Goal: Task Accomplishment & Management: Complete application form

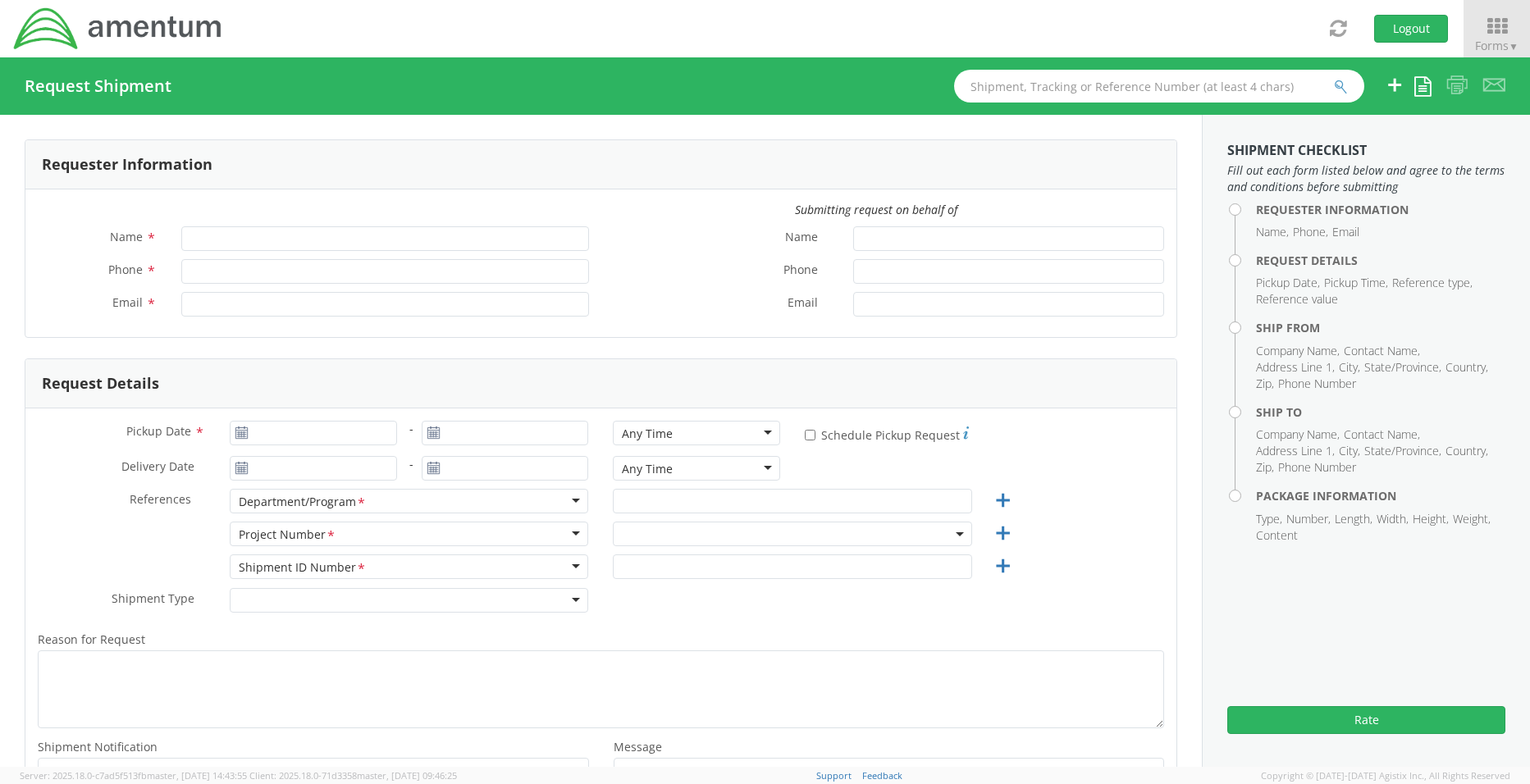
type input "[PERSON_NAME]"
type input "[PERSON_NAME][EMAIL_ADDRESS][PERSON_NAME][DOMAIN_NAME]"
select select "OVHD.600510.00000"
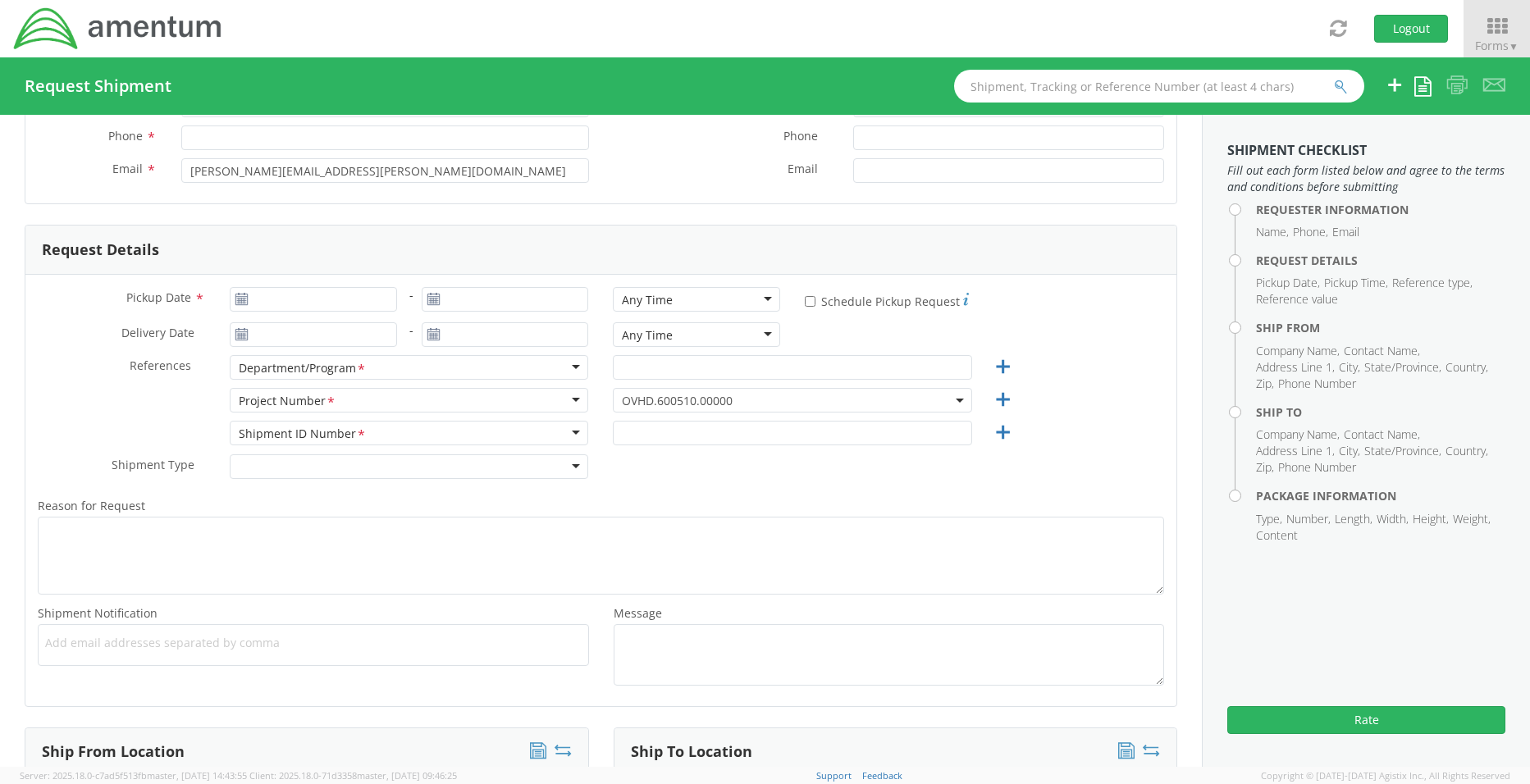
scroll to position [164, 0]
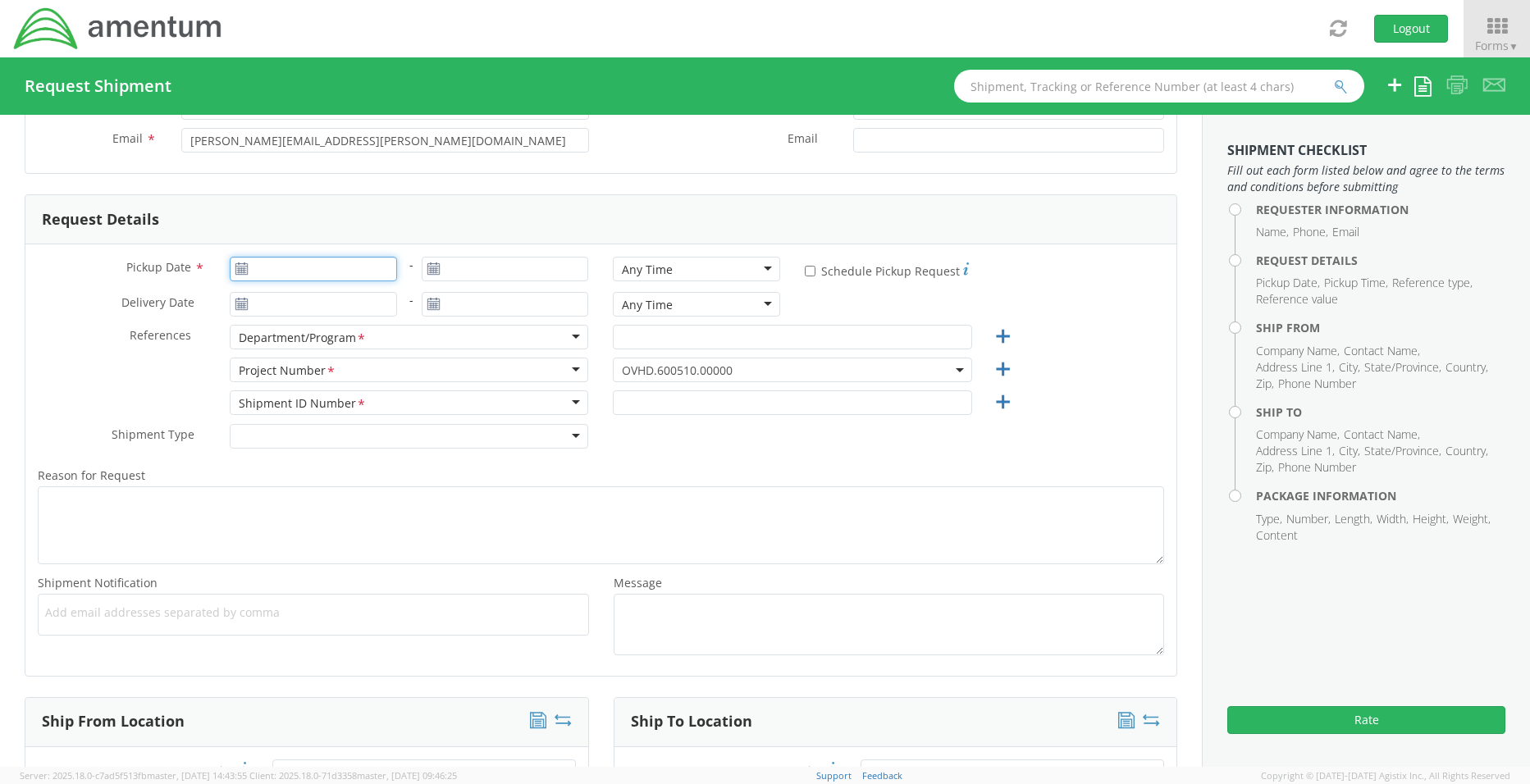
type input "[DATE]"
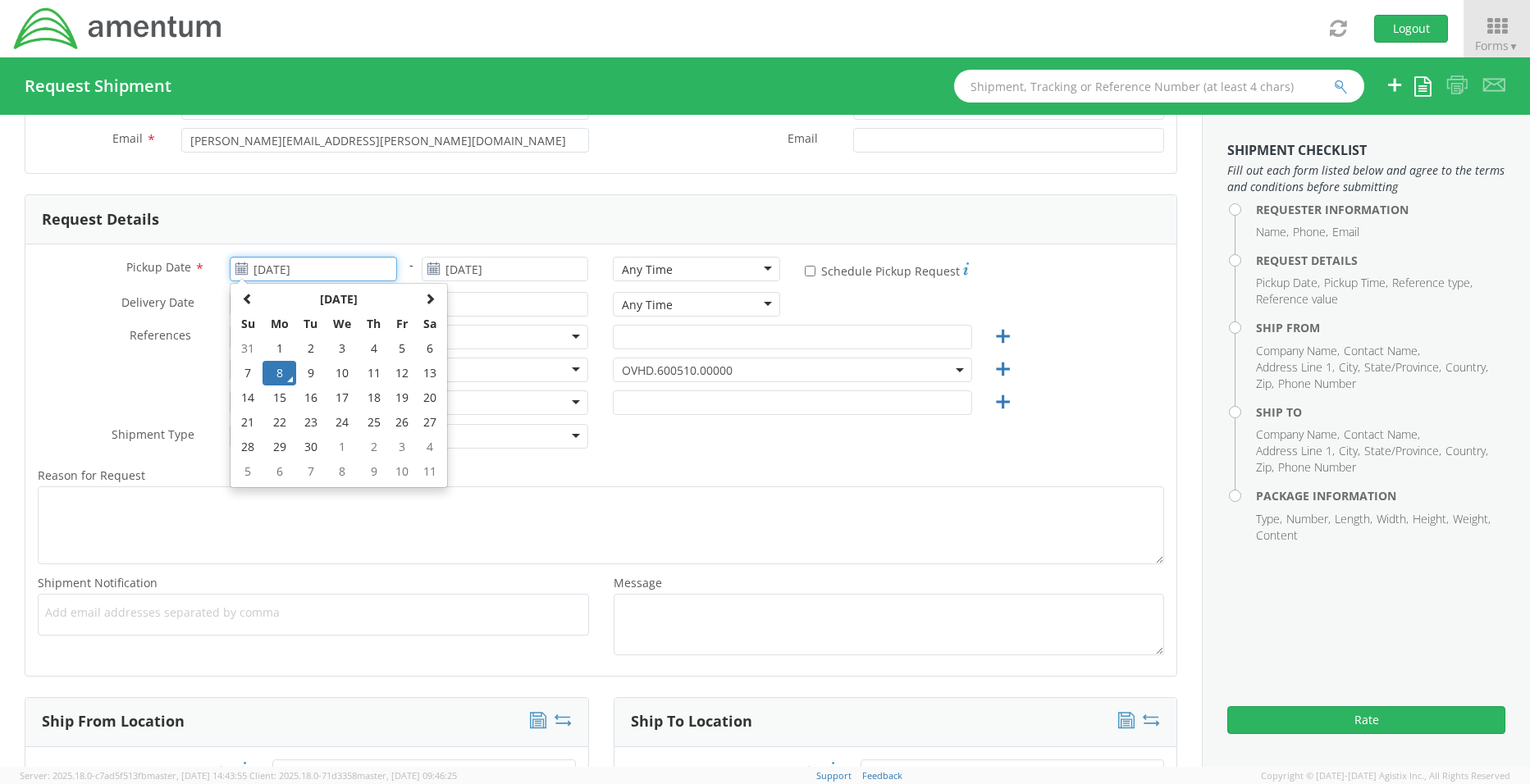
click at [258, 266] on input "[DATE]" at bounding box center [313, 268] width 167 height 24
click at [304, 370] on td "9" at bounding box center [310, 372] width 29 height 24
type input "[DATE]"
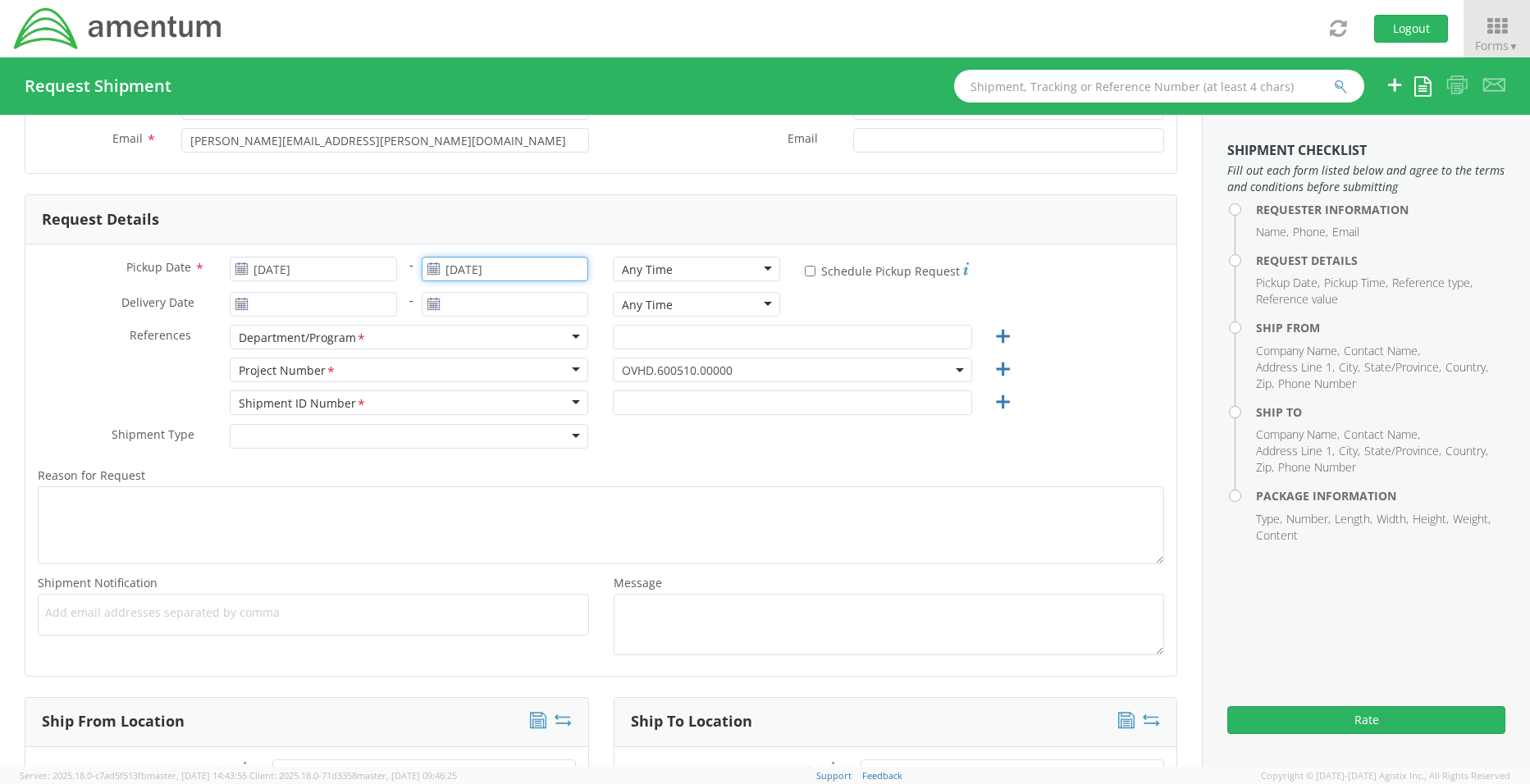
click at [465, 272] on input "[DATE]" at bounding box center [505, 268] width 167 height 24
click at [587, 375] on td "12" at bounding box center [593, 372] width 28 height 24
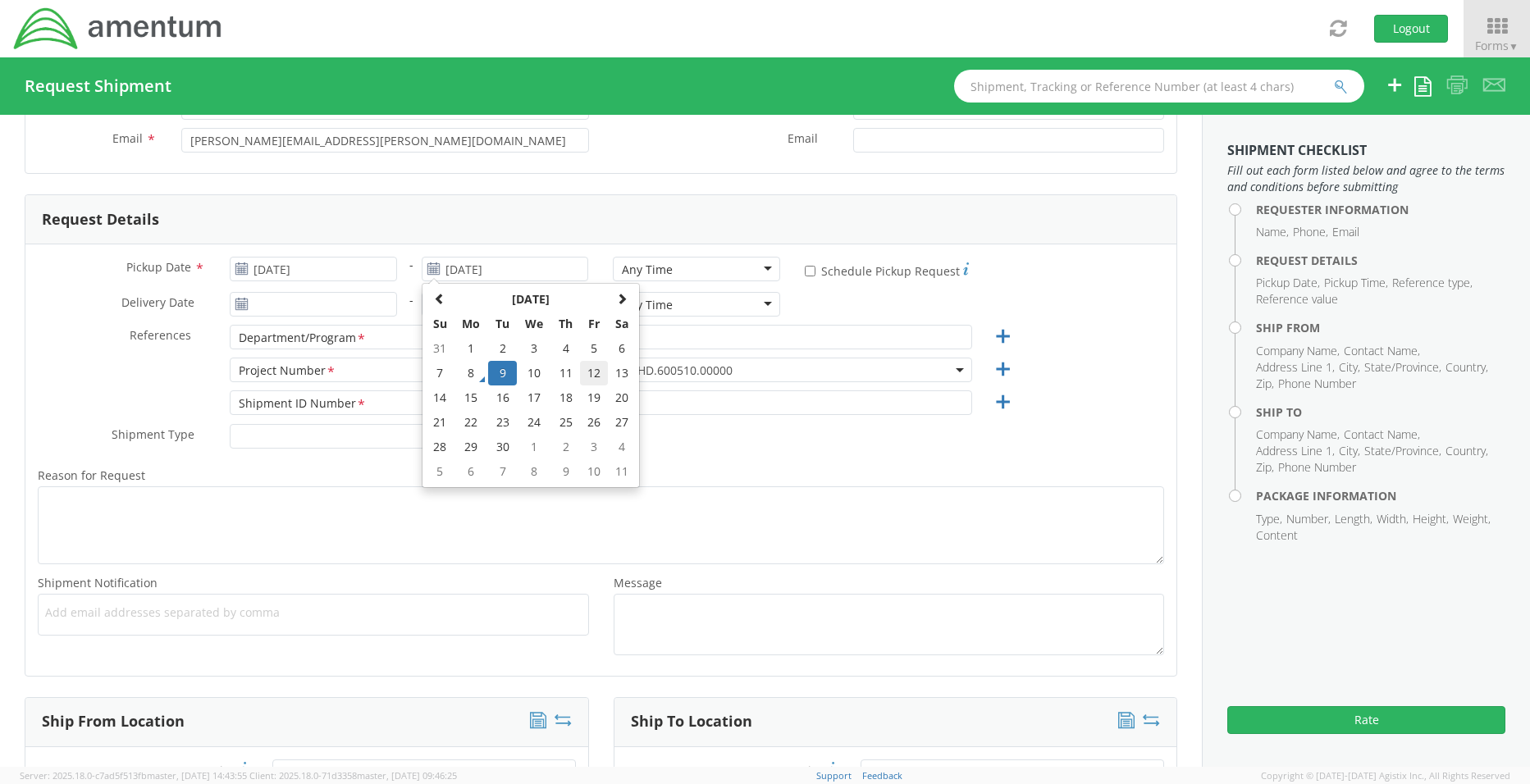
type input "[DATE]"
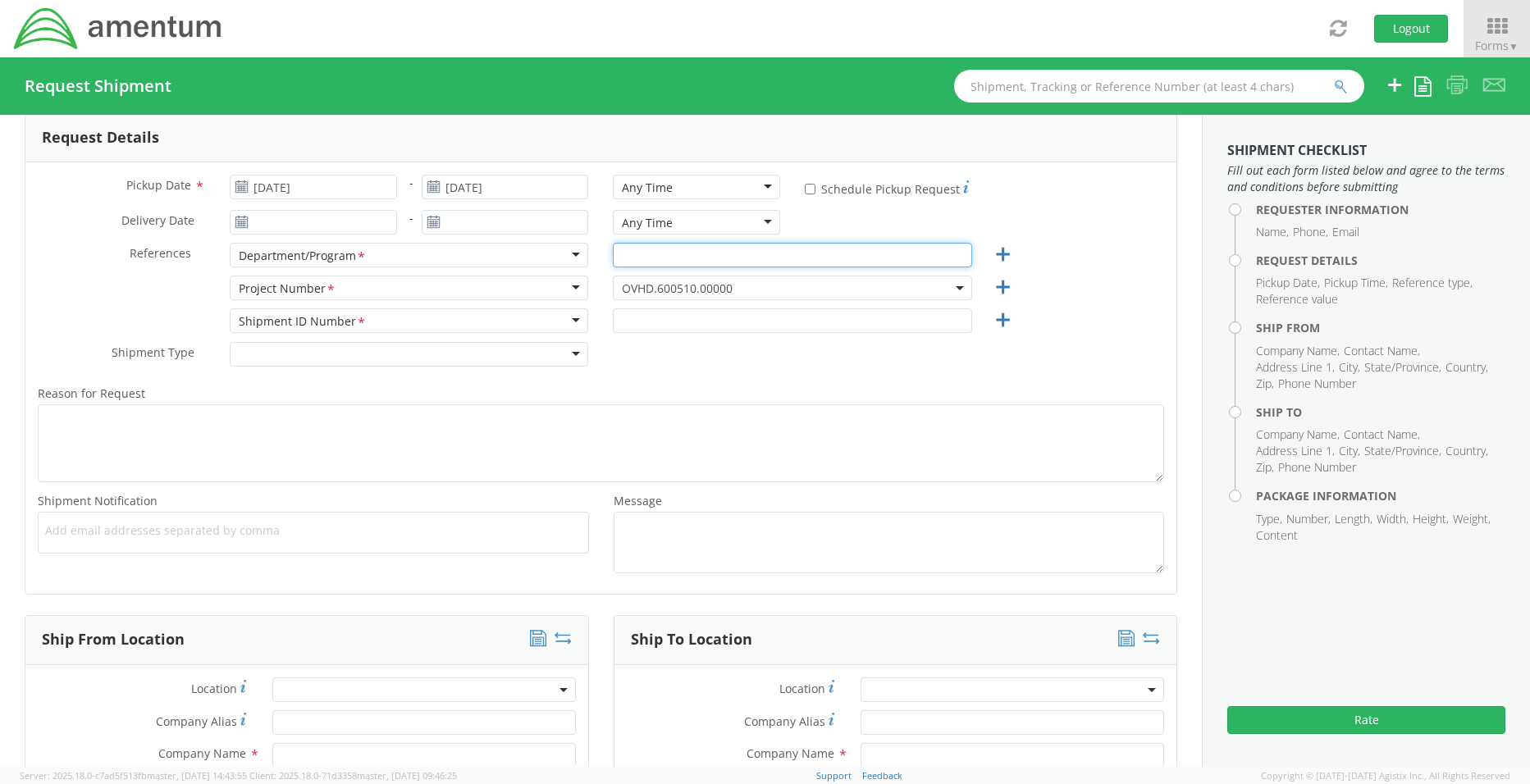
click at [658, 260] on input "text" at bounding box center [792, 255] width 359 height 24
type input "L"
type input "Amentum DC"
click at [635, 329] on input "text" at bounding box center [792, 320] width 359 height 24
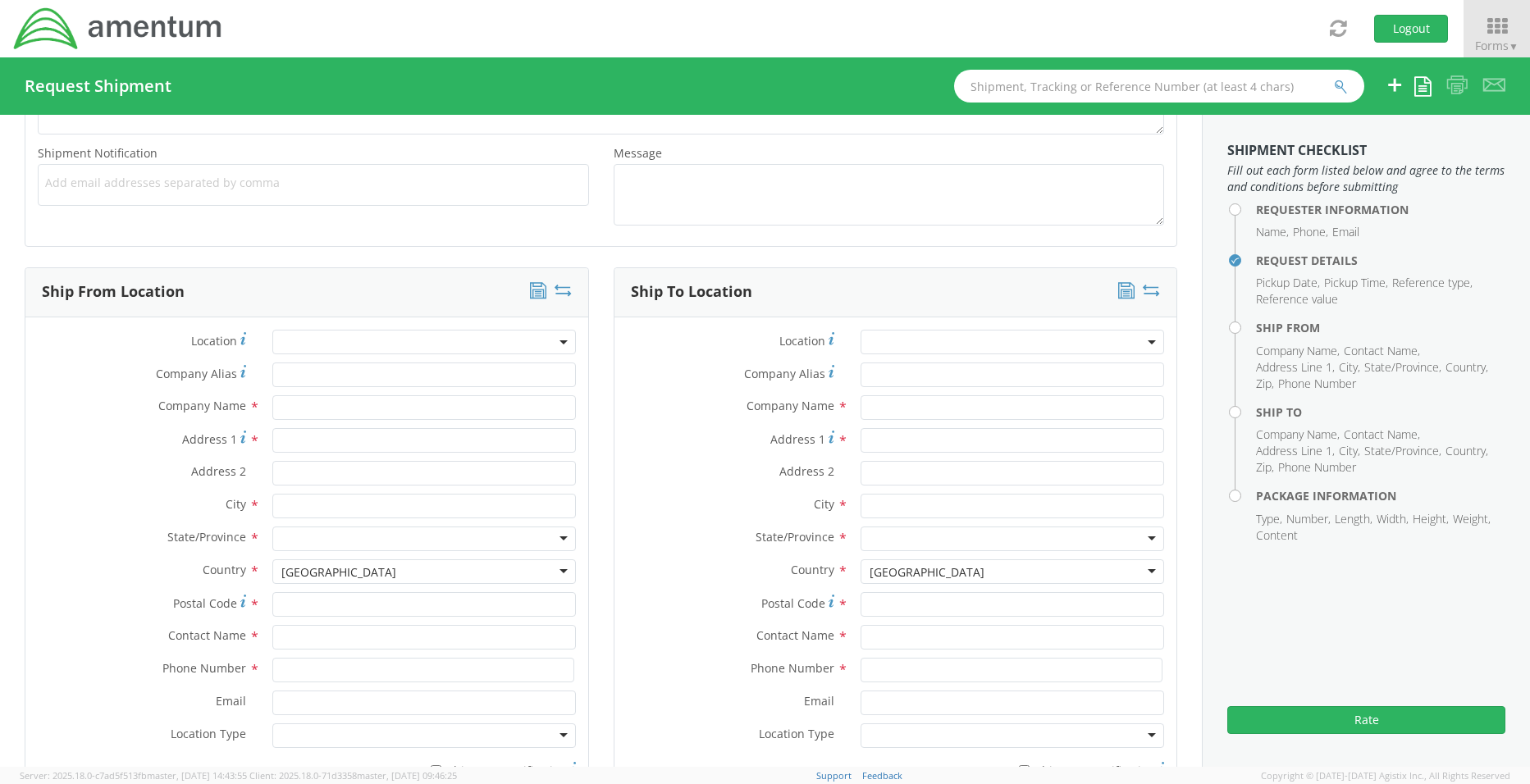
scroll to position [656, 0]
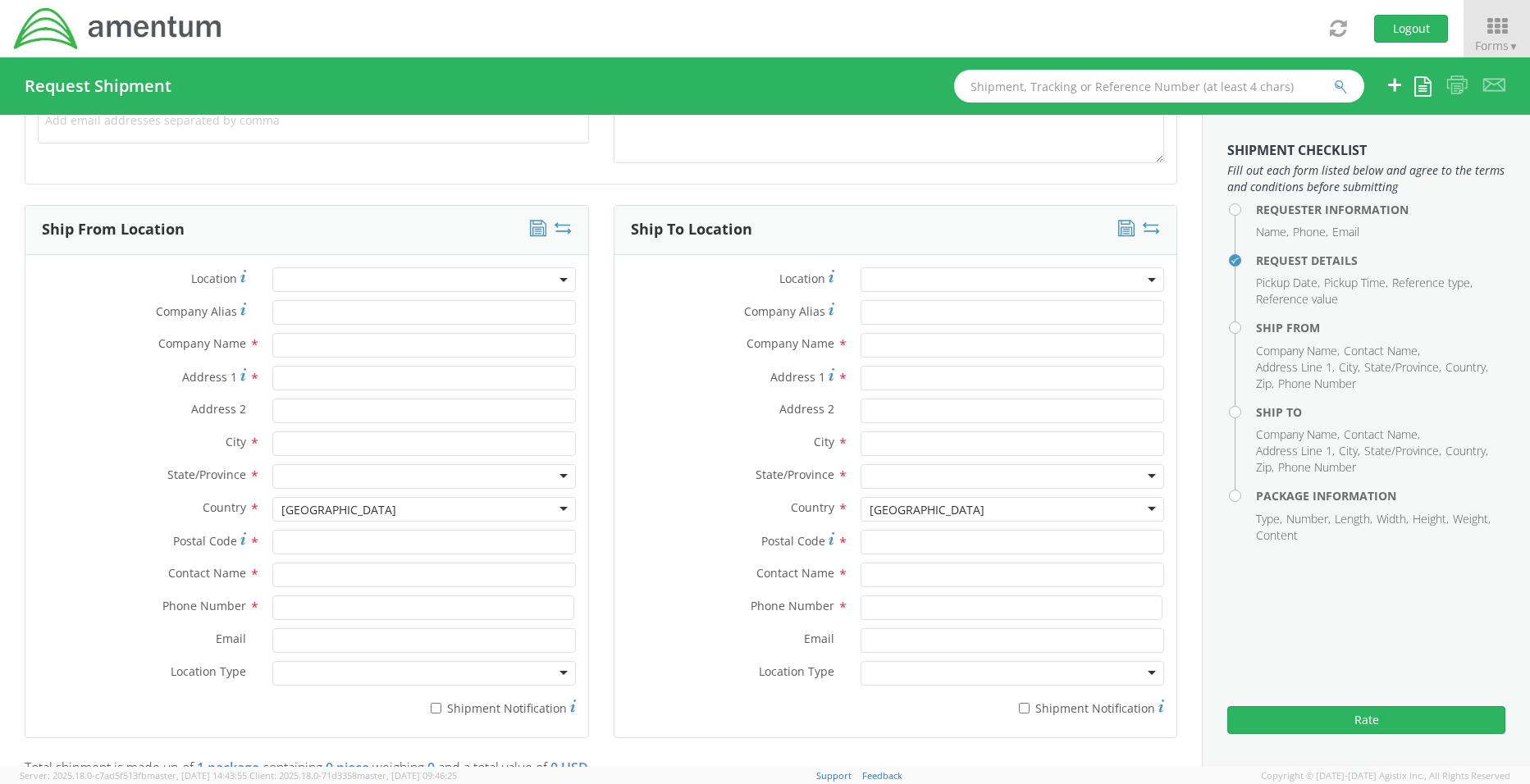
type input "Training"
click at [293, 352] on input "text" at bounding box center [424, 344] width 303 height 24
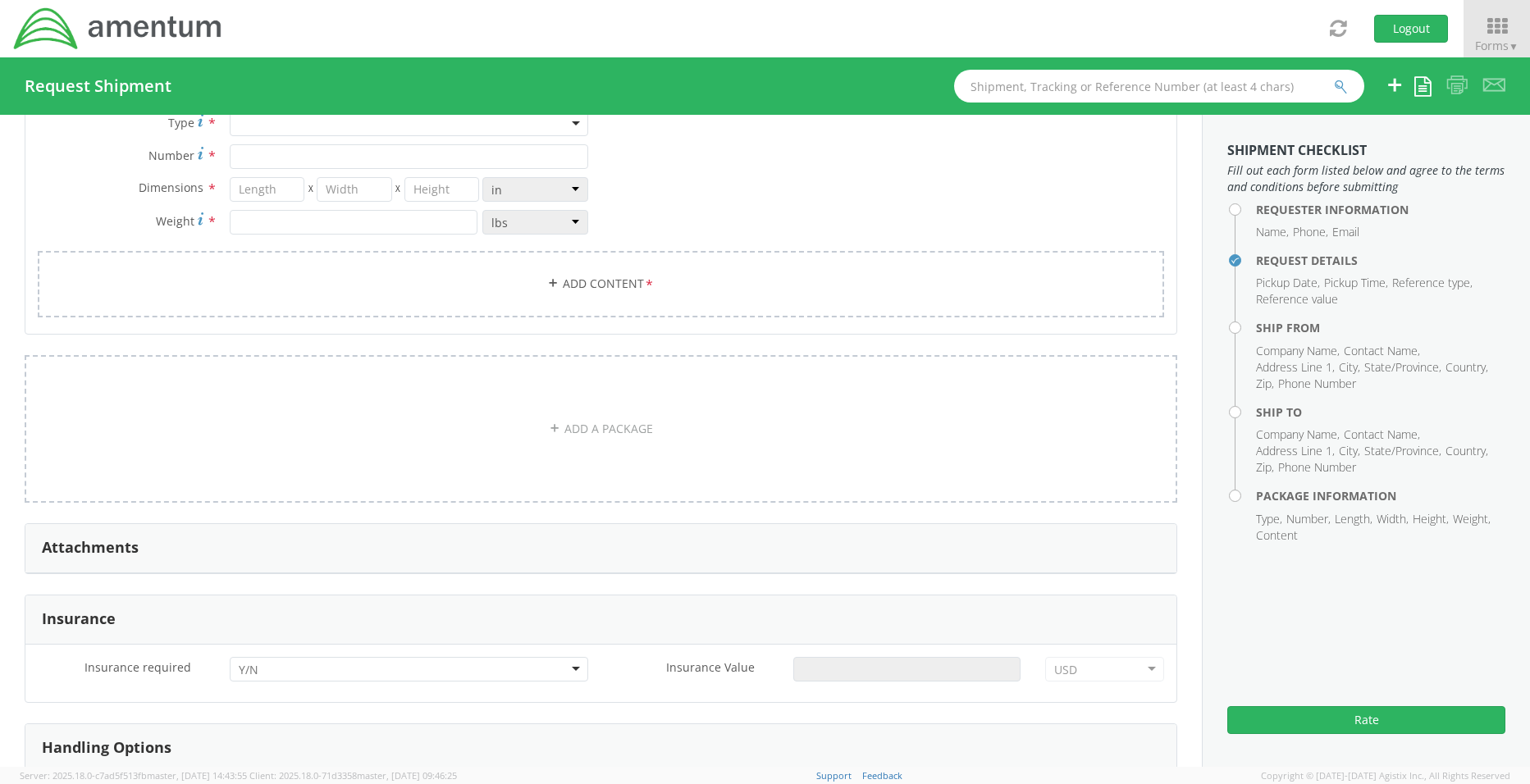
scroll to position [1311, 0]
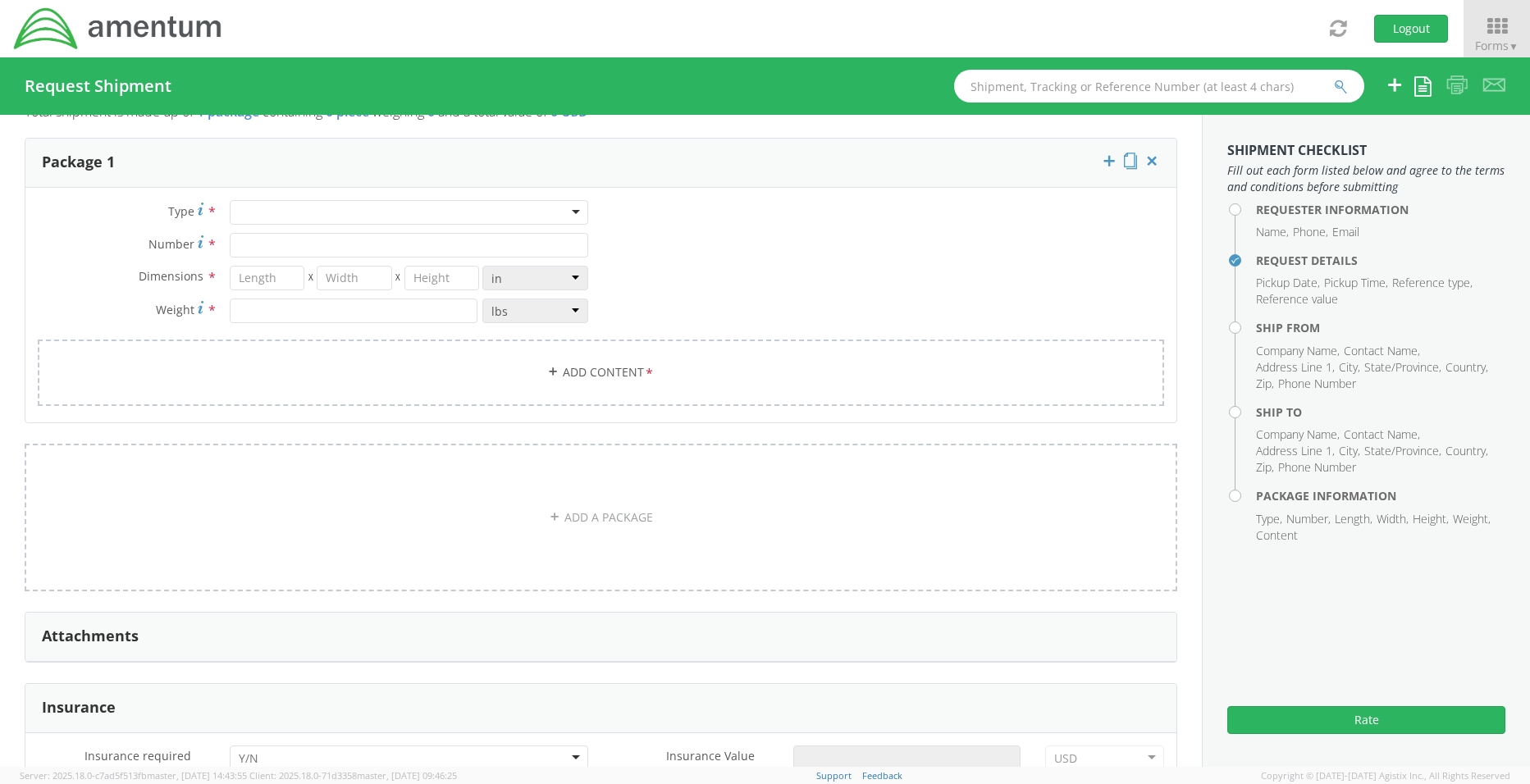
type input "Amentum Deployment Center- [GEOGRAPHIC_DATA]"
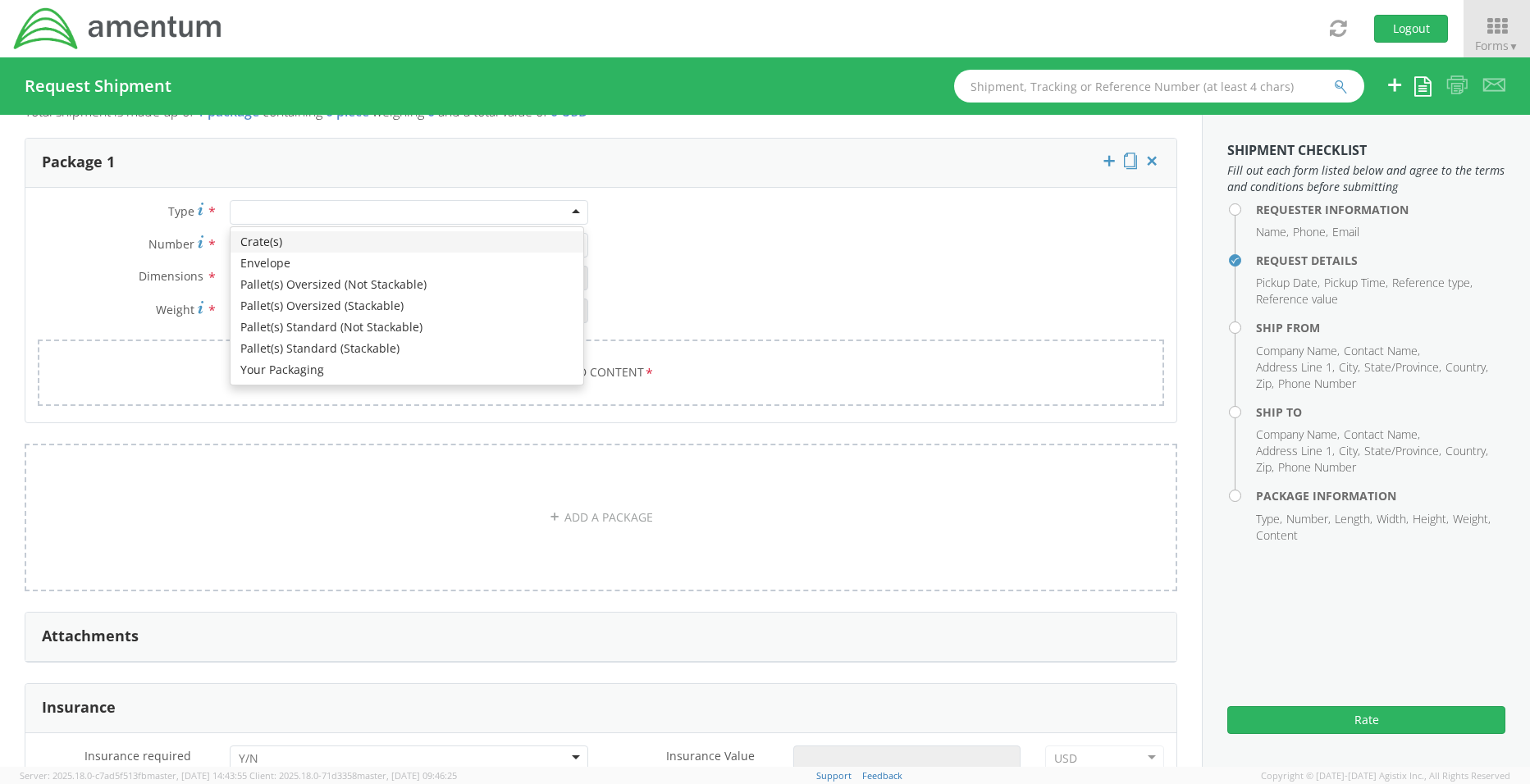
click at [571, 207] on div at bounding box center [409, 212] width 359 height 24
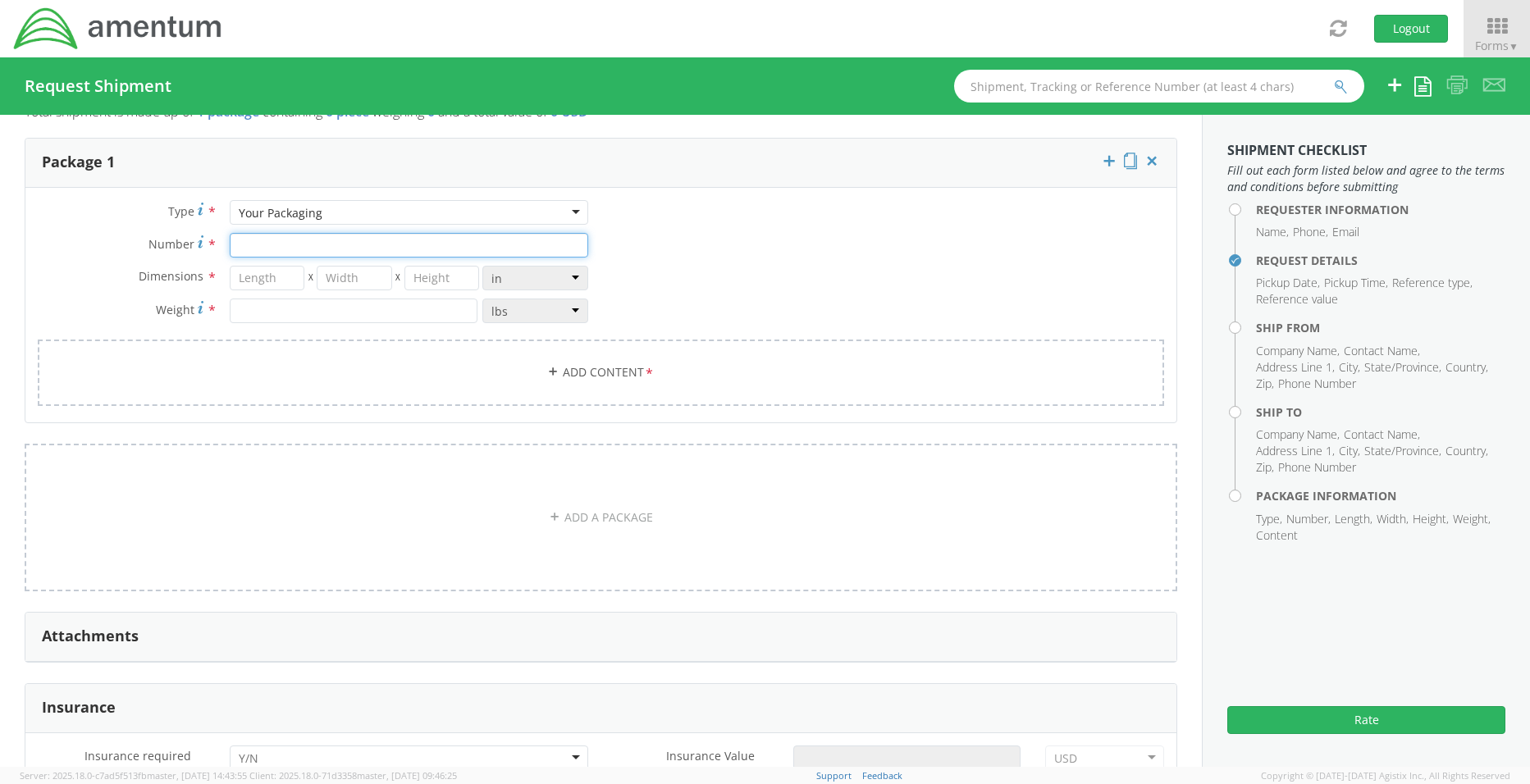
click at [572, 243] on input "Number *" at bounding box center [409, 245] width 359 height 24
type input "3"
click at [260, 277] on input "number" at bounding box center [267, 277] width 74 height 24
type input "12"
click at [344, 277] on input "number" at bounding box center [354, 277] width 74 height 24
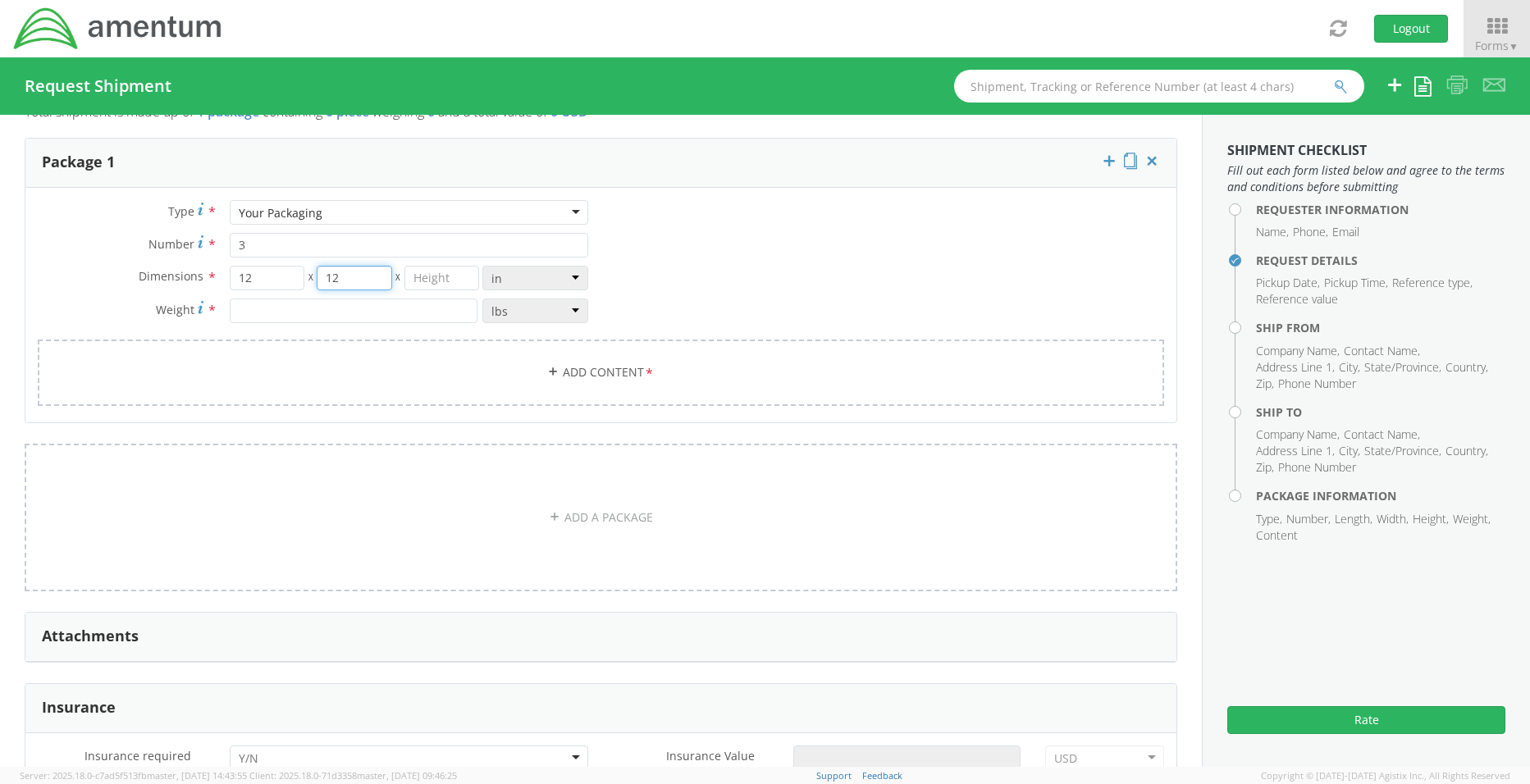
type input "12"
click at [443, 274] on input "number" at bounding box center [442, 277] width 74 height 24
type input "12"
click at [343, 313] on input "number" at bounding box center [354, 310] width 248 height 24
type input "10.89"
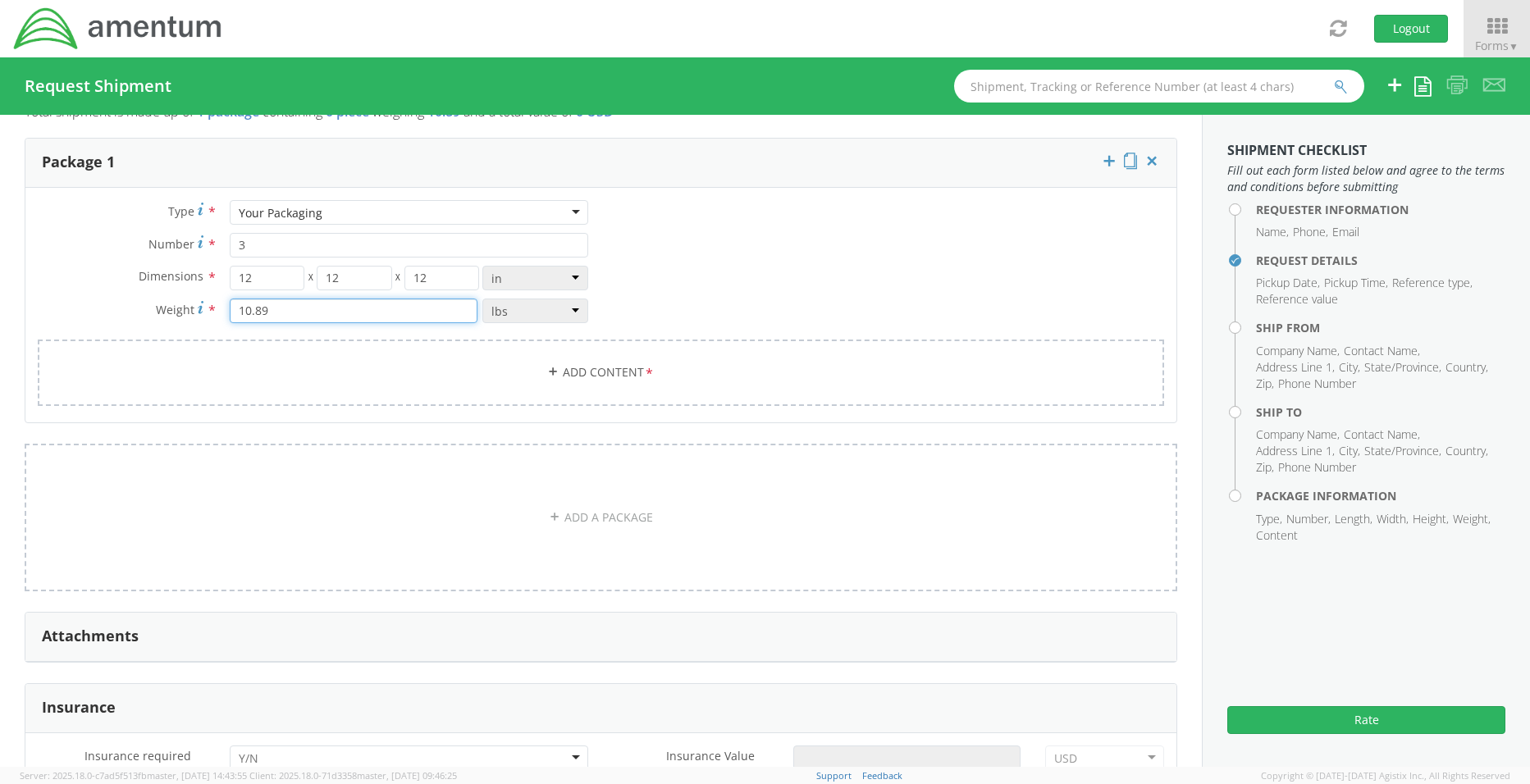
click at [285, 310] on input "10.89" at bounding box center [354, 310] width 248 height 24
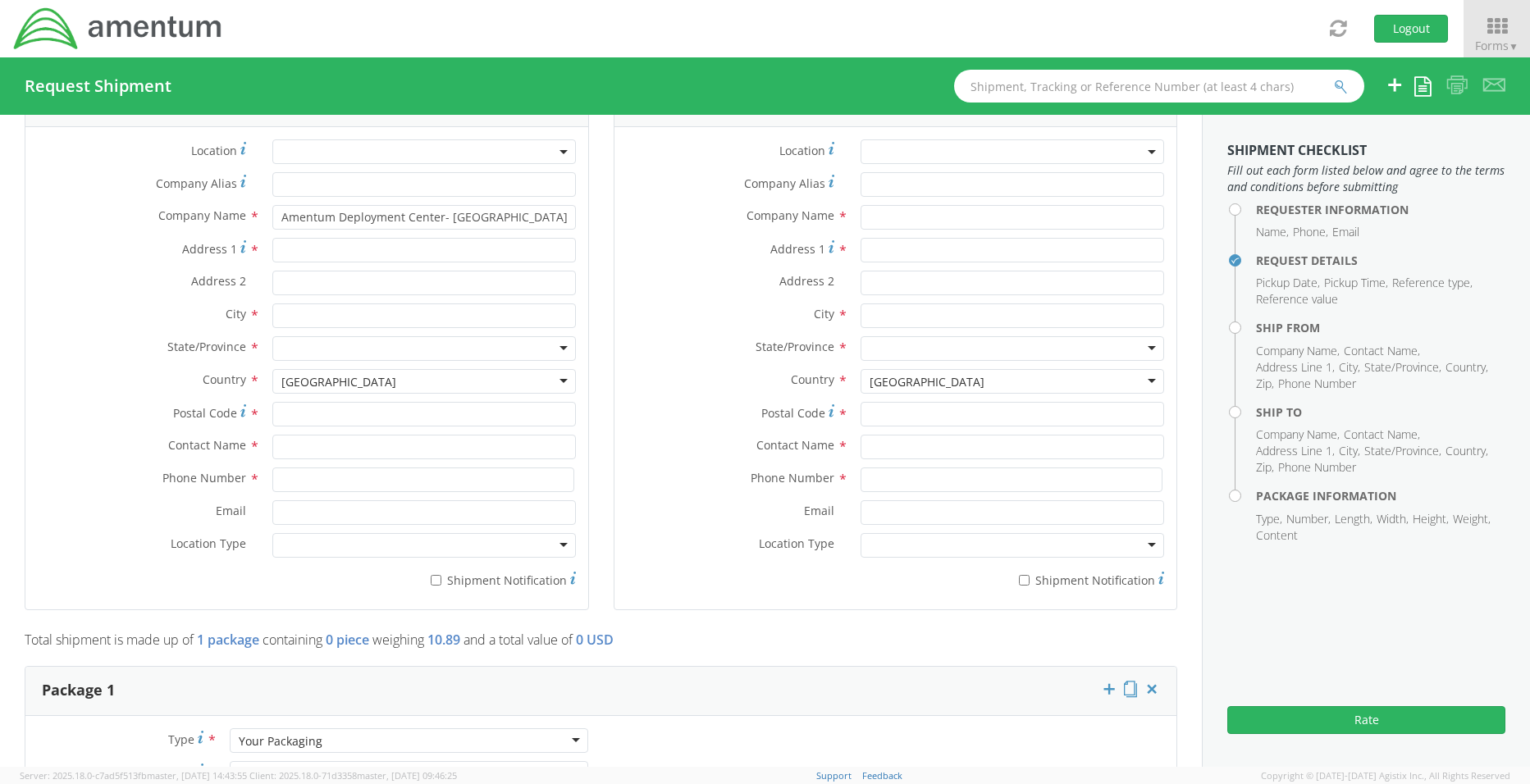
scroll to position [738, 0]
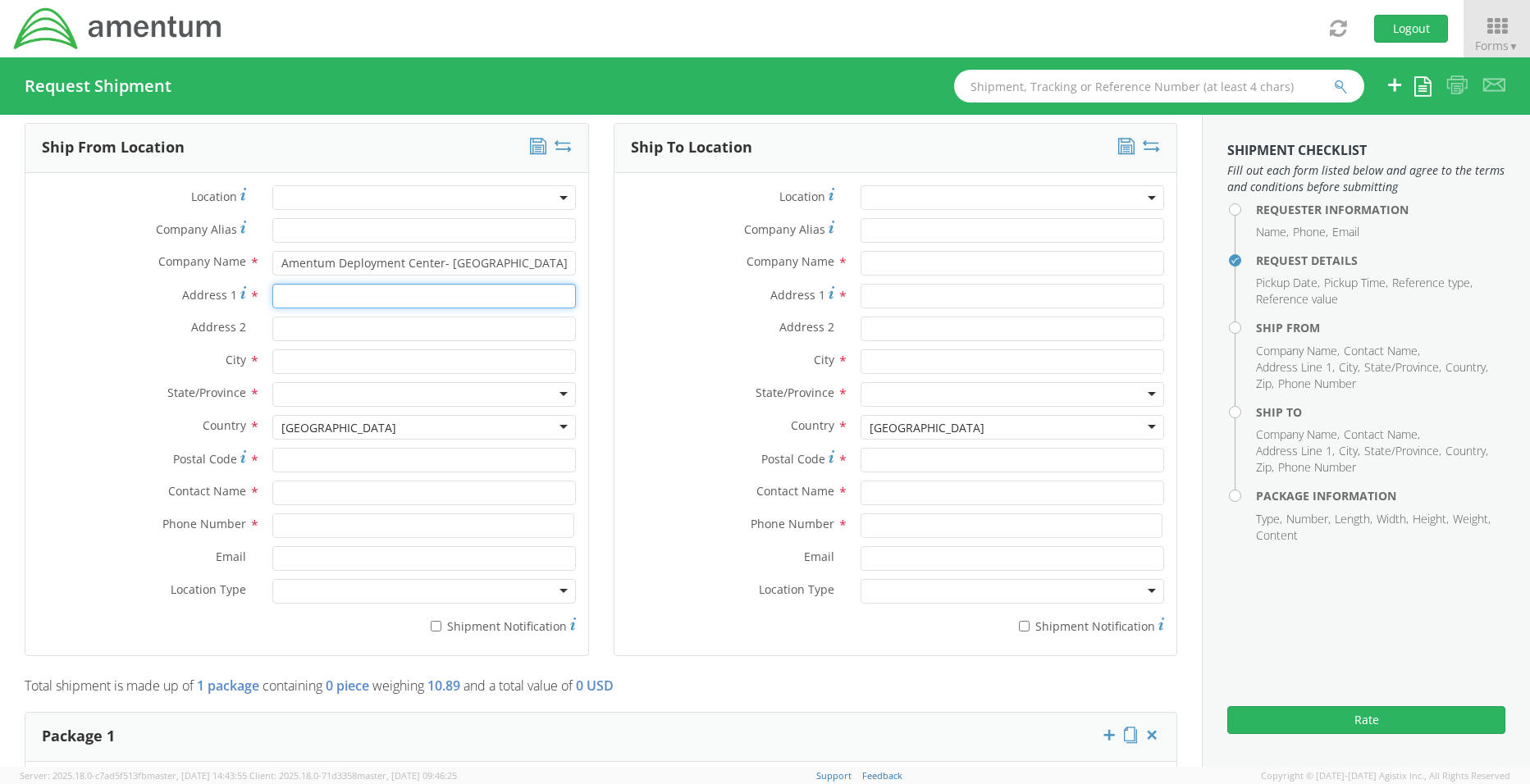
click at [299, 298] on input "Address 1 *" at bounding box center [424, 295] width 303 height 24
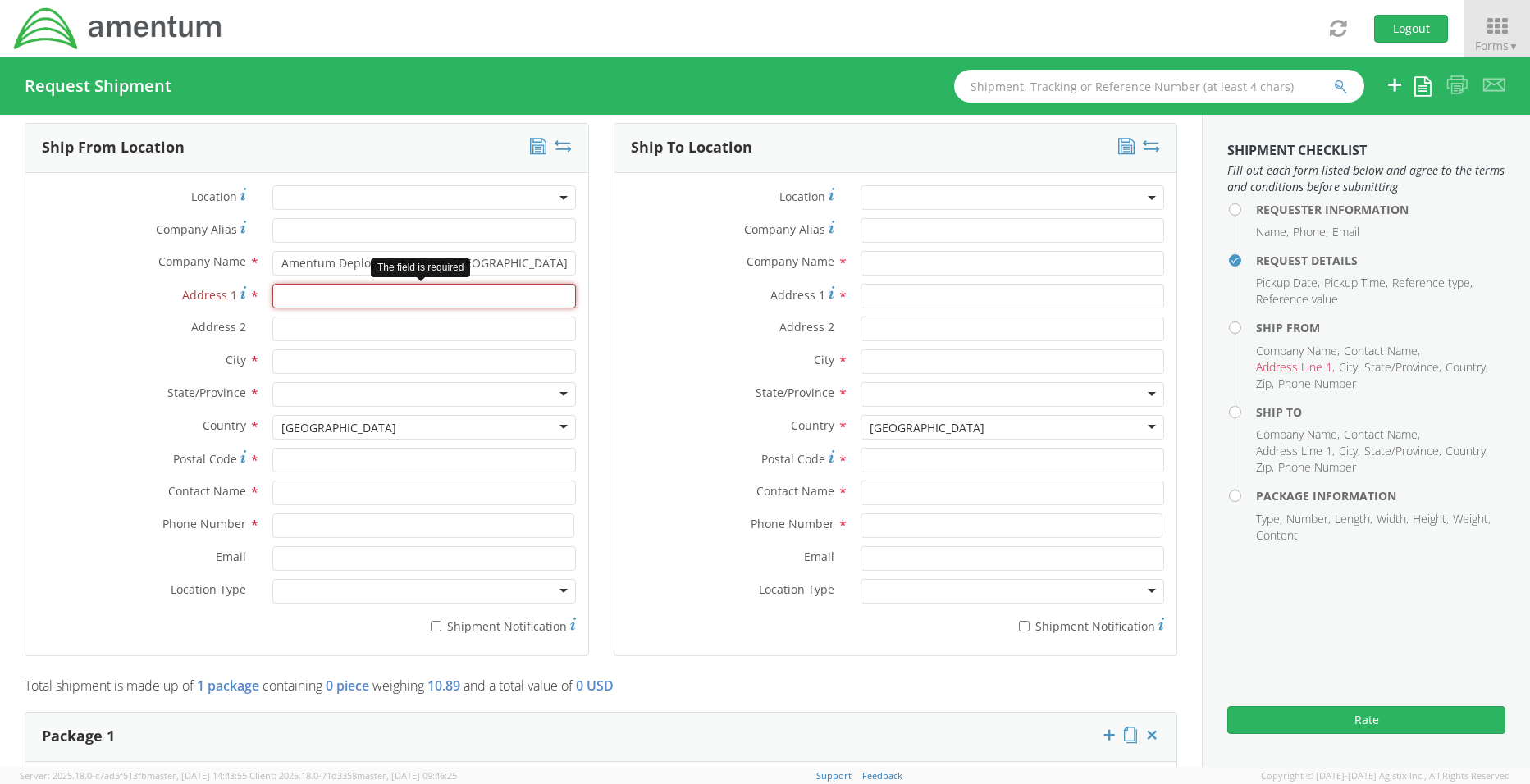
click at [303, 301] on input "Address 1 *" at bounding box center [424, 295] width 303 height 24
type input "[GEOGRAPHIC_DATA] & Apartments"
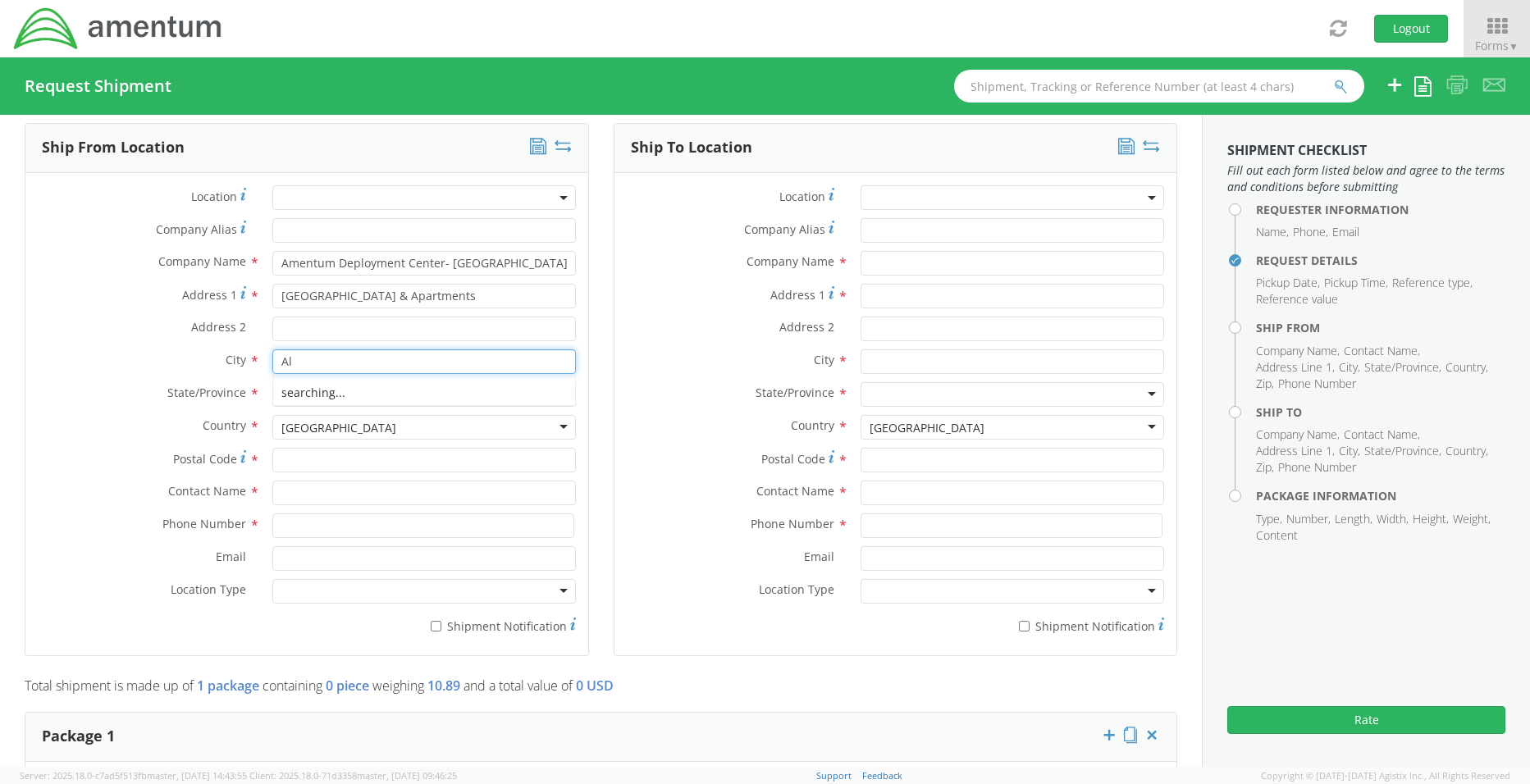
type input "A"
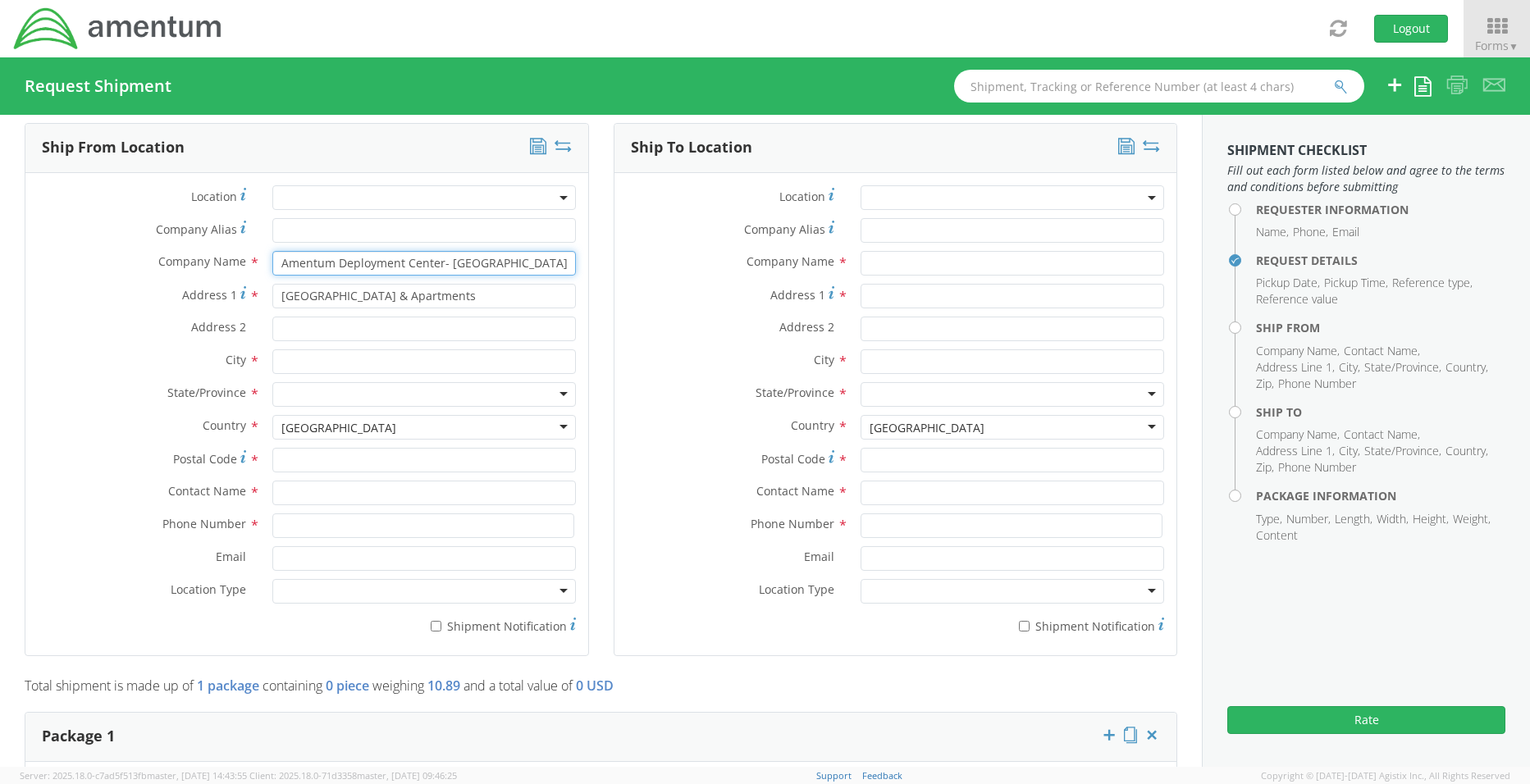
drag, startPoint x: 485, startPoint y: 264, endPoint x: 274, endPoint y: 260, distance: 211.0
click at [274, 260] on input "Amentum Deployment Center- [GEOGRAPHIC_DATA]" at bounding box center [424, 263] width 303 height 24
click at [297, 234] on input "Company Alias *" at bounding box center [424, 230] width 303 height 24
paste input "Amentum Deployment Center- [GEOGRAPHIC_DATA]"
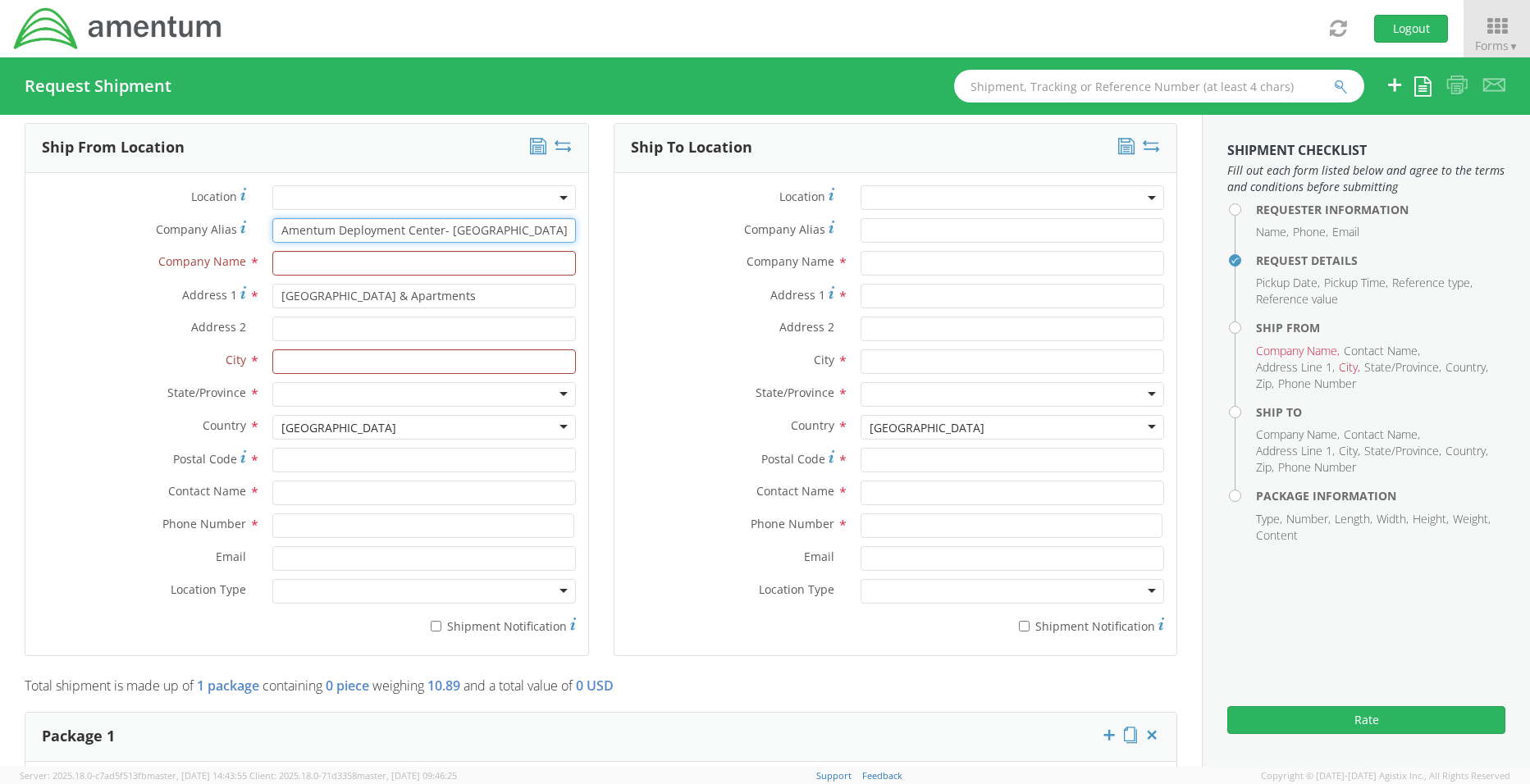
type input "Amentum Deployment Center- [GEOGRAPHIC_DATA]"
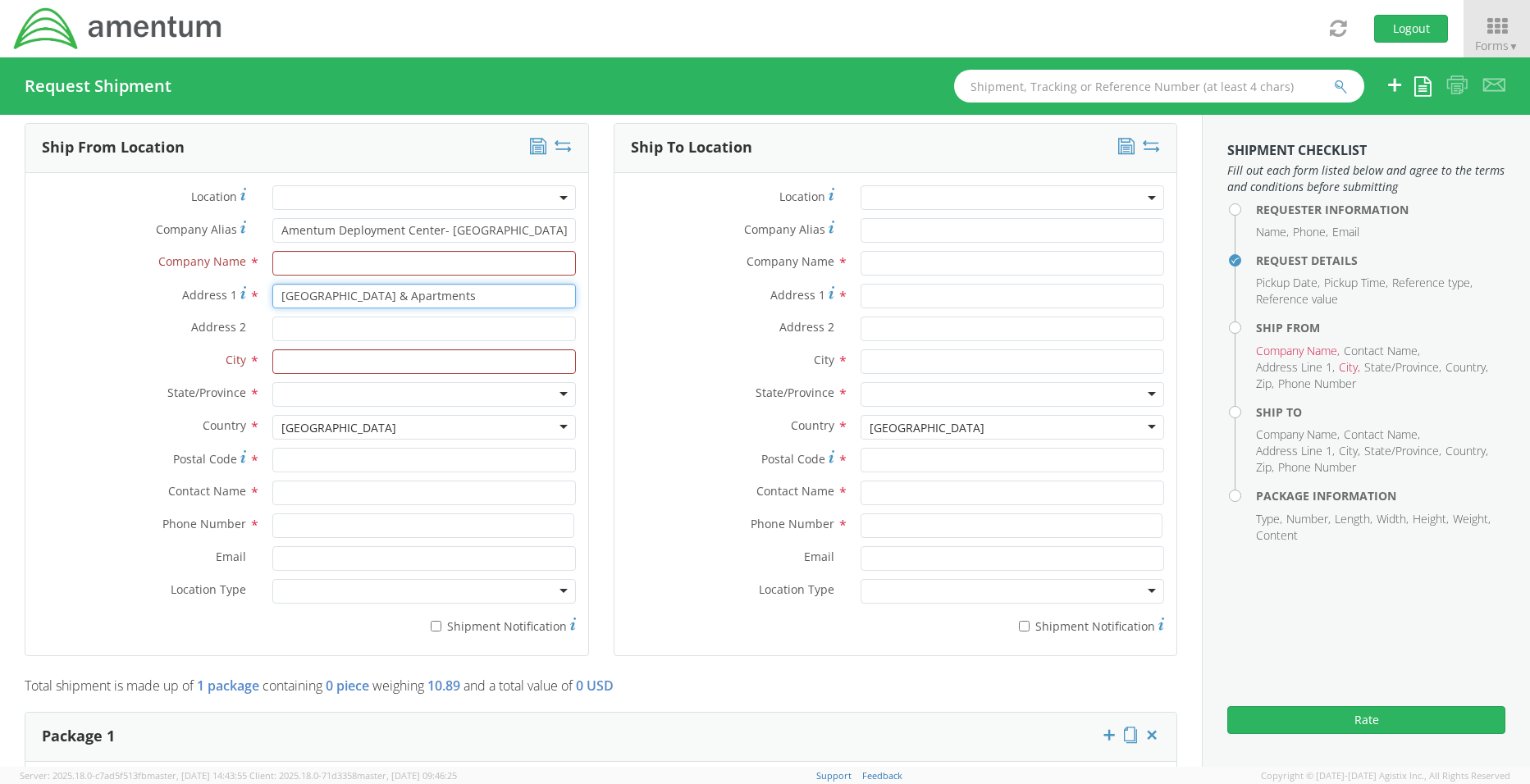
drag, startPoint x: 479, startPoint y: 297, endPoint x: 267, endPoint y: 298, distance: 212.0
click at [267, 298] on div "[GEOGRAPHIC_DATA] & Apartments" at bounding box center [424, 295] width 328 height 24
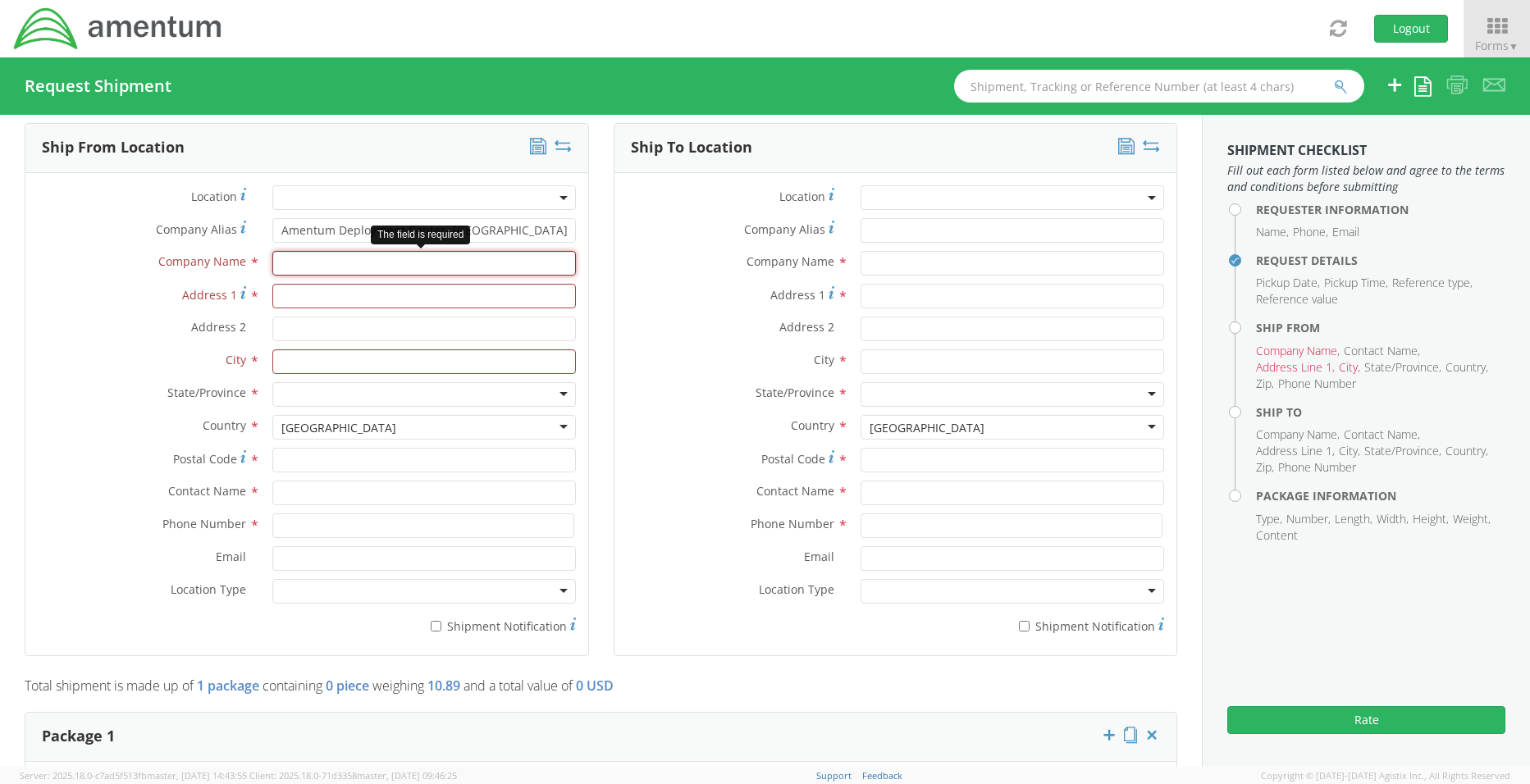
click at [287, 261] on input "text" at bounding box center [424, 263] width 303 height 24
paste input "[GEOGRAPHIC_DATA] & Apartments"
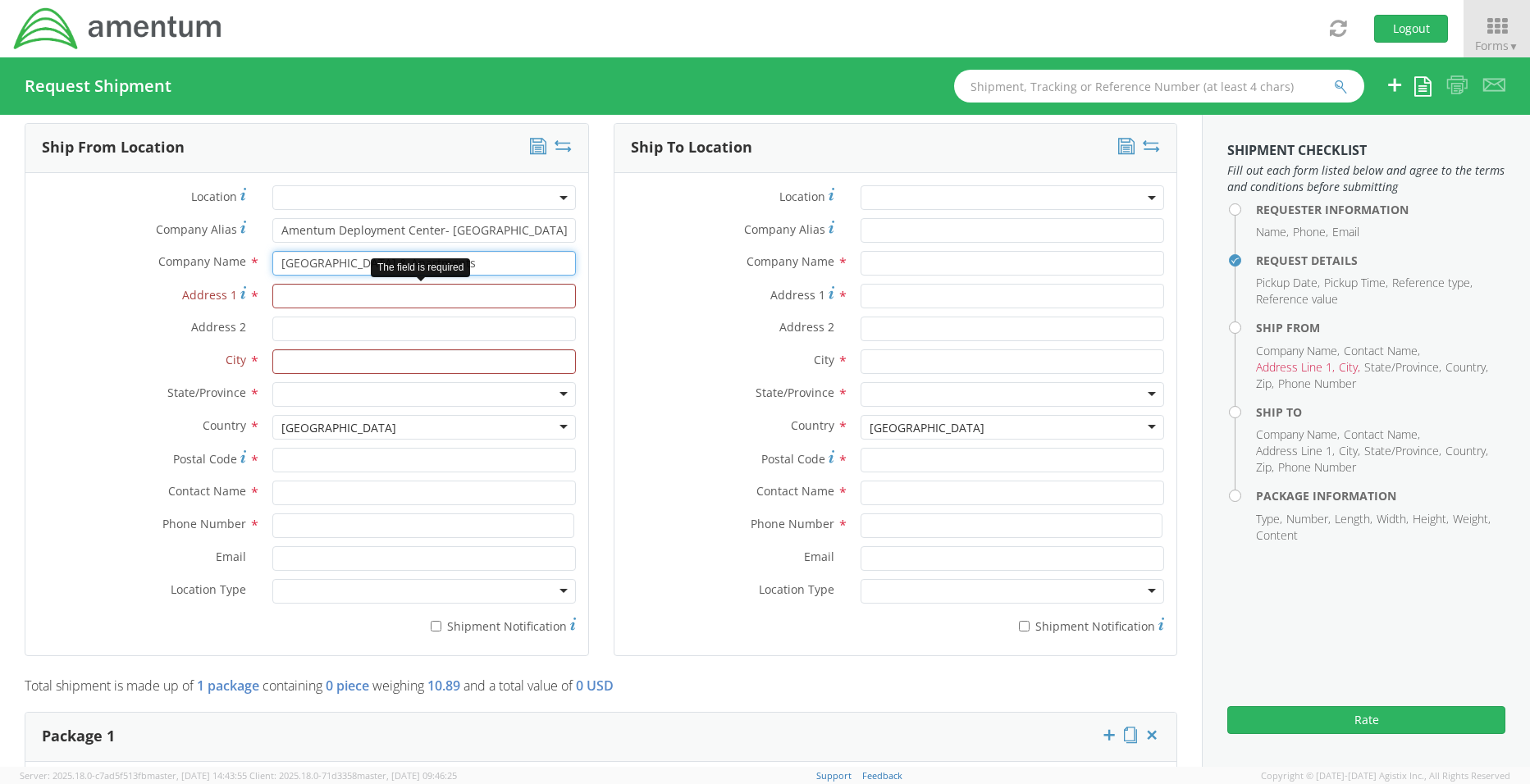
type input "[GEOGRAPHIC_DATA] & Apartments"
click at [299, 296] on input "Address 1 *" at bounding box center [424, 295] width 303 height 24
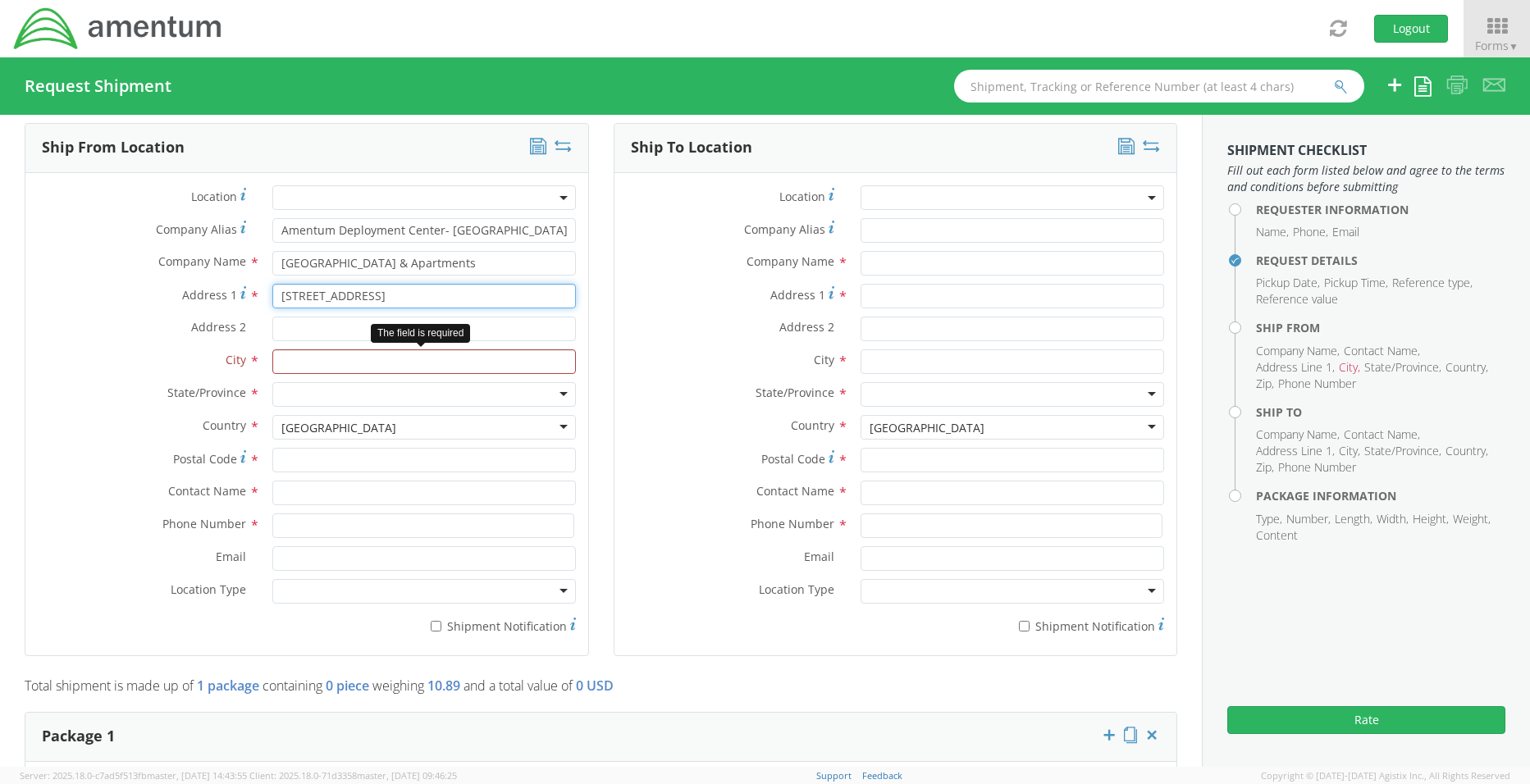
type input "[STREET_ADDRESS]"
click at [284, 360] on input "text" at bounding box center [424, 361] width 303 height 24
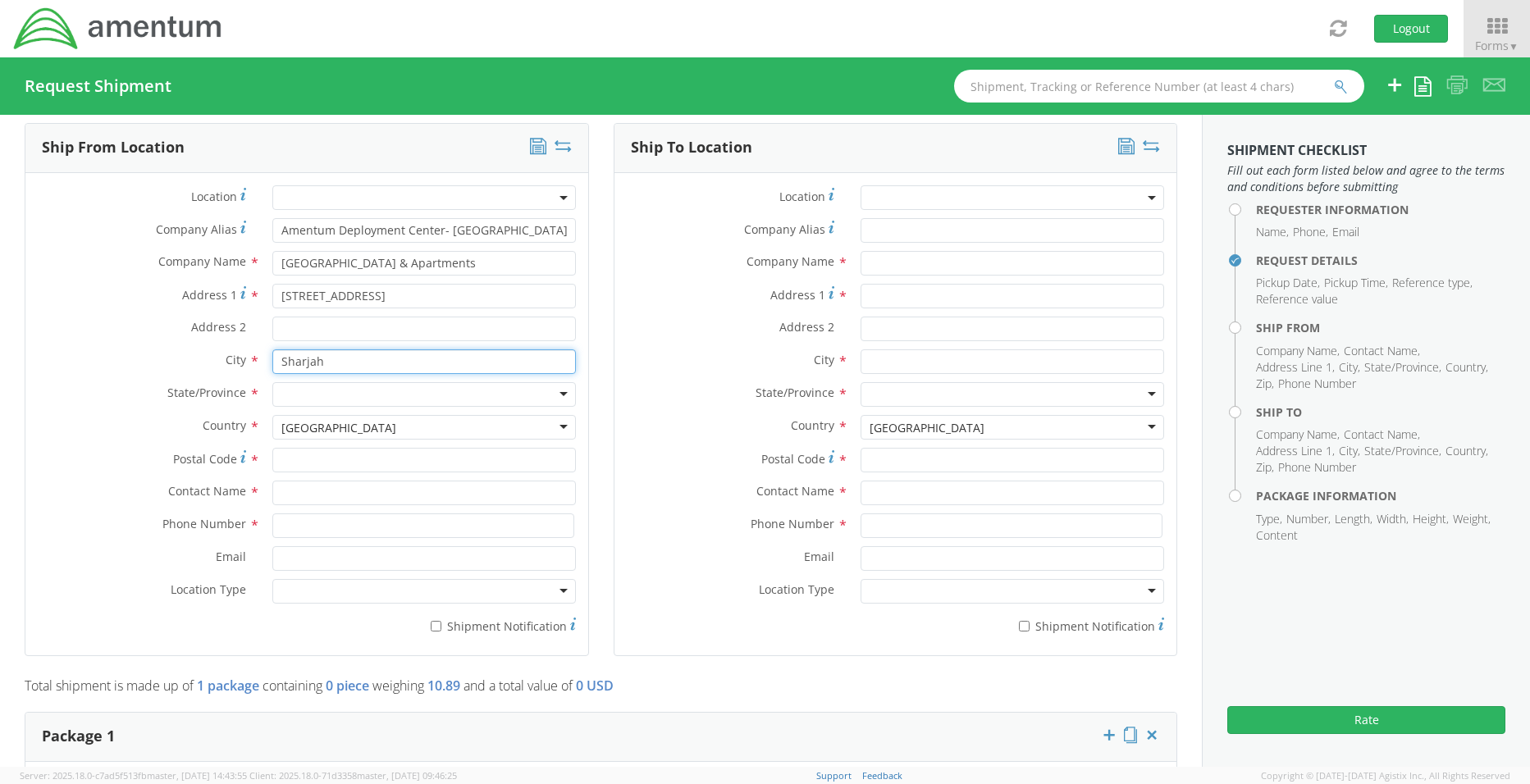
type input "Sharjah"
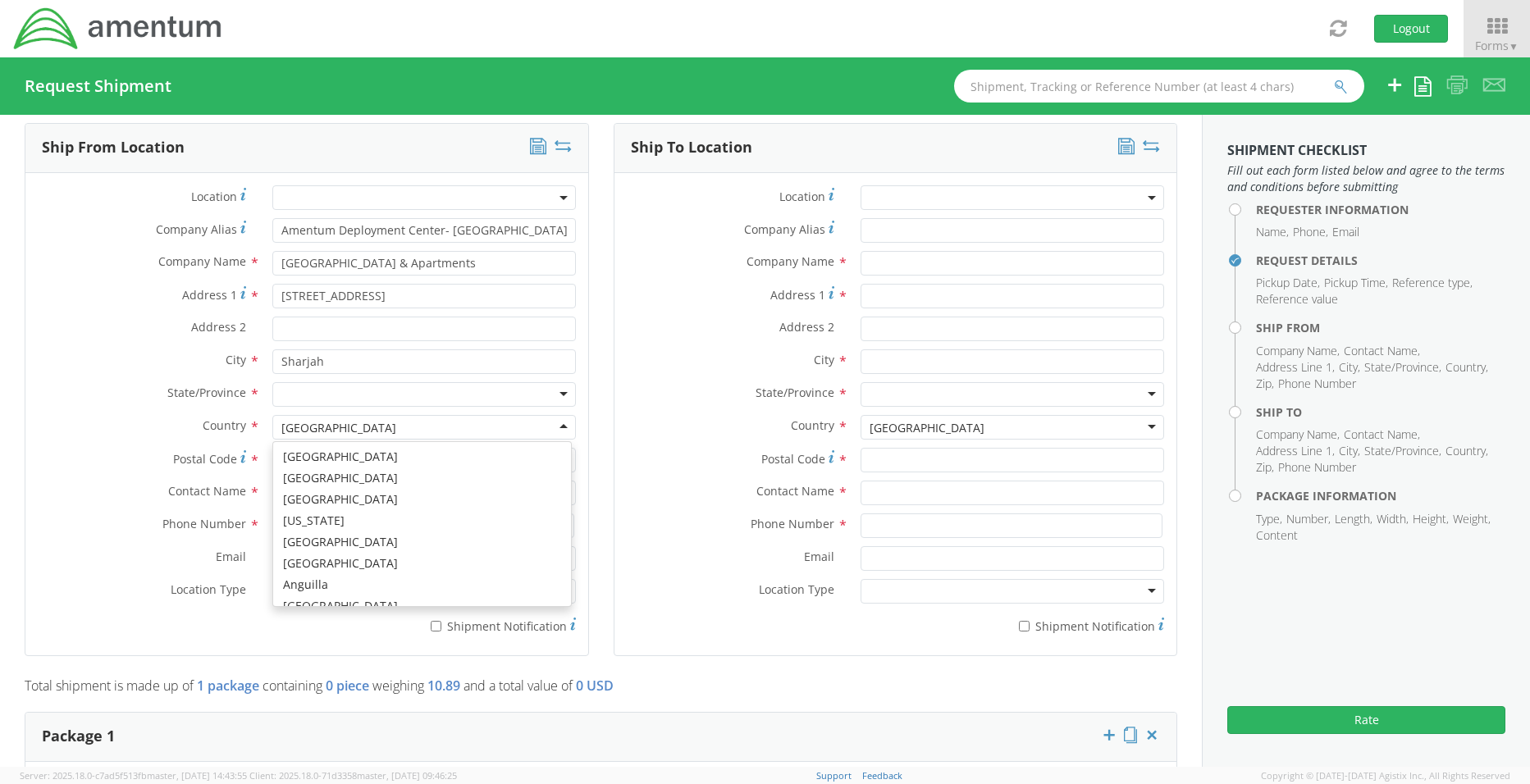
click at [296, 424] on div "[GEOGRAPHIC_DATA]" at bounding box center [339, 428] width 115 height 16
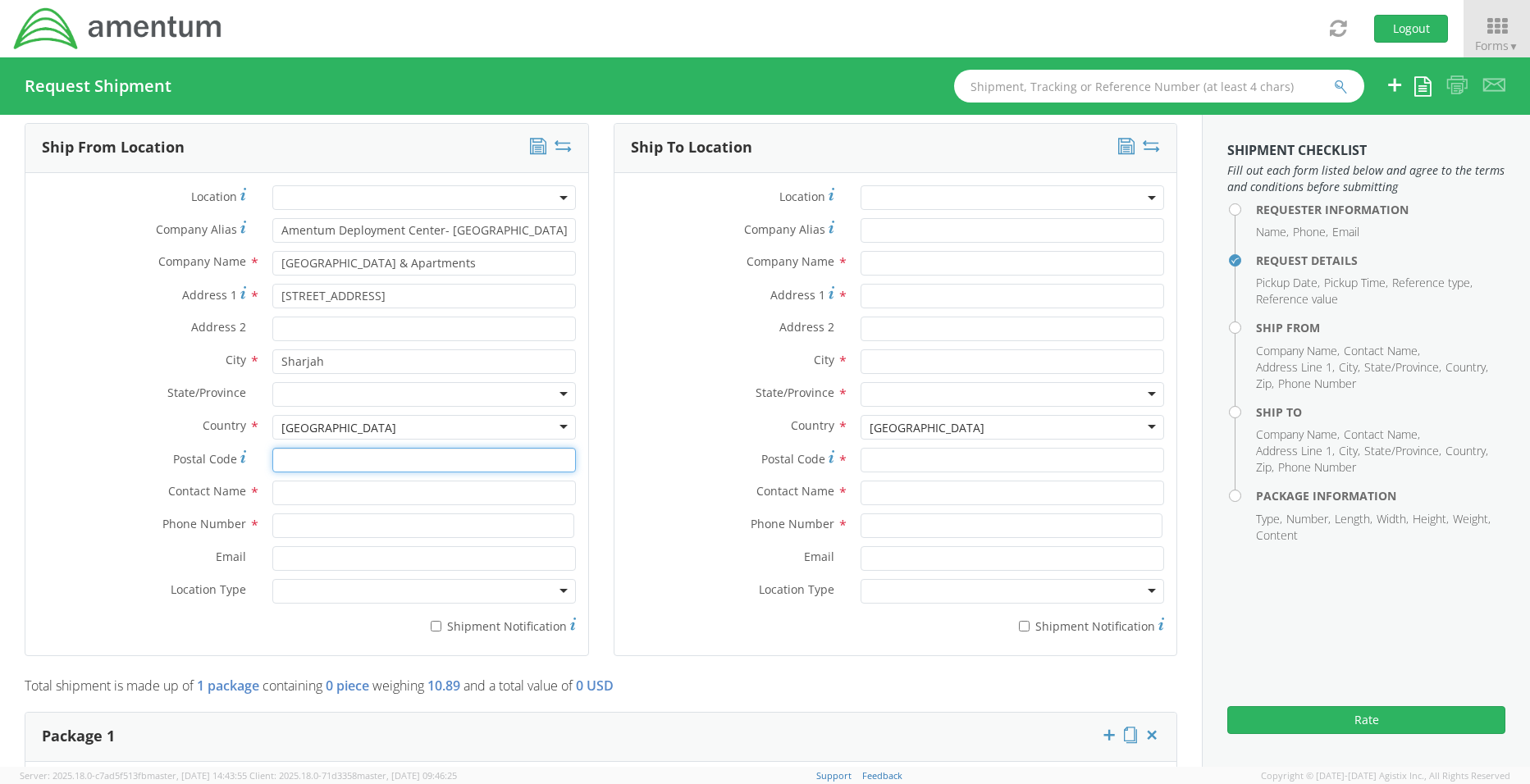
click at [312, 456] on input "Postal Code *" at bounding box center [424, 459] width 303 height 24
click at [301, 491] on input "text" at bounding box center [424, 492] width 303 height 24
type input "[PERSON_NAME]"
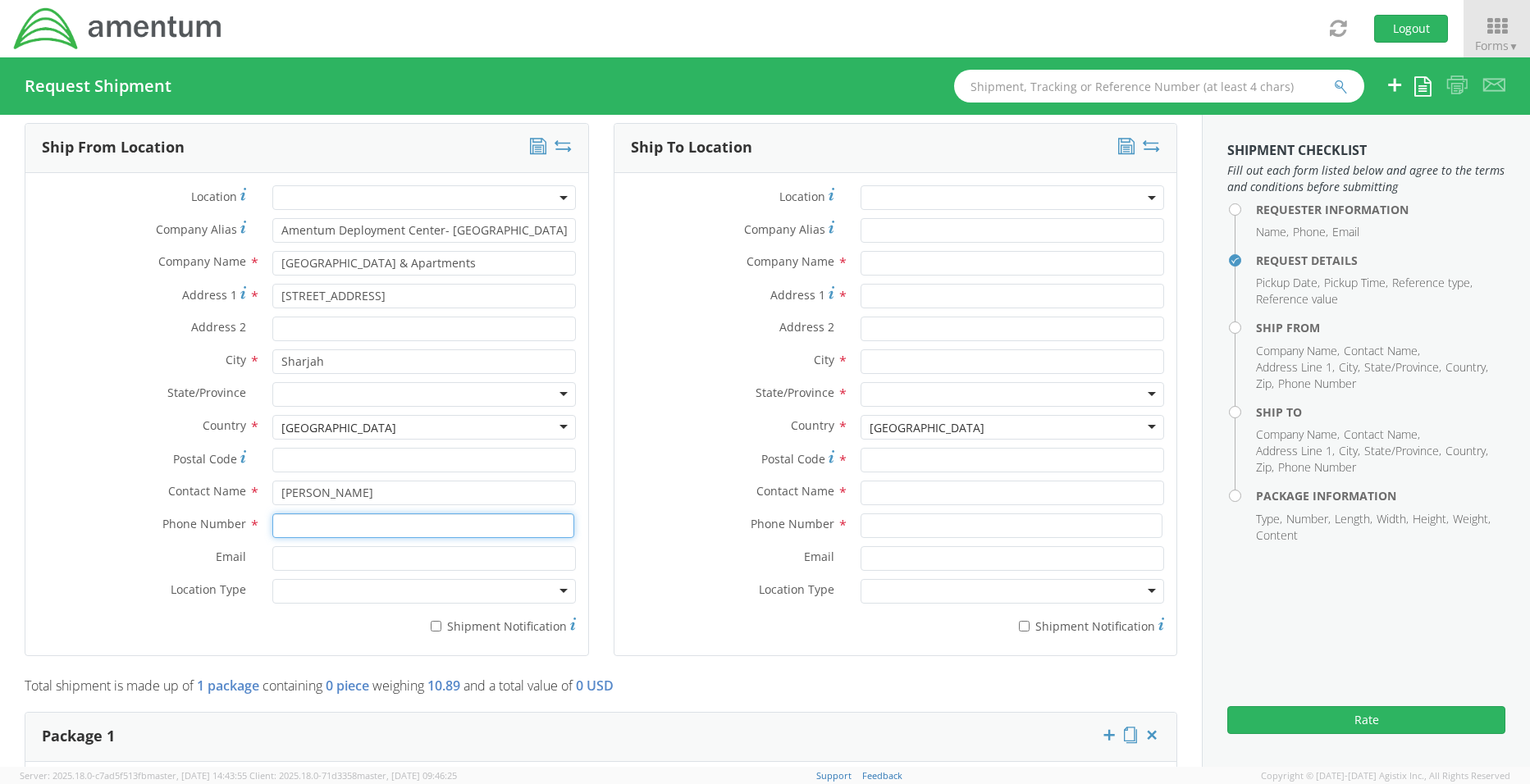
click at [319, 527] on input at bounding box center [423, 525] width 302 height 24
type input "[PHONE_NUMBER]"
click at [318, 589] on div at bounding box center [424, 590] width 303 height 24
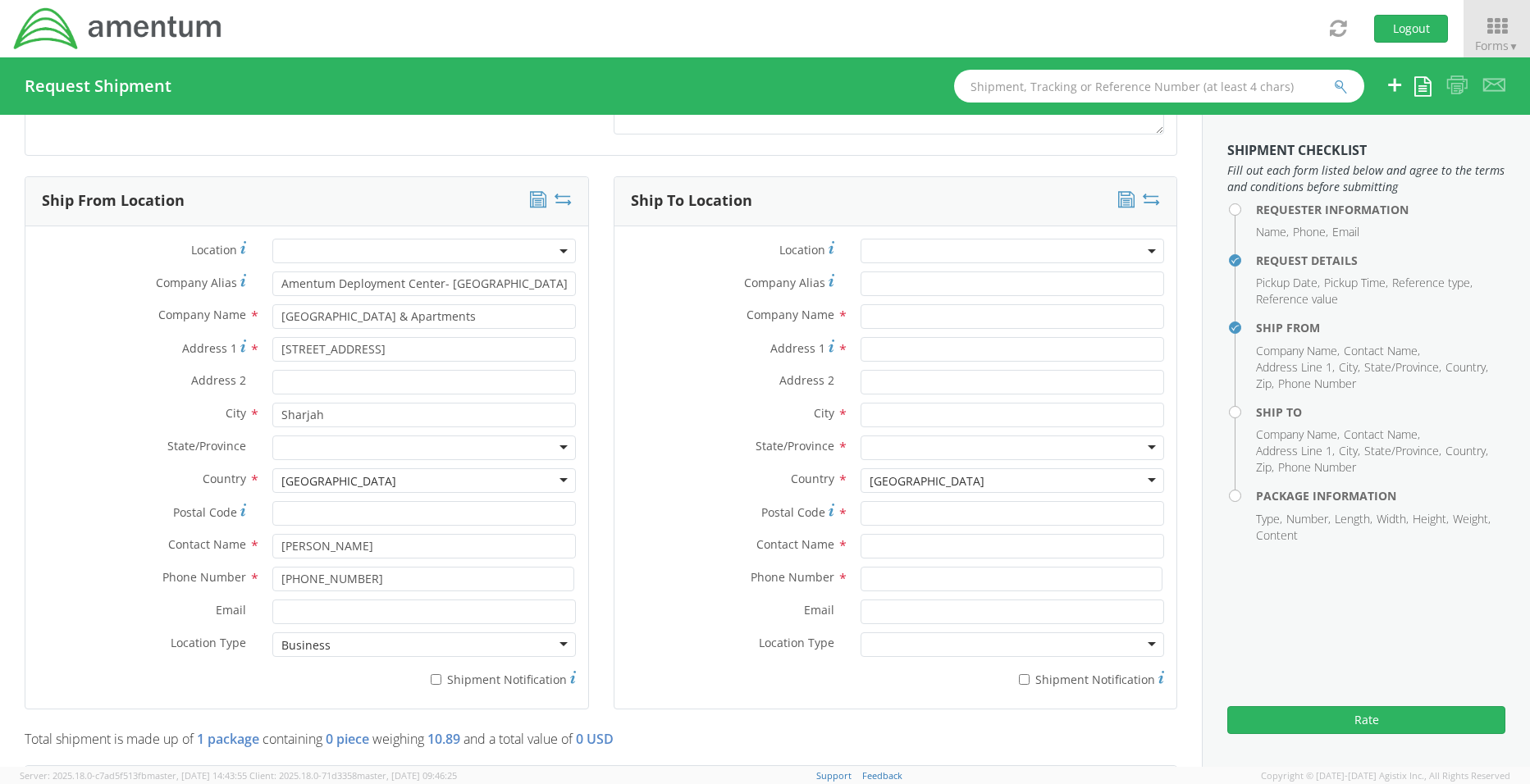
scroll to position [656, 0]
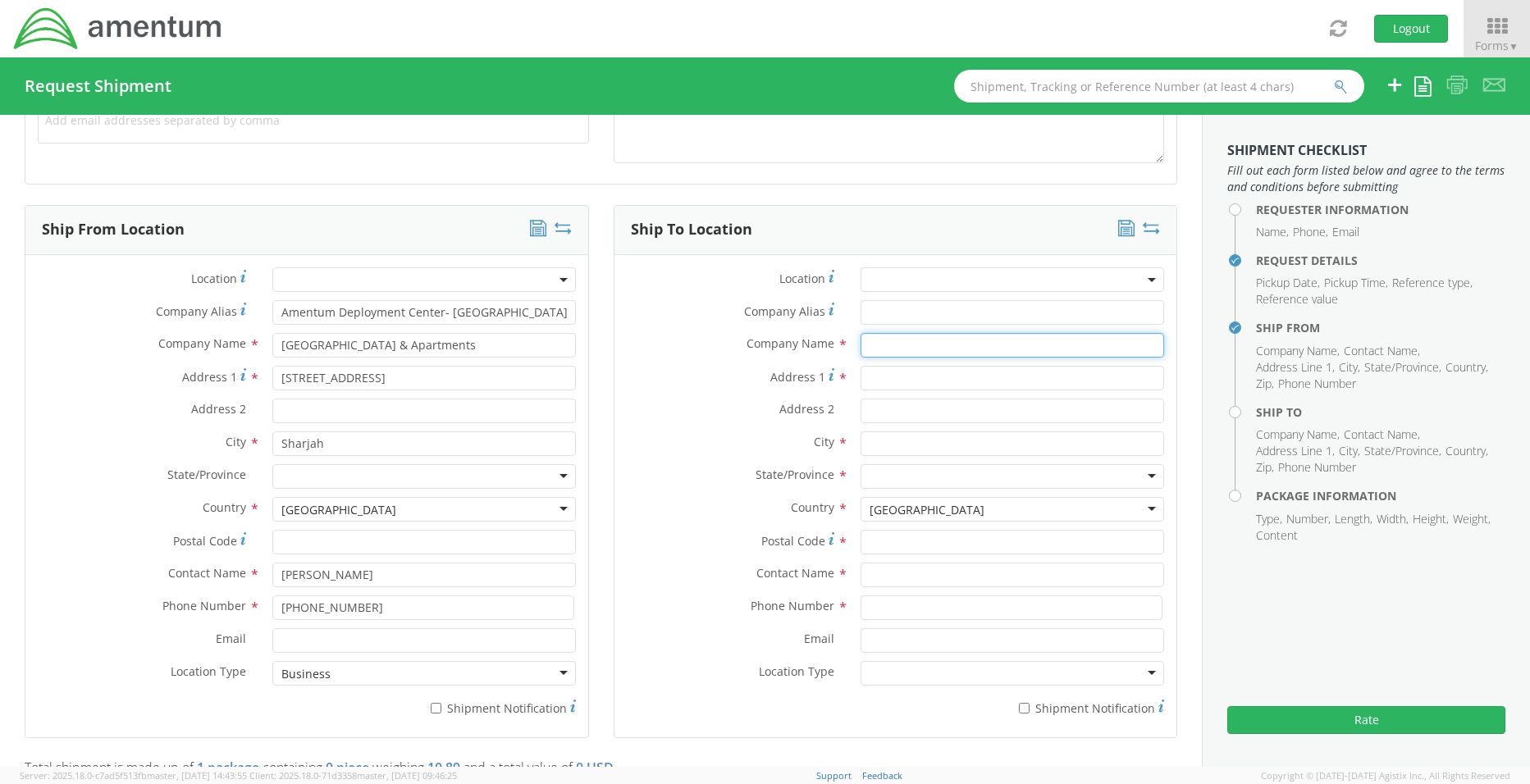
click at [880, 345] on input "text" at bounding box center [1012, 344] width 303 height 24
type input "Amentum Deployment Center"
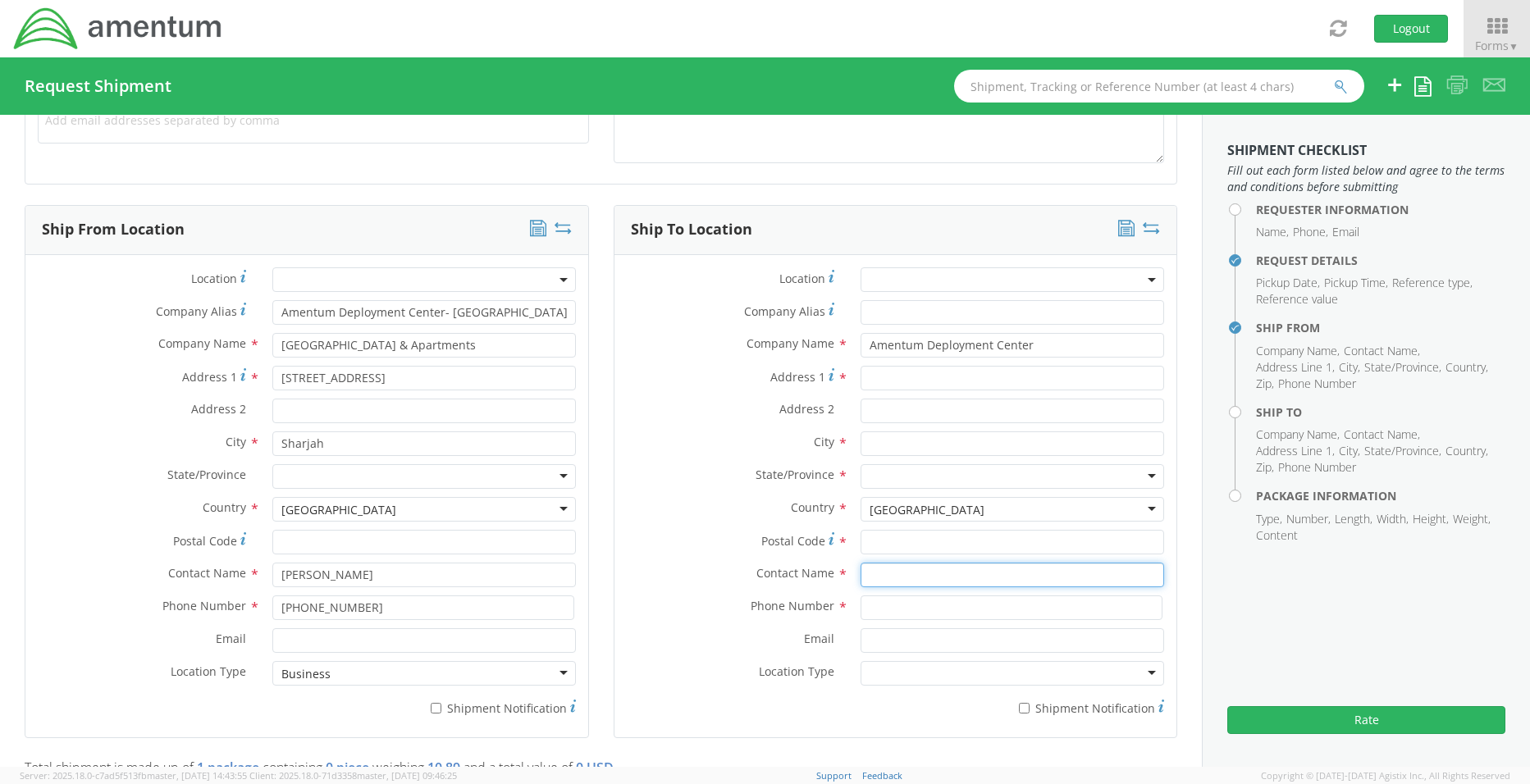
click at [895, 575] on input "text" at bounding box center [1012, 574] width 303 height 24
type input "[PERSON_NAME]"
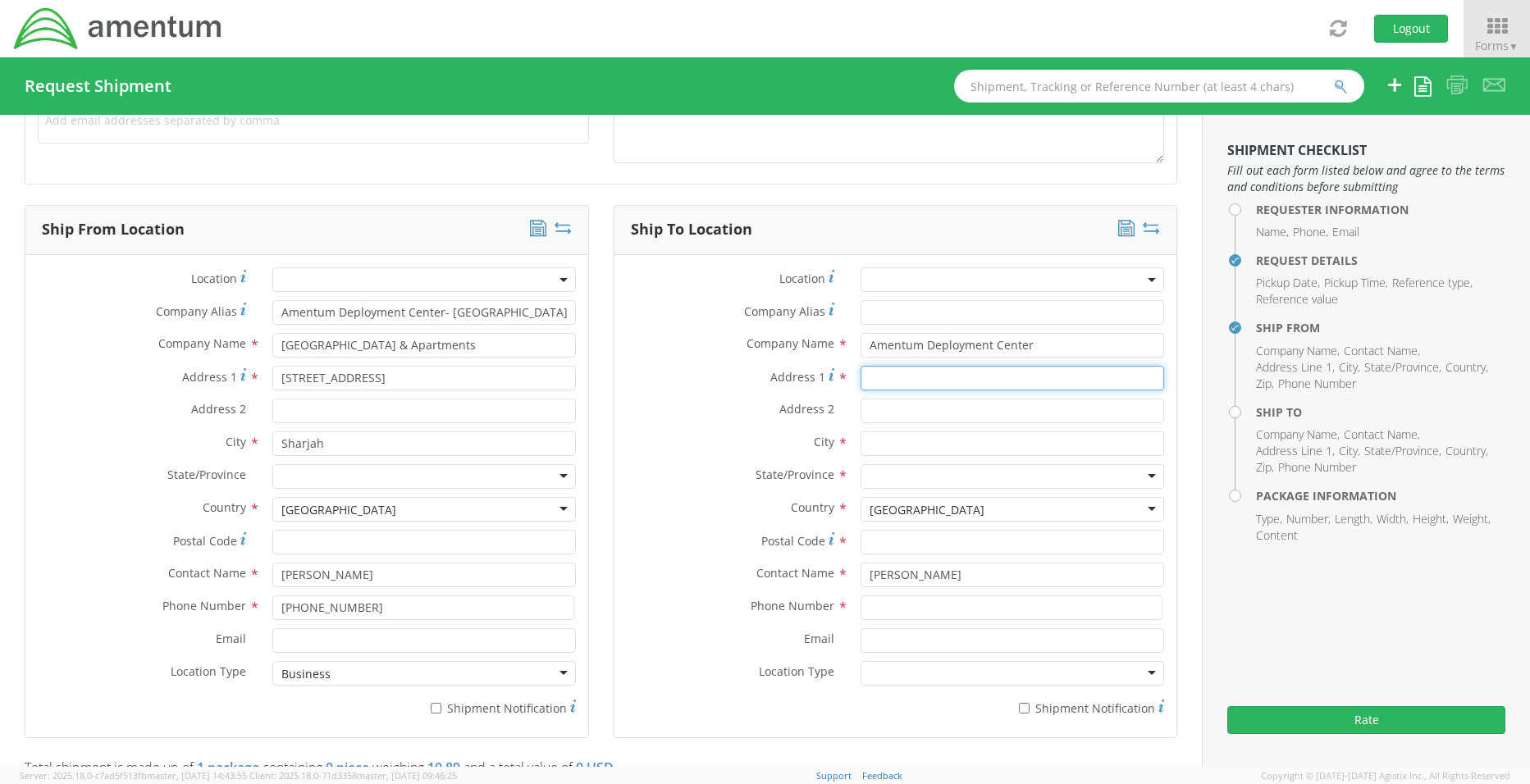
click at [879, 378] on input "Address 1 *" at bounding box center [1012, 378] width 303 height 24
type input "1"
click at [875, 380] on input "Address 1 *" at bounding box center [1012, 378] width 303 height 24
type input "1167 Trinity Trail"
type input "Saginaw"
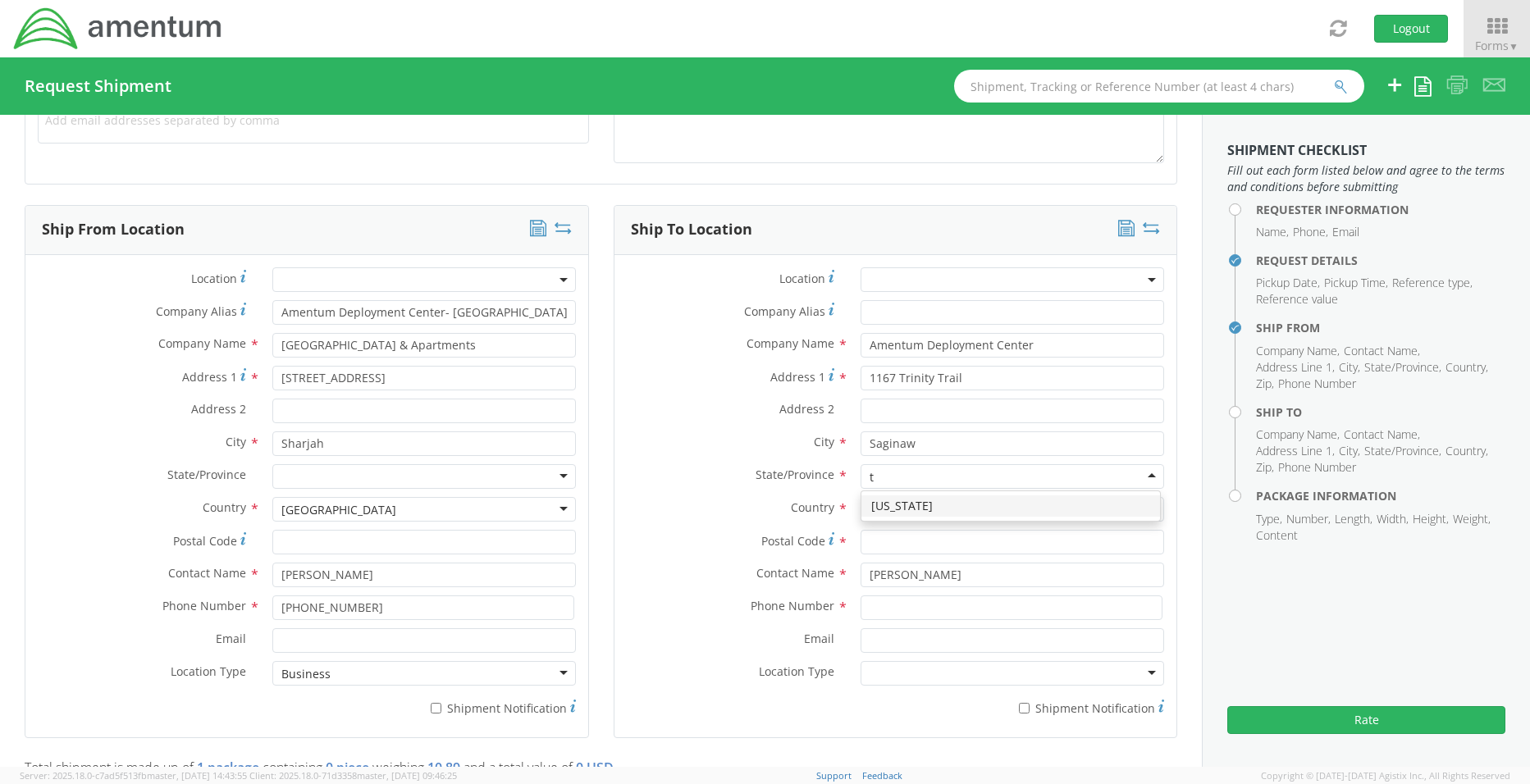
scroll to position [126, 0]
type input "te"
click at [882, 539] on input "Postal Code *" at bounding box center [1012, 541] width 303 height 24
type input "76131"
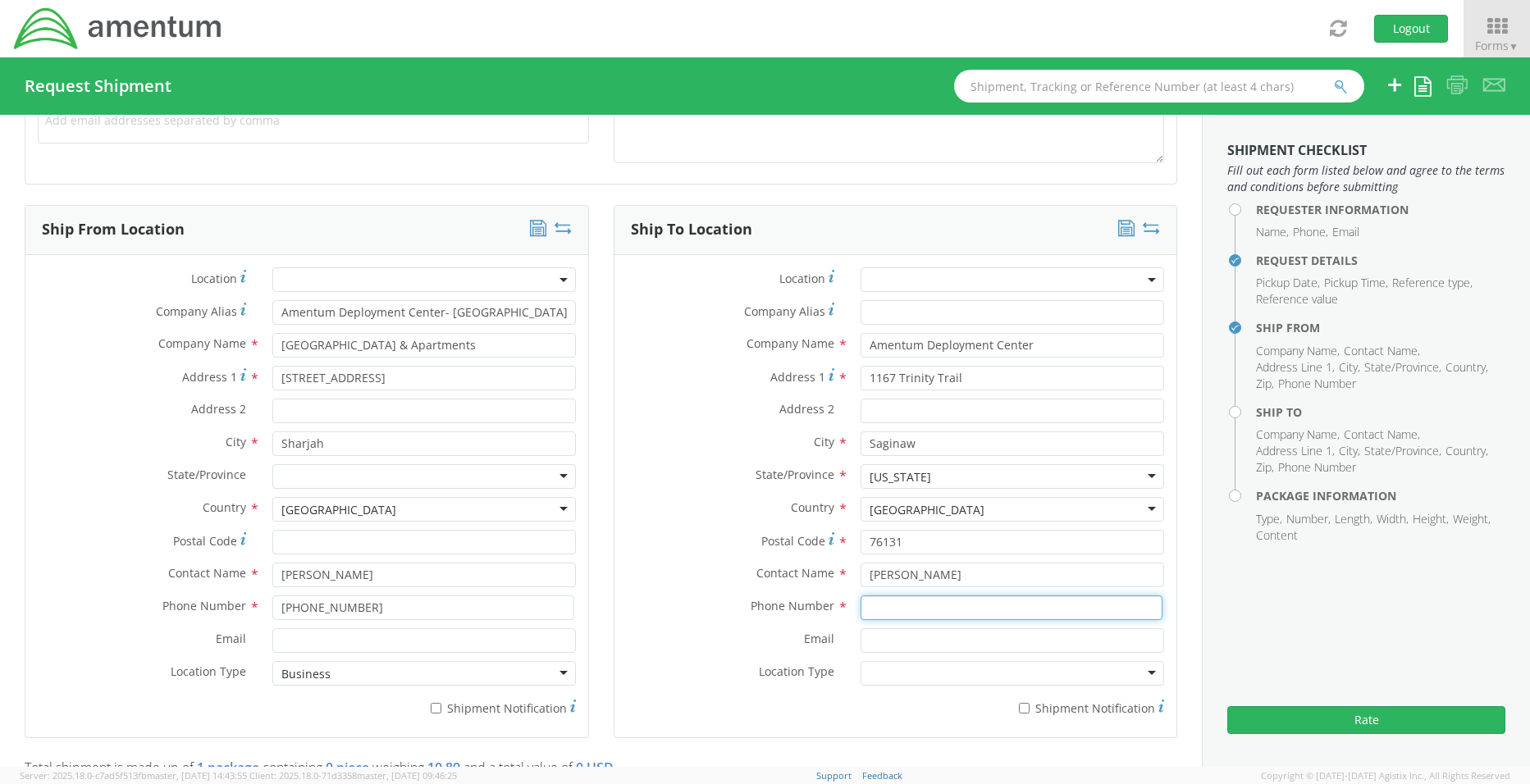
click at [887, 612] on input at bounding box center [1011, 607] width 302 height 24
type input "[PHONE_NUMBER]"
click at [879, 642] on input "Email *" at bounding box center [1012, 640] width 303 height 24
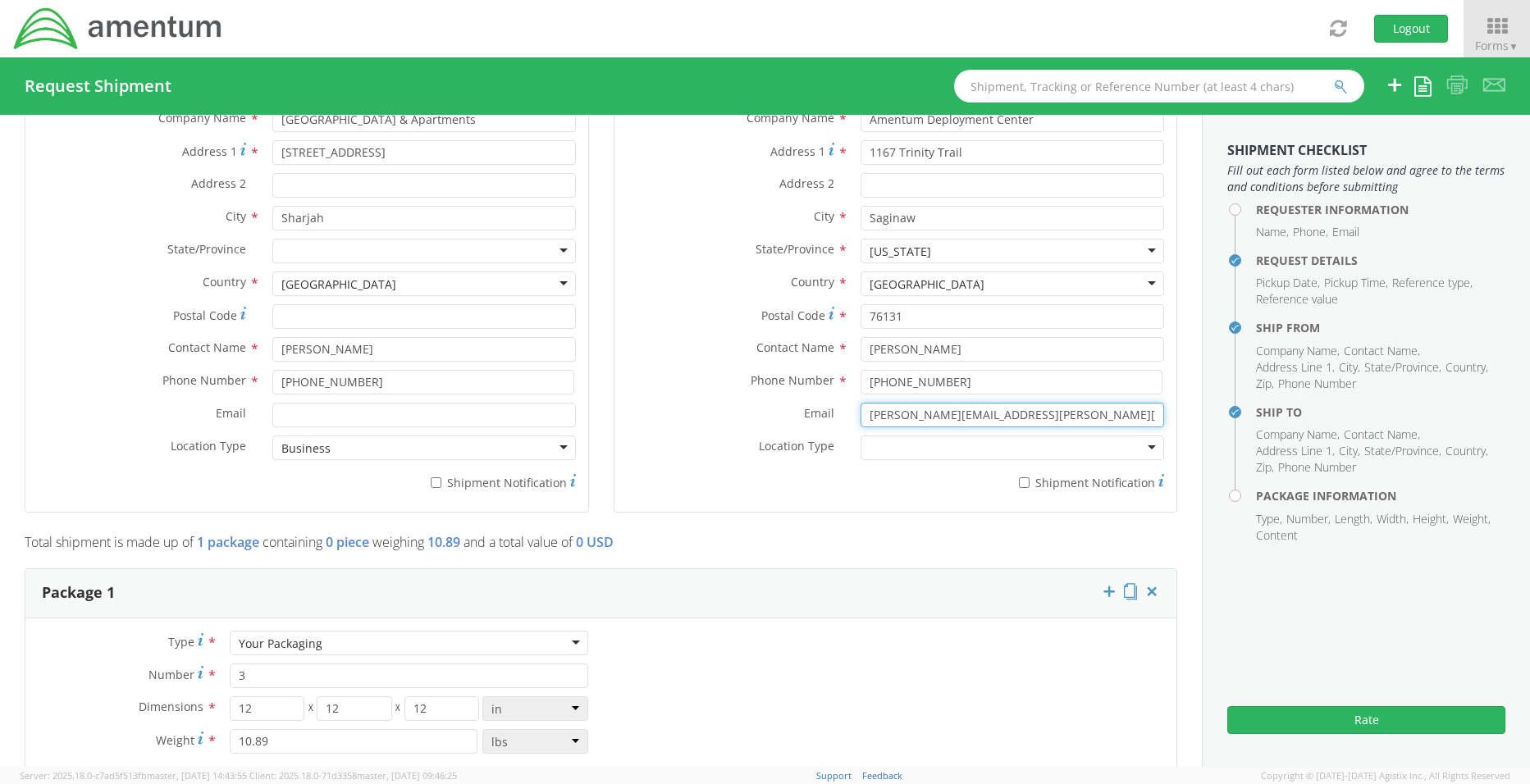
scroll to position [902, 0]
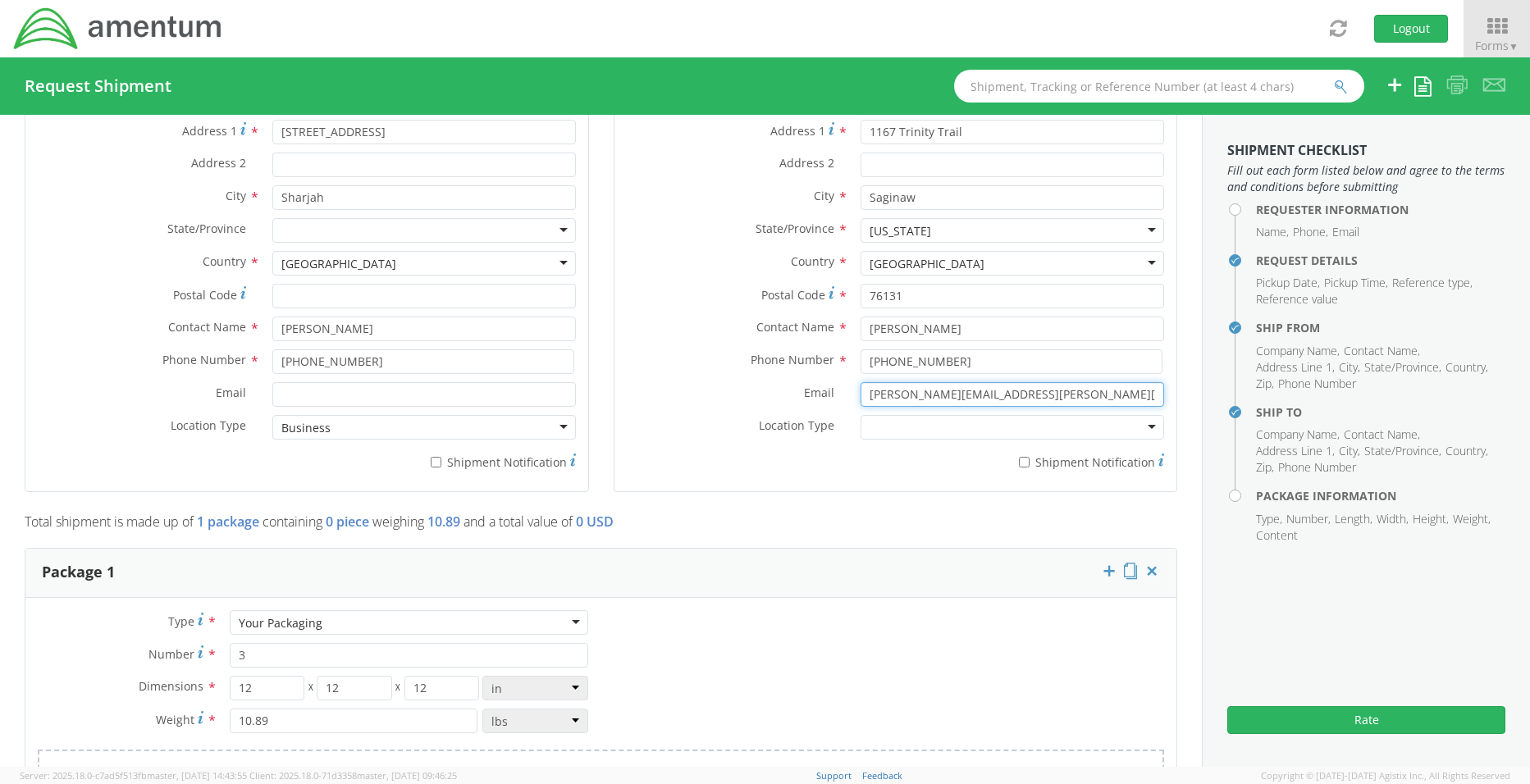
type input "[PERSON_NAME][EMAIL_ADDRESS][PERSON_NAME][DOMAIN_NAME]"
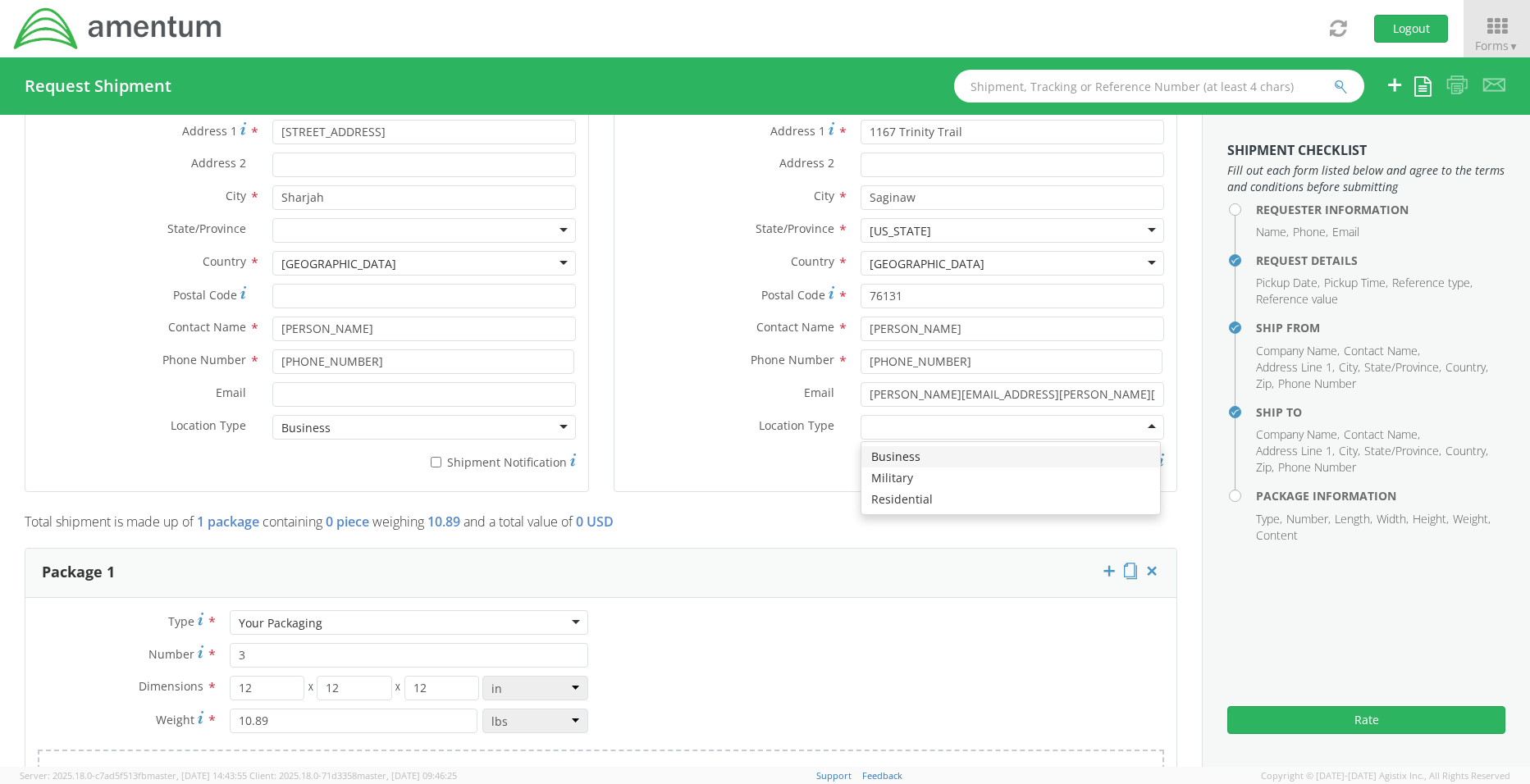
click at [1029, 427] on div at bounding box center [1012, 426] width 303 height 24
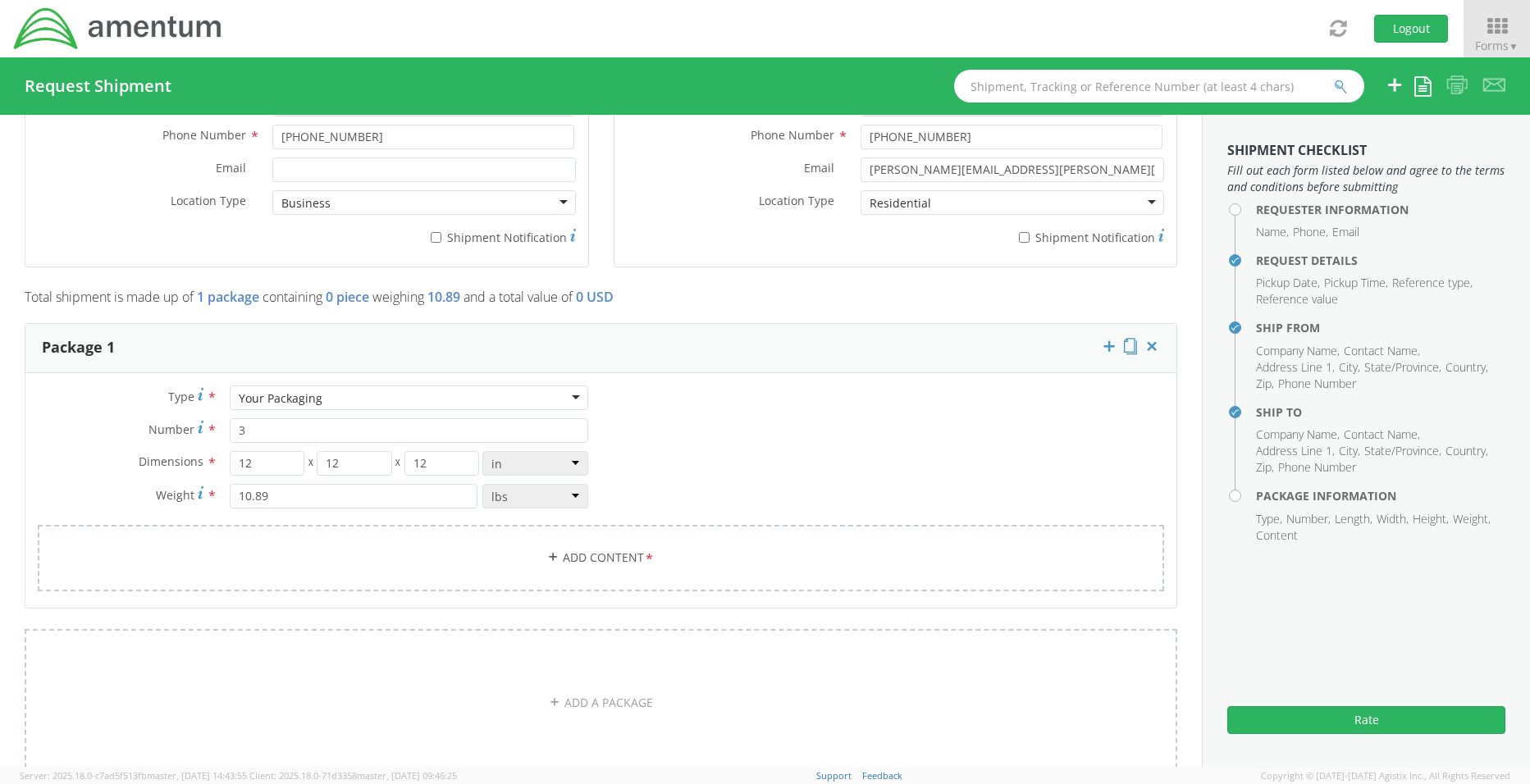
scroll to position [1148, 0]
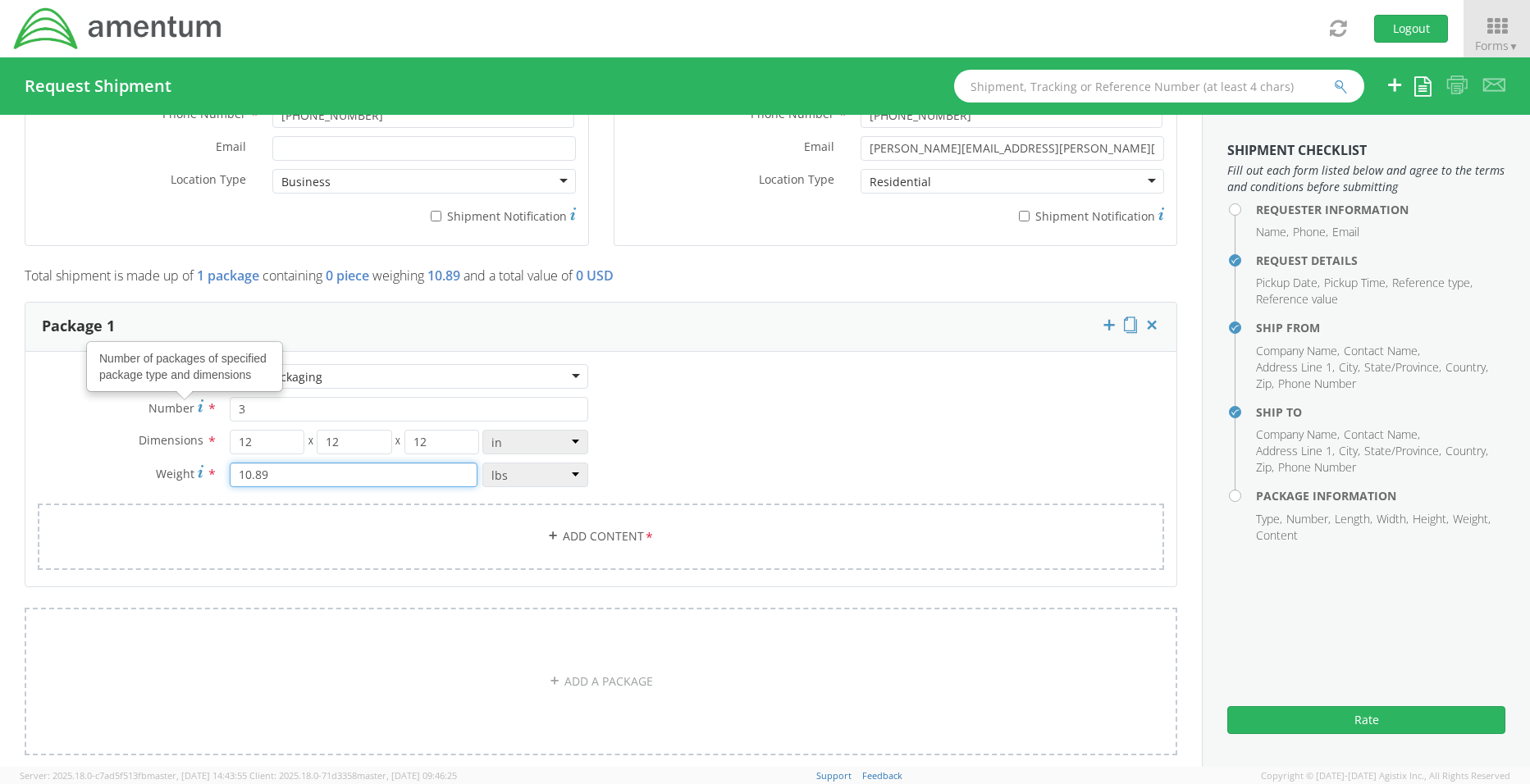
drag, startPoint x: 290, startPoint y: 473, endPoint x: 200, endPoint y: 469, distance: 90.1
click at [200, 469] on div "Weight * 10.89 lbs kgs" at bounding box center [313, 474] width 576 height 24
type input "9"
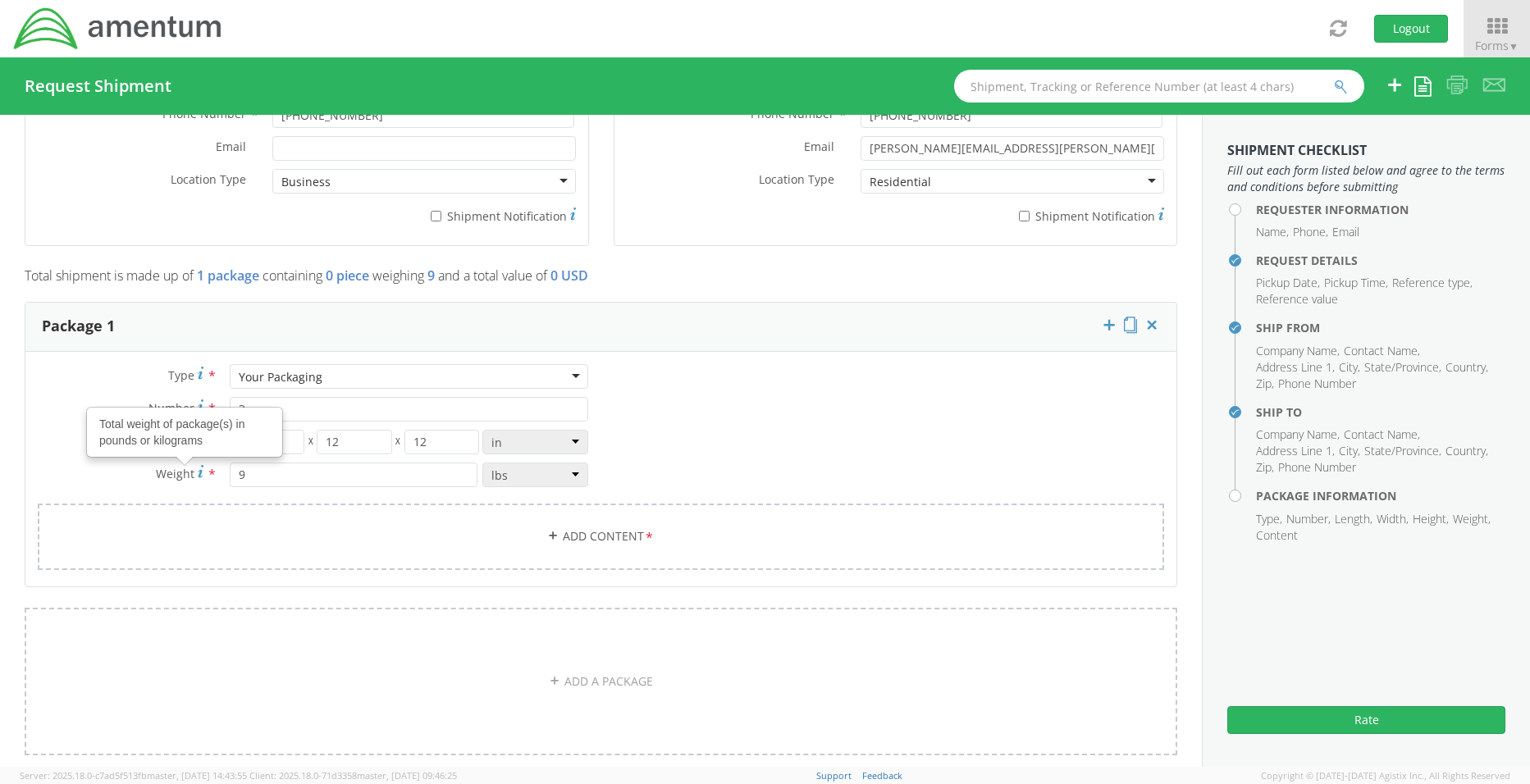
click at [836, 431] on div "Type * Your Packaging Your Packaging Crate(s) Envelope Pallet(s) Oversized (Not…" at bounding box center [600, 477] width 1150 height 226
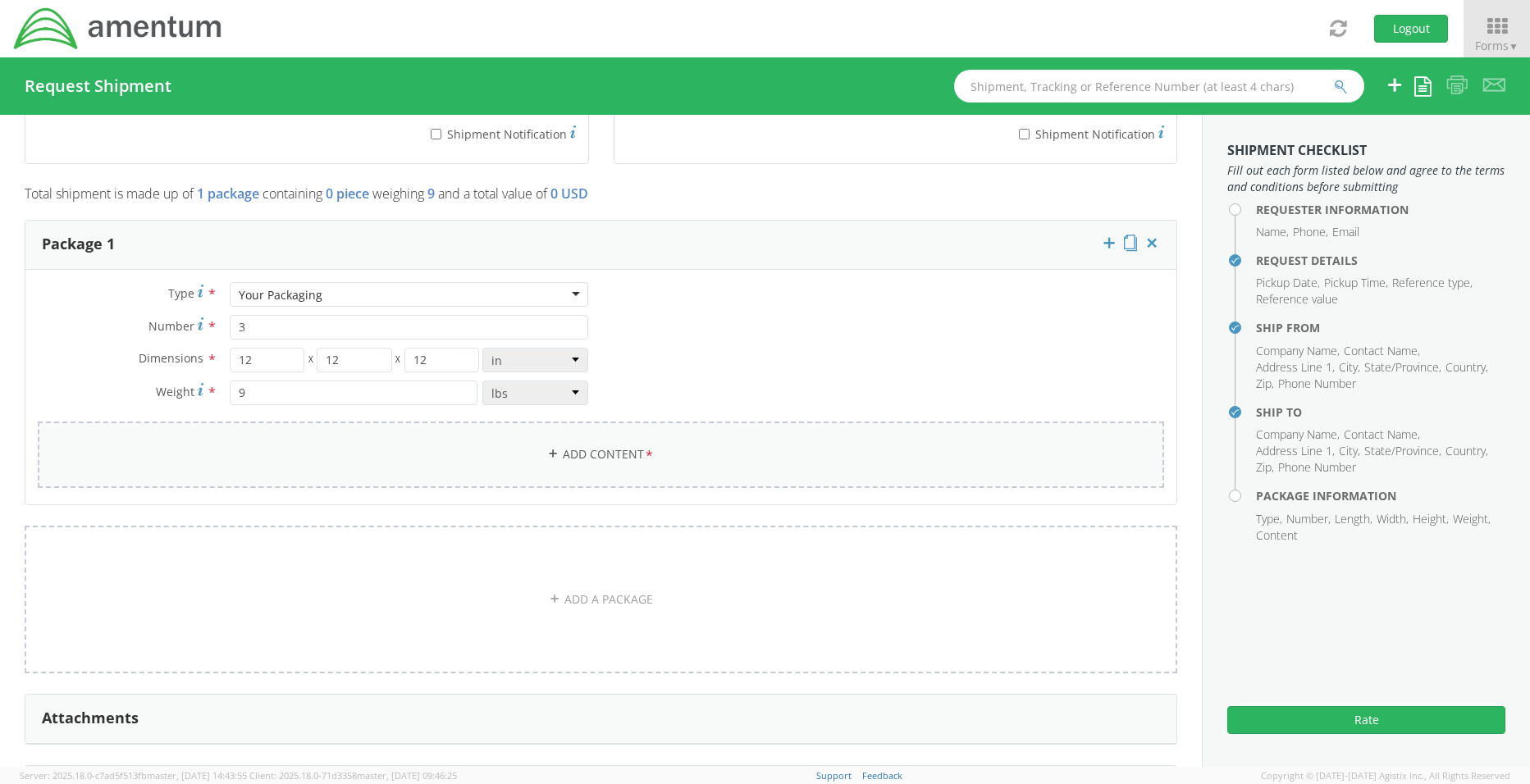
click at [573, 461] on link "Add Content *" at bounding box center [600, 455] width 1126 height 66
select select
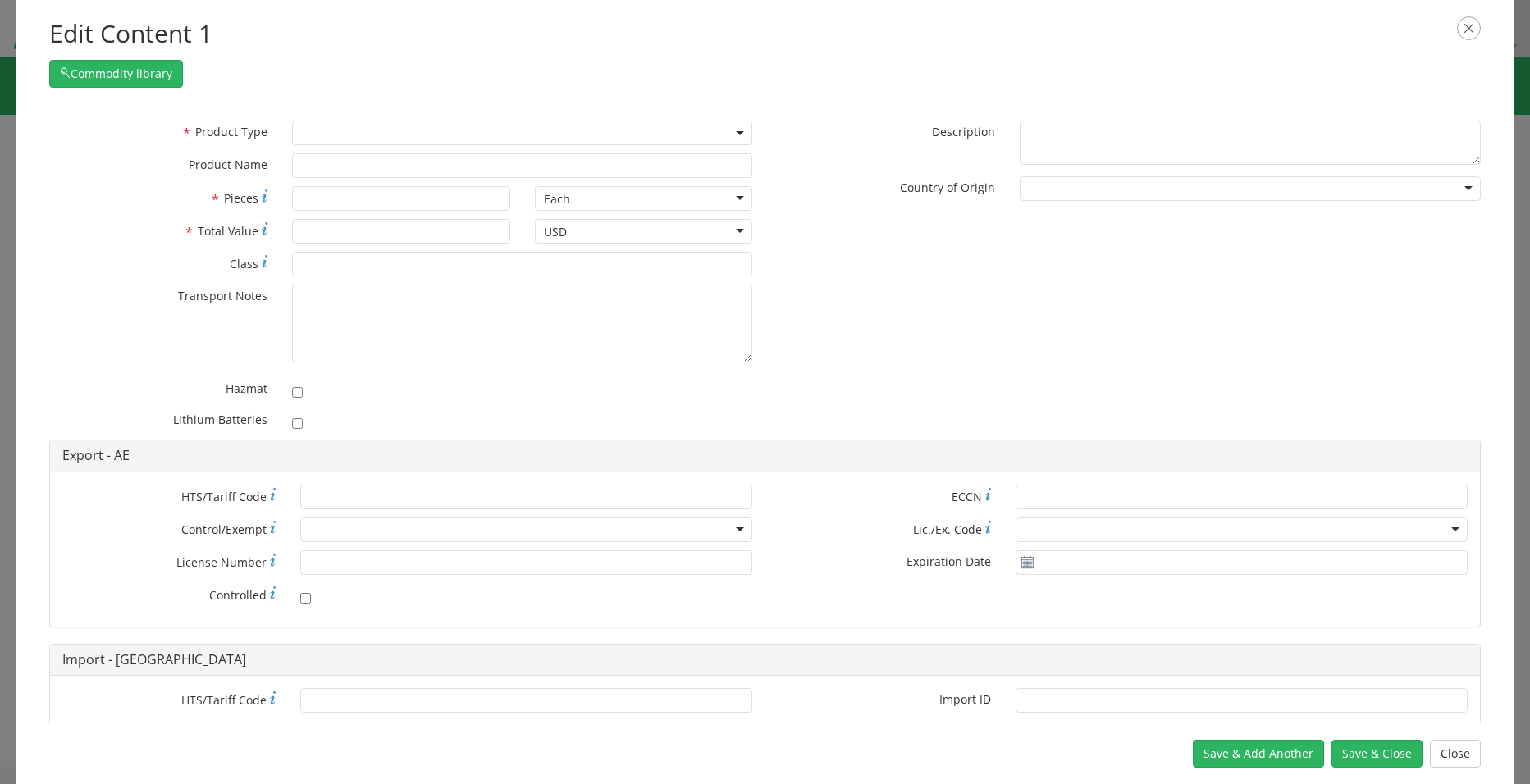
click at [387, 126] on span at bounding box center [522, 132] width 461 height 24
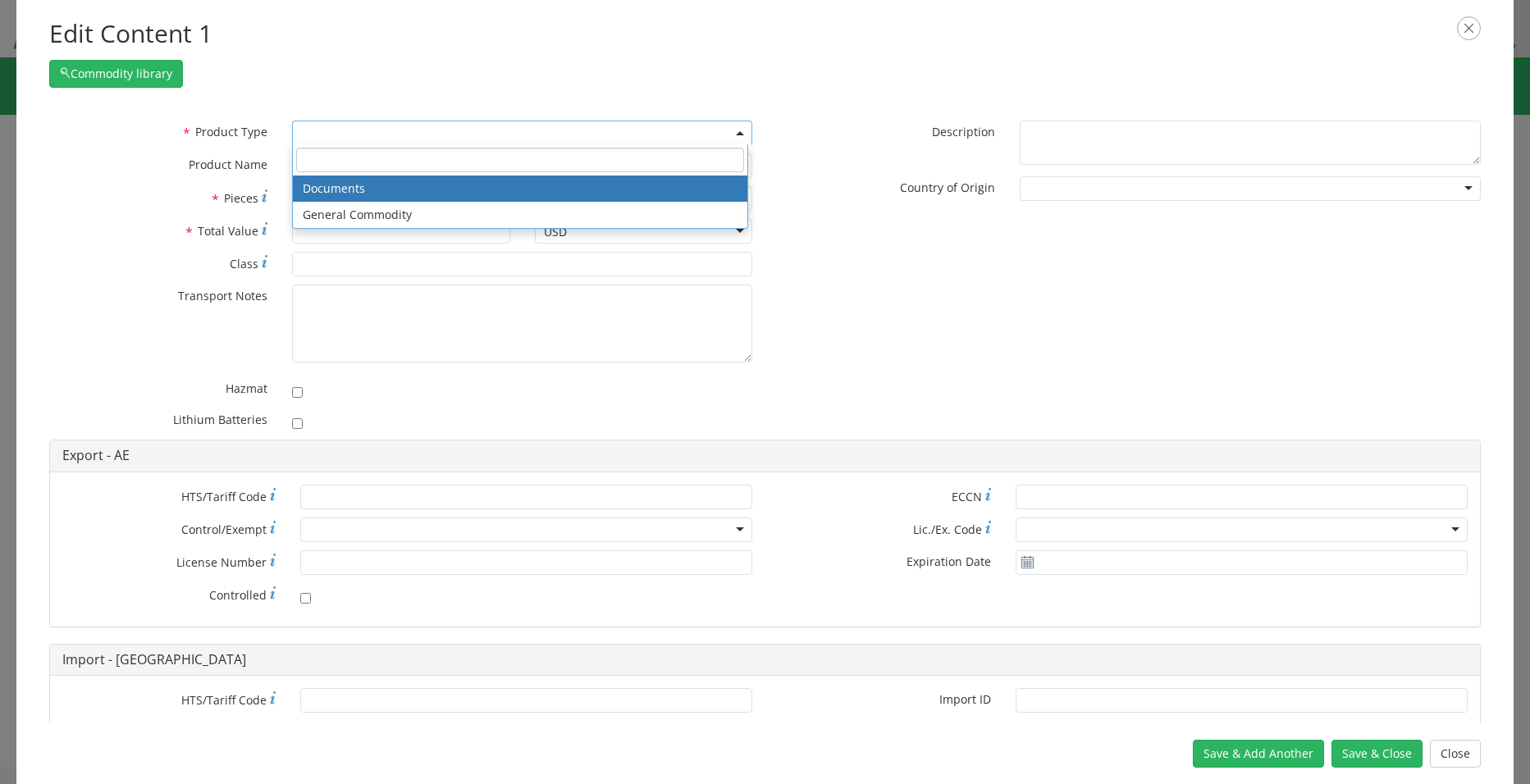
click at [387, 126] on span at bounding box center [522, 132] width 461 height 24
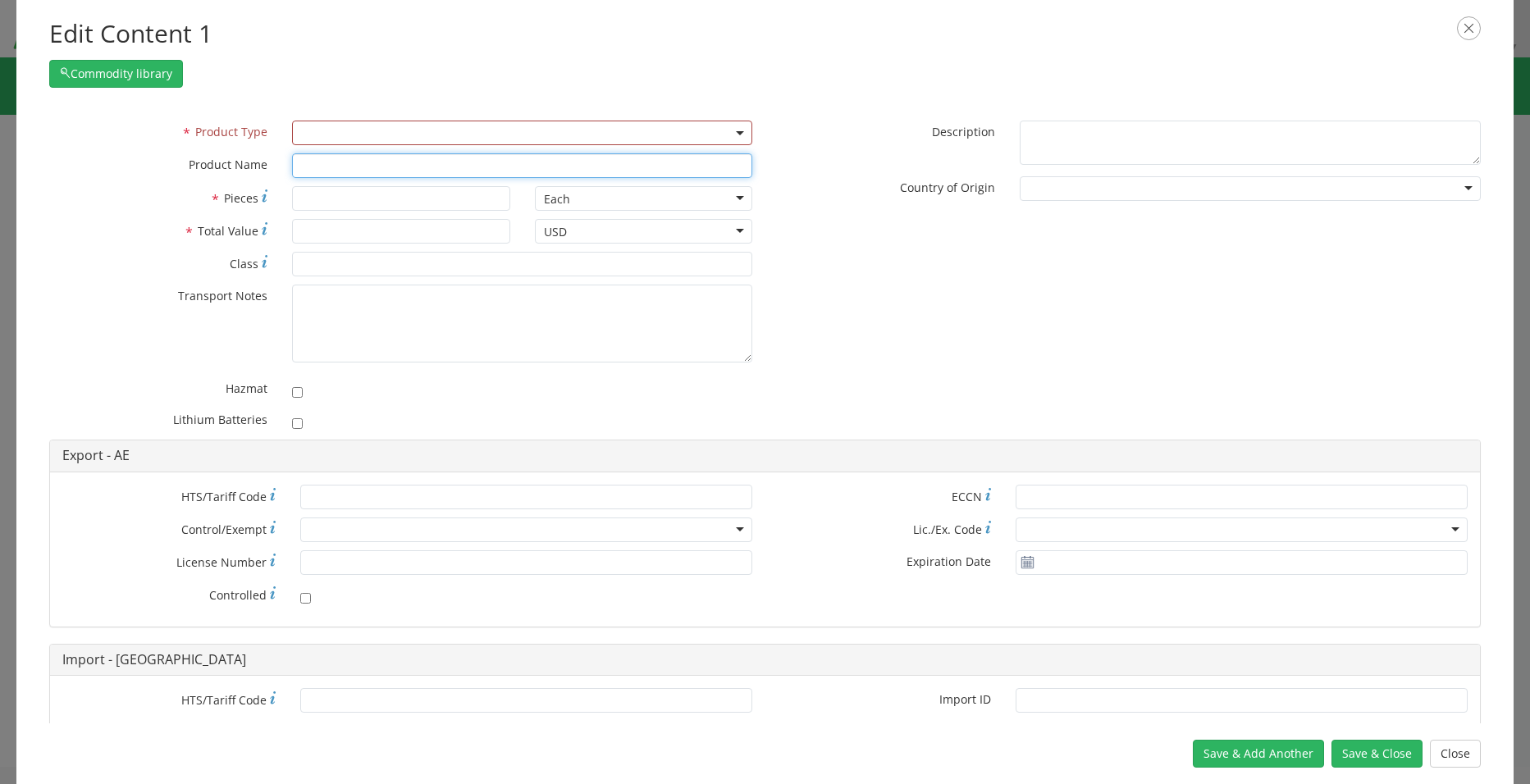
click at [348, 169] on input "text" at bounding box center [522, 165] width 461 height 24
click at [1454, 753] on button "Close" at bounding box center [1455, 753] width 51 height 28
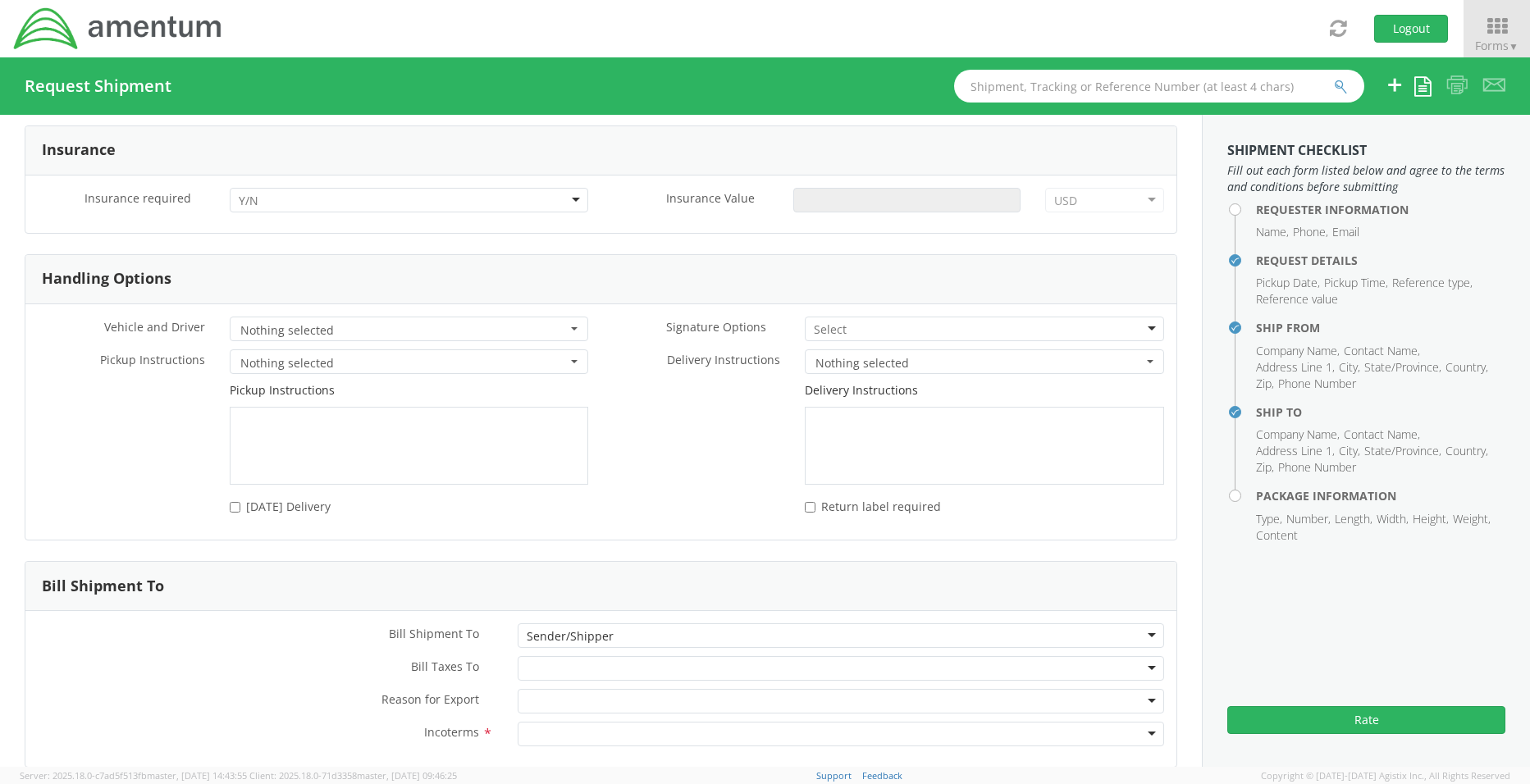
scroll to position [1956, 0]
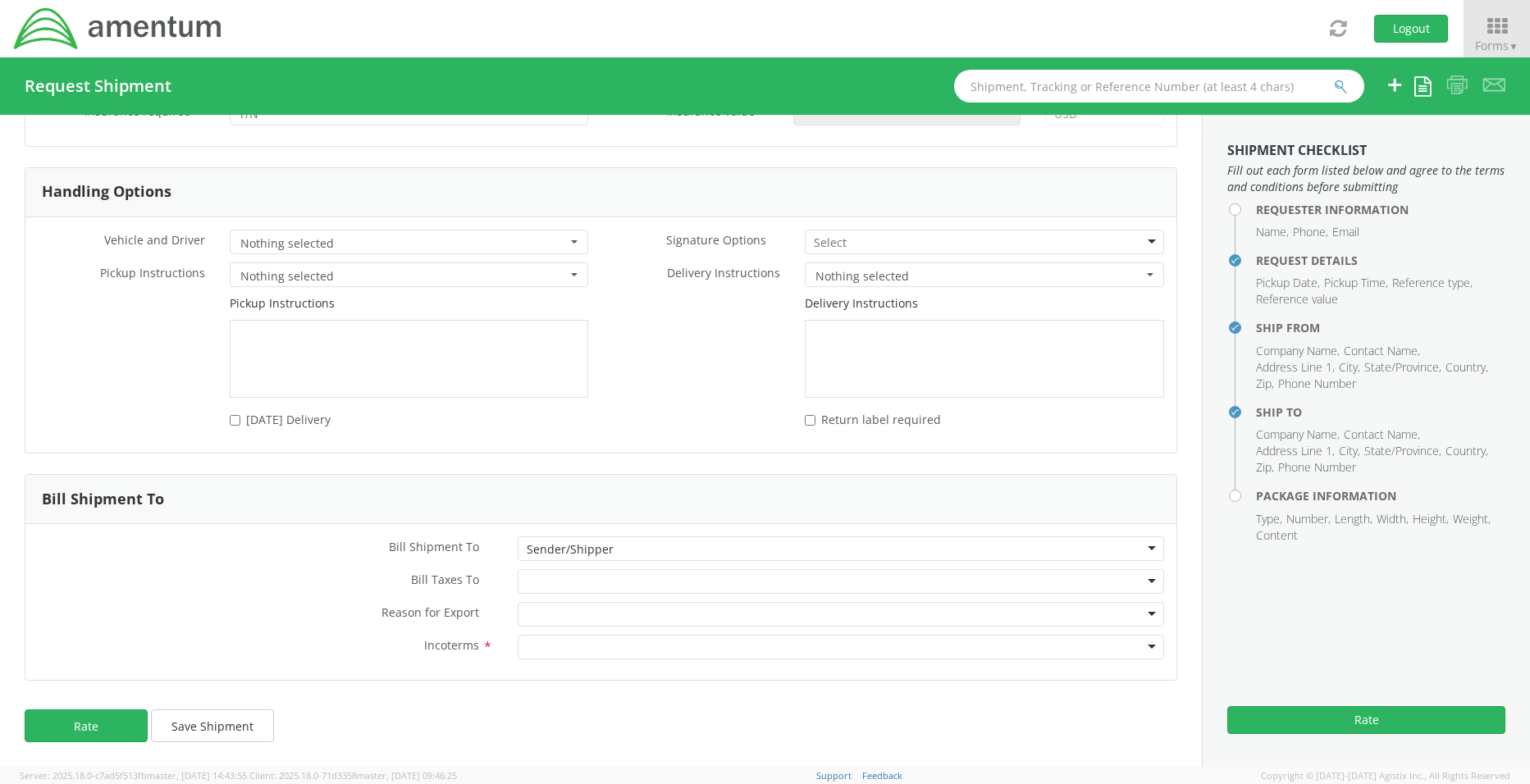
click at [1139, 649] on div at bounding box center [841, 646] width 646 height 24
click at [219, 615] on label "Reason for Export *" at bounding box center [265, 613] width 480 height 22
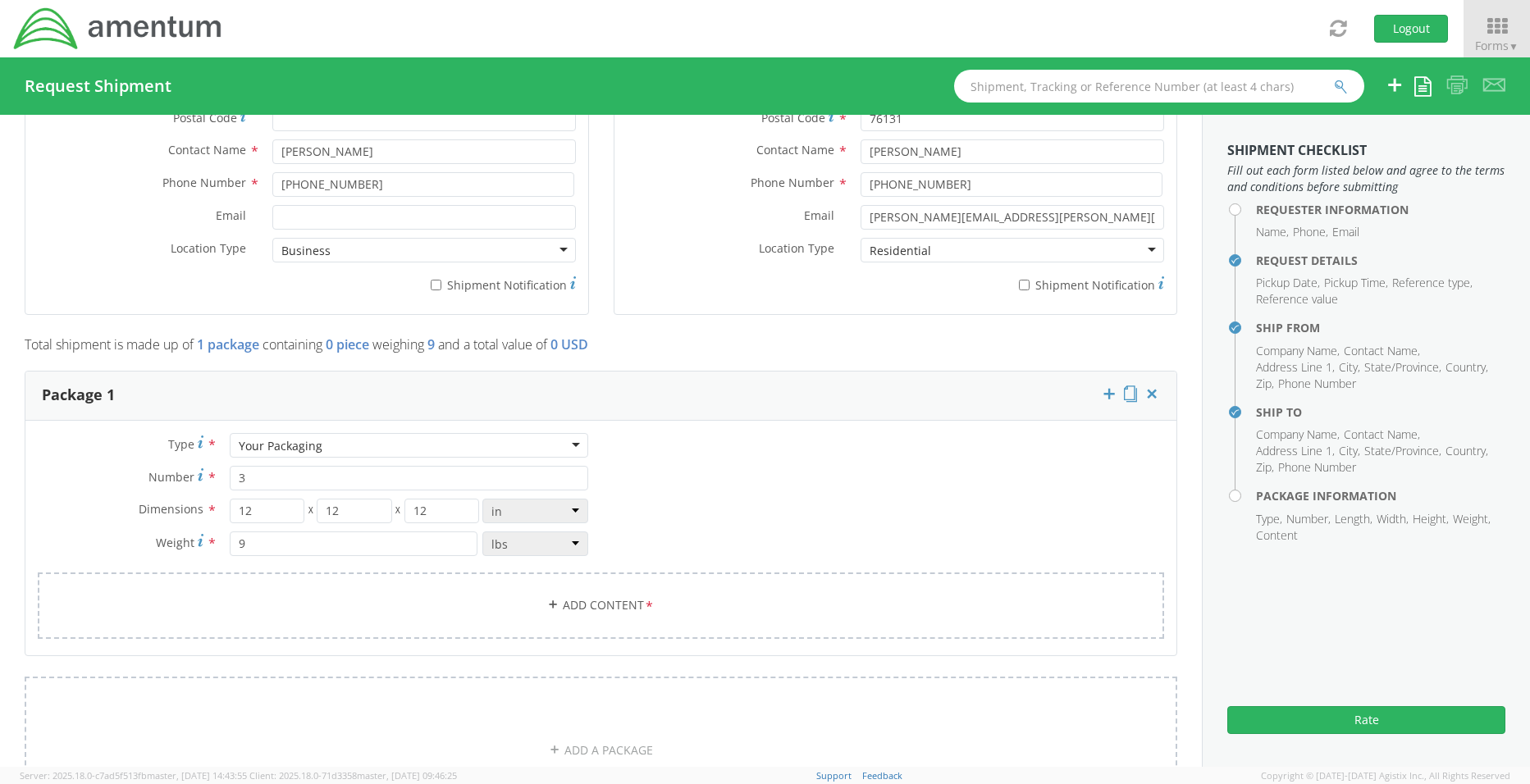
scroll to position [1054, 0]
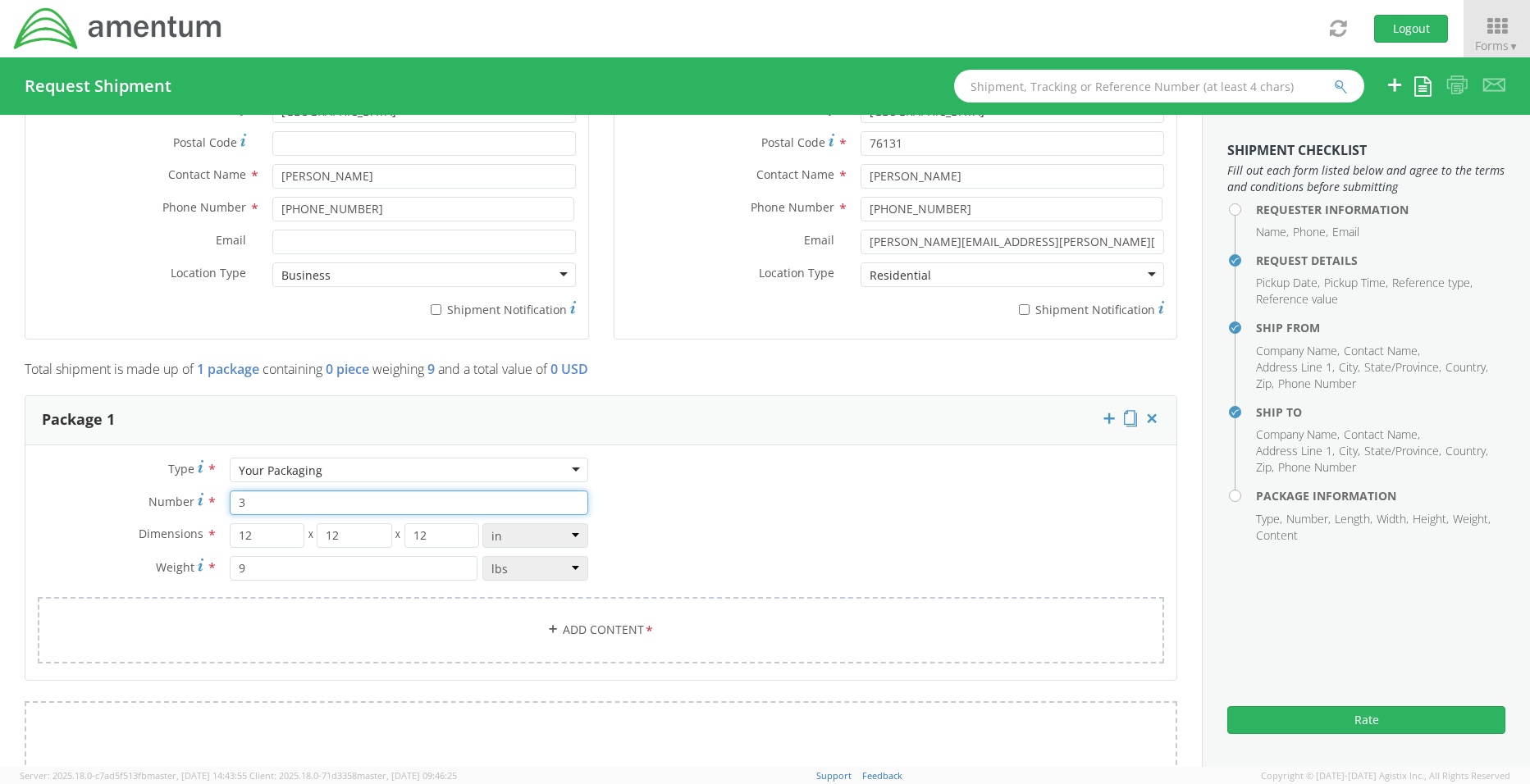
drag, startPoint x: 254, startPoint y: 501, endPoint x: 224, endPoint y: 501, distance: 30.0
click at [224, 501] on div "3" at bounding box center [409, 502] width 384 height 24
type input "1"
click at [1101, 415] on icon at bounding box center [1109, 418] width 16 height 16
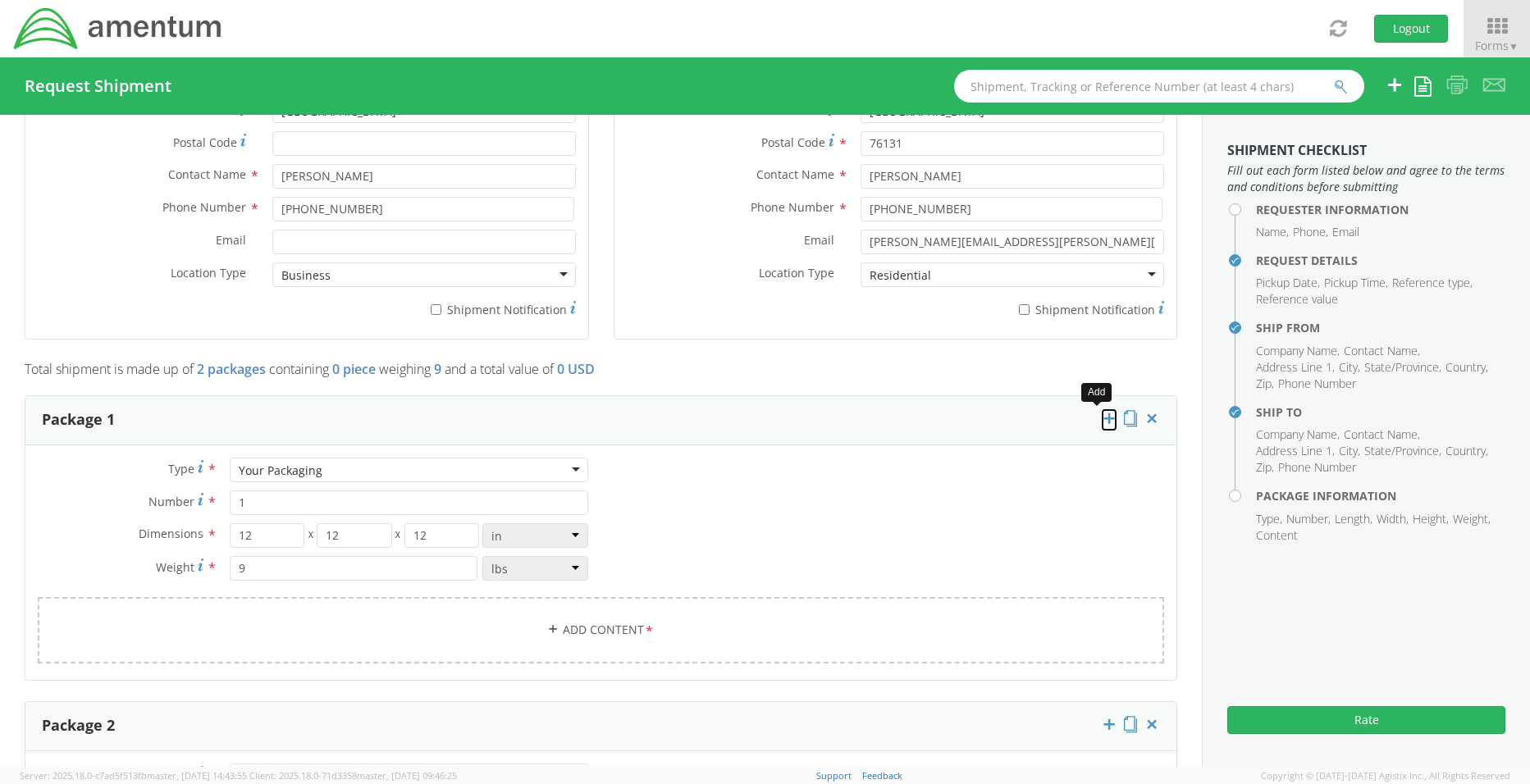
click at [1101, 414] on icon at bounding box center [1109, 418] width 16 height 16
click at [271, 501] on input "1" at bounding box center [409, 502] width 359 height 24
click at [207, 499] on span "*" at bounding box center [212, 501] width 11 height 18
click at [230, 499] on input "1" at bounding box center [409, 502] width 359 height 24
click at [175, 499] on span "Number" at bounding box center [170, 501] width 46 height 15
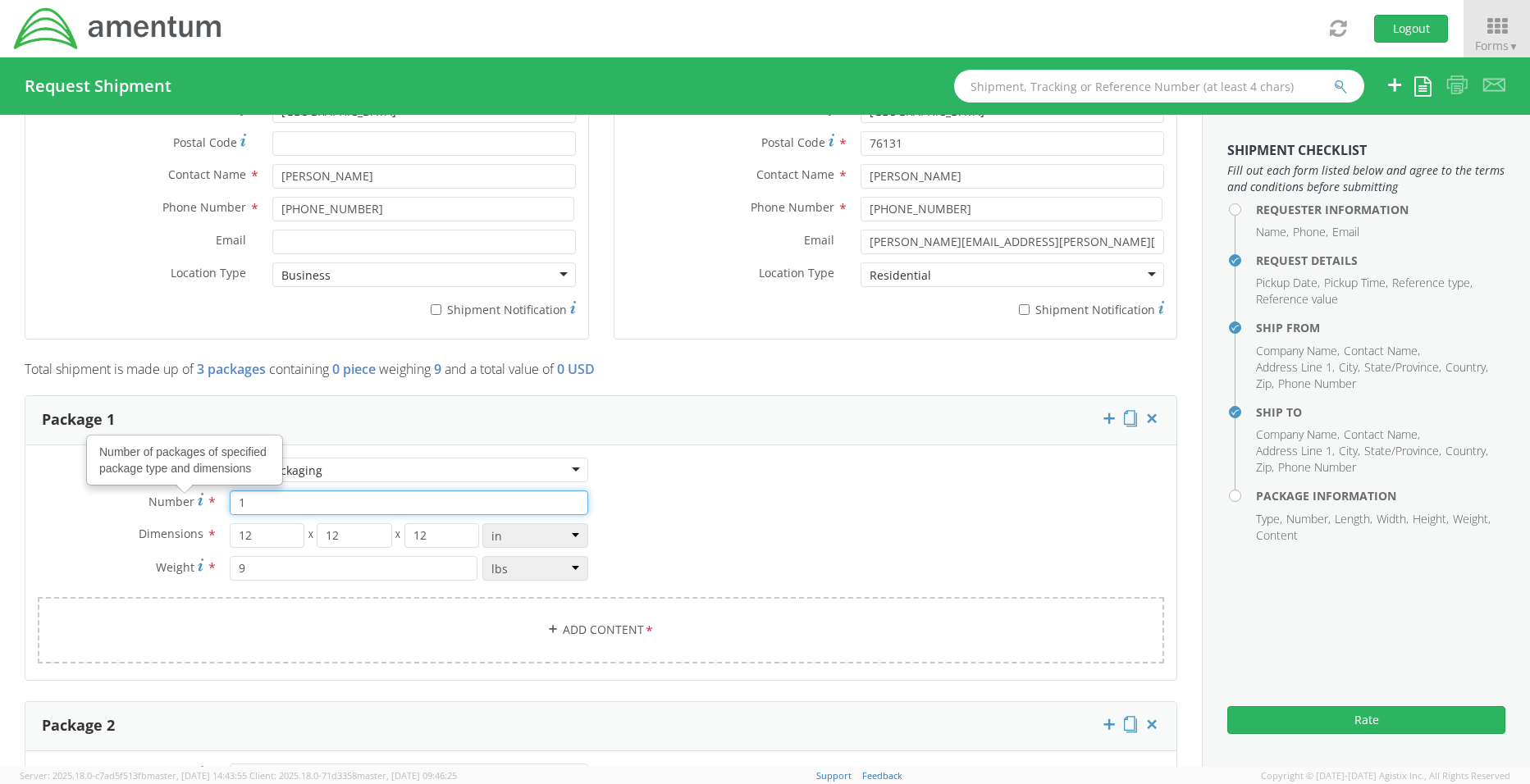
click at [230, 499] on input "1" at bounding box center [409, 502] width 359 height 24
click at [197, 501] on icon at bounding box center [200, 499] width 5 height 13
click at [230, 501] on input "1" at bounding box center [409, 502] width 359 height 24
click at [874, 518] on div "Type * Your Packaging Your Packaging Crate(s) Envelope Pallet(s) Oversized (Not…" at bounding box center [600, 571] width 1150 height 226
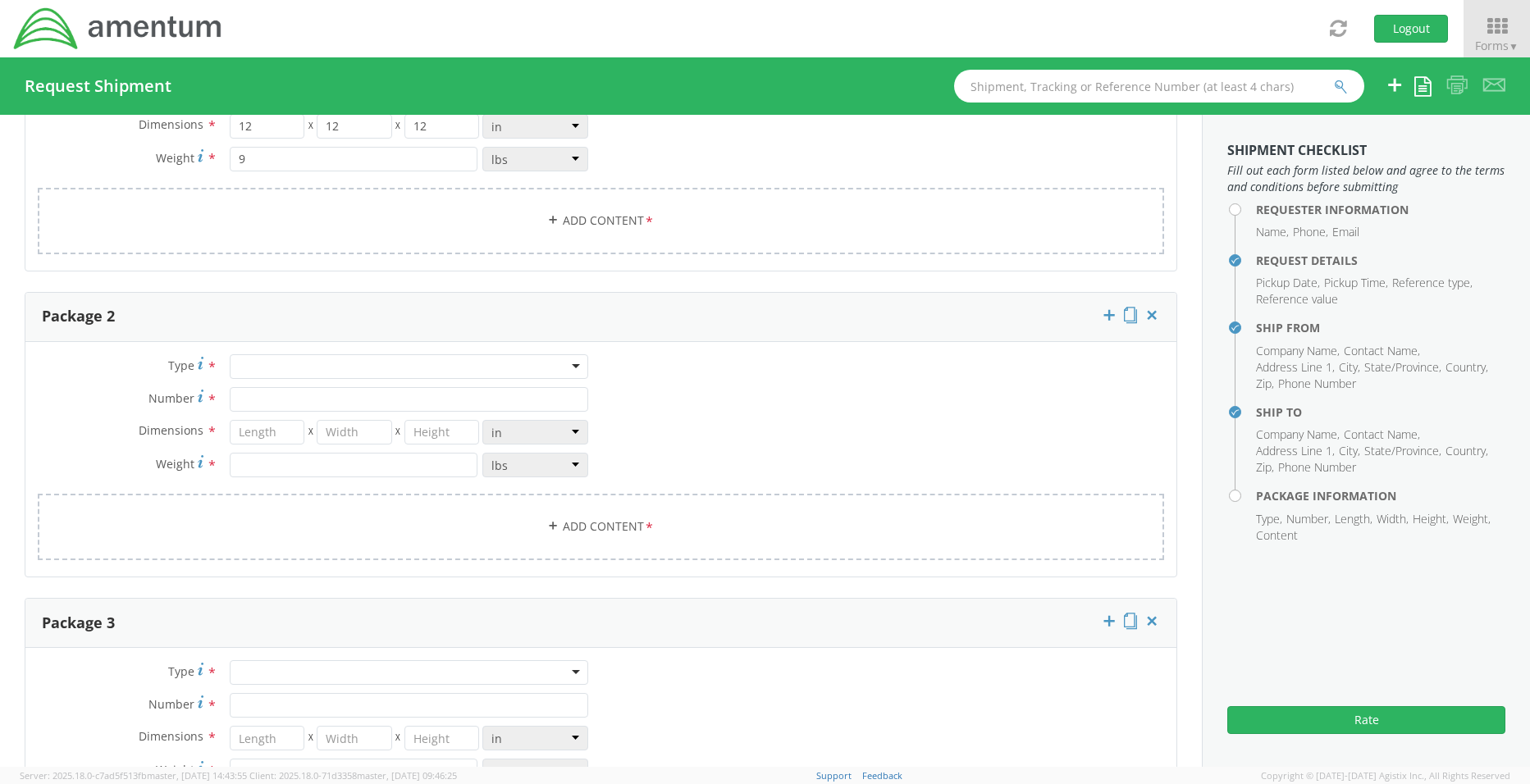
scroll to position [1464, 0]
click at [329, 363] on div at bounding box center [409, 365] width 359 height 24
click at [268, 403] on input "Number *" at bounding box center [409, 397] width 359 height 24
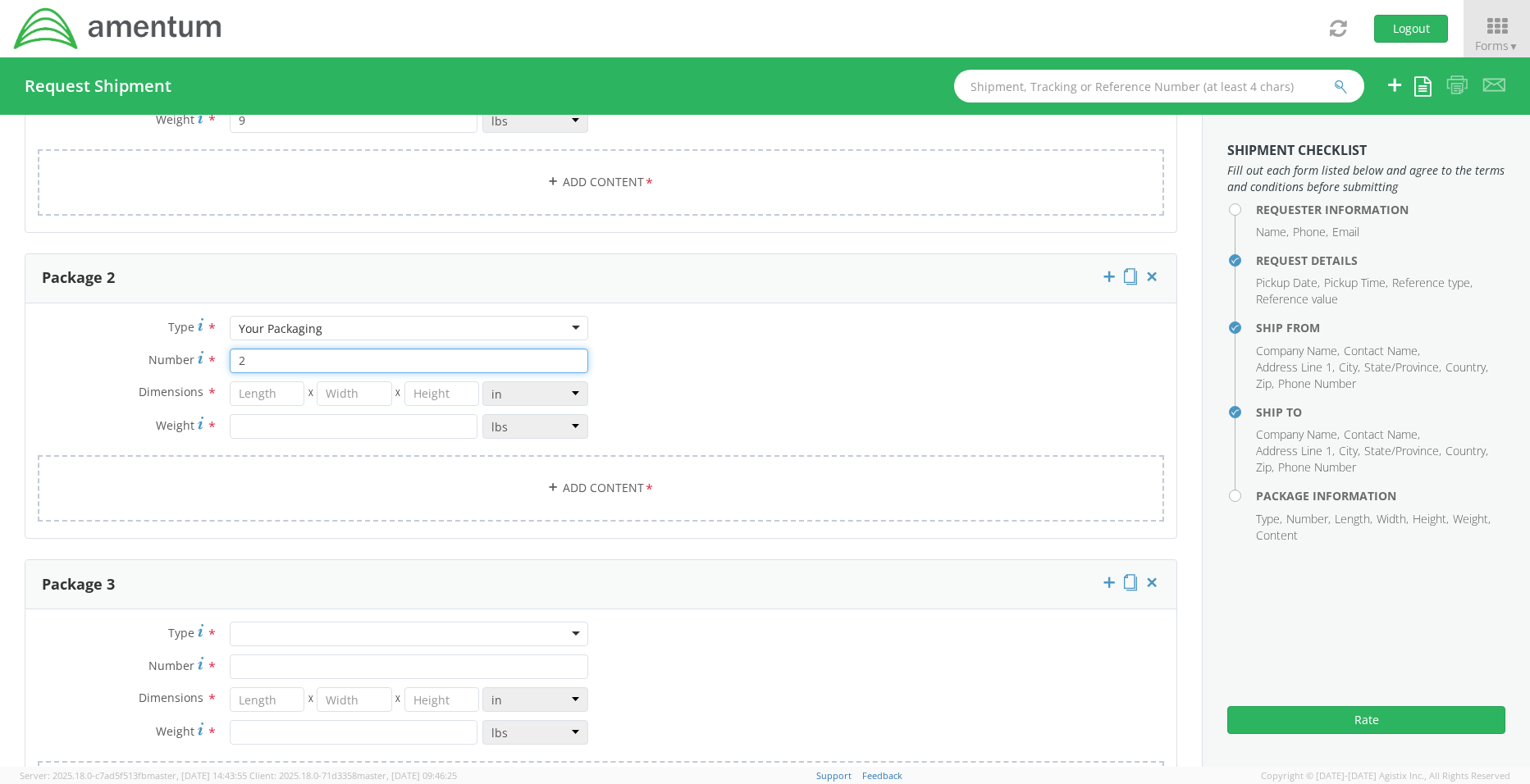
scroll to position [1546, 0]
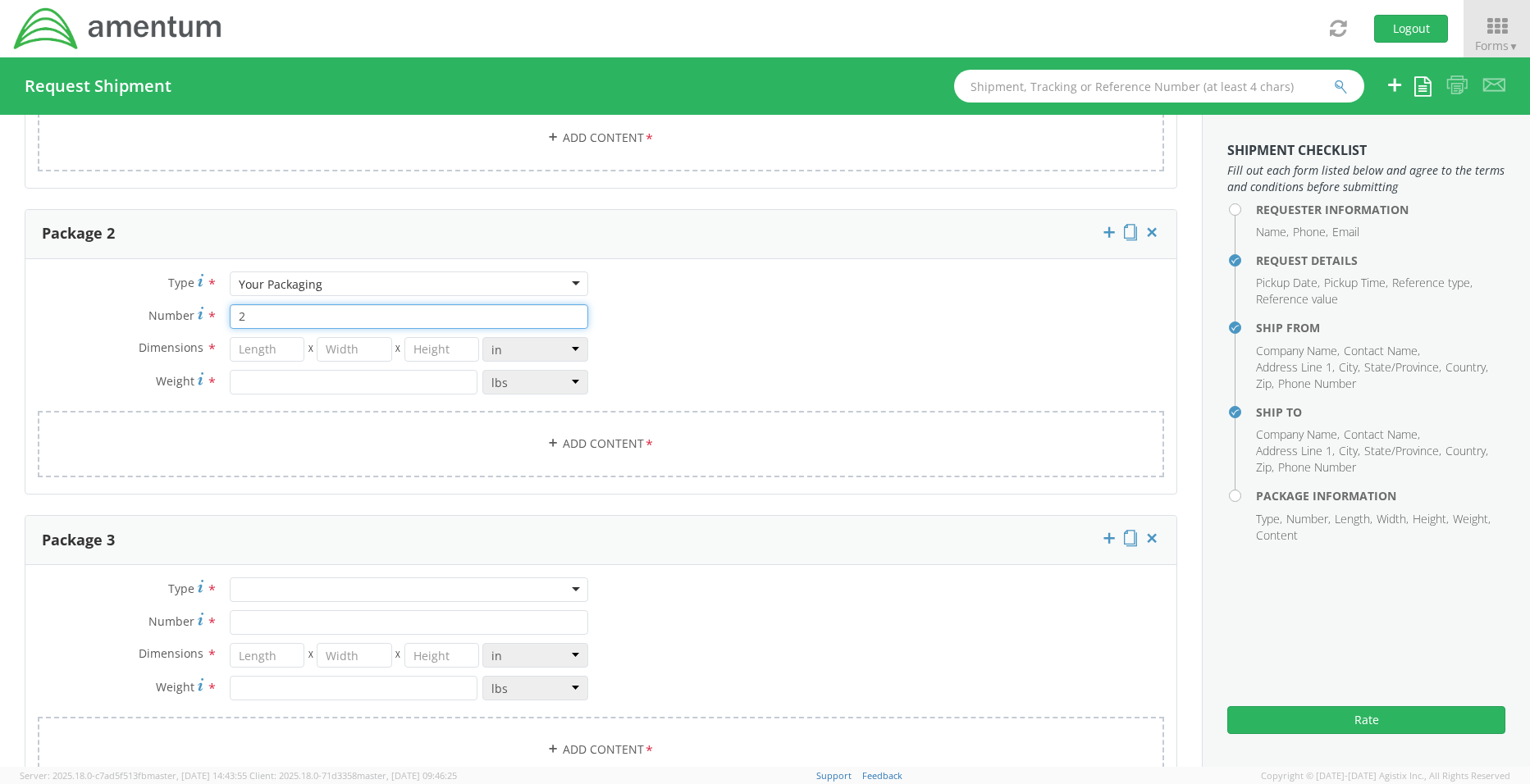
type input "2"
click at [263, 353] on input "number" at bounding box center [267, 349] width 74 height 24
type input "12"
click at [344, 353] on input "number" at bounding box center [354, 349] width 74 height 24
type input "12"
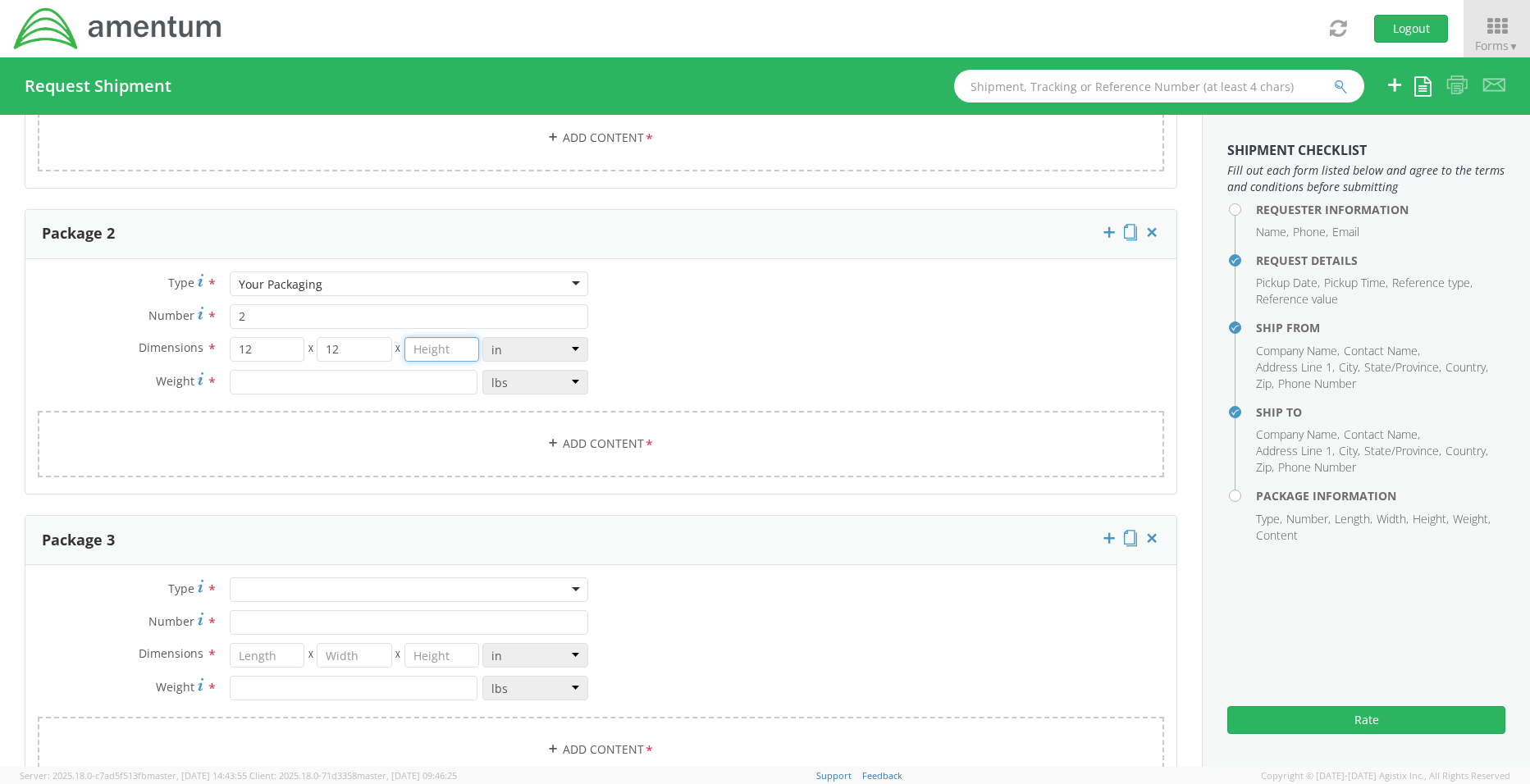
click at [431, 346] on input "number" at bounding box center [442, 349] width 74 height 24
type input "12"
click at [349, 385] on input "number" at bounding box center [354, 381] width 248 height 24
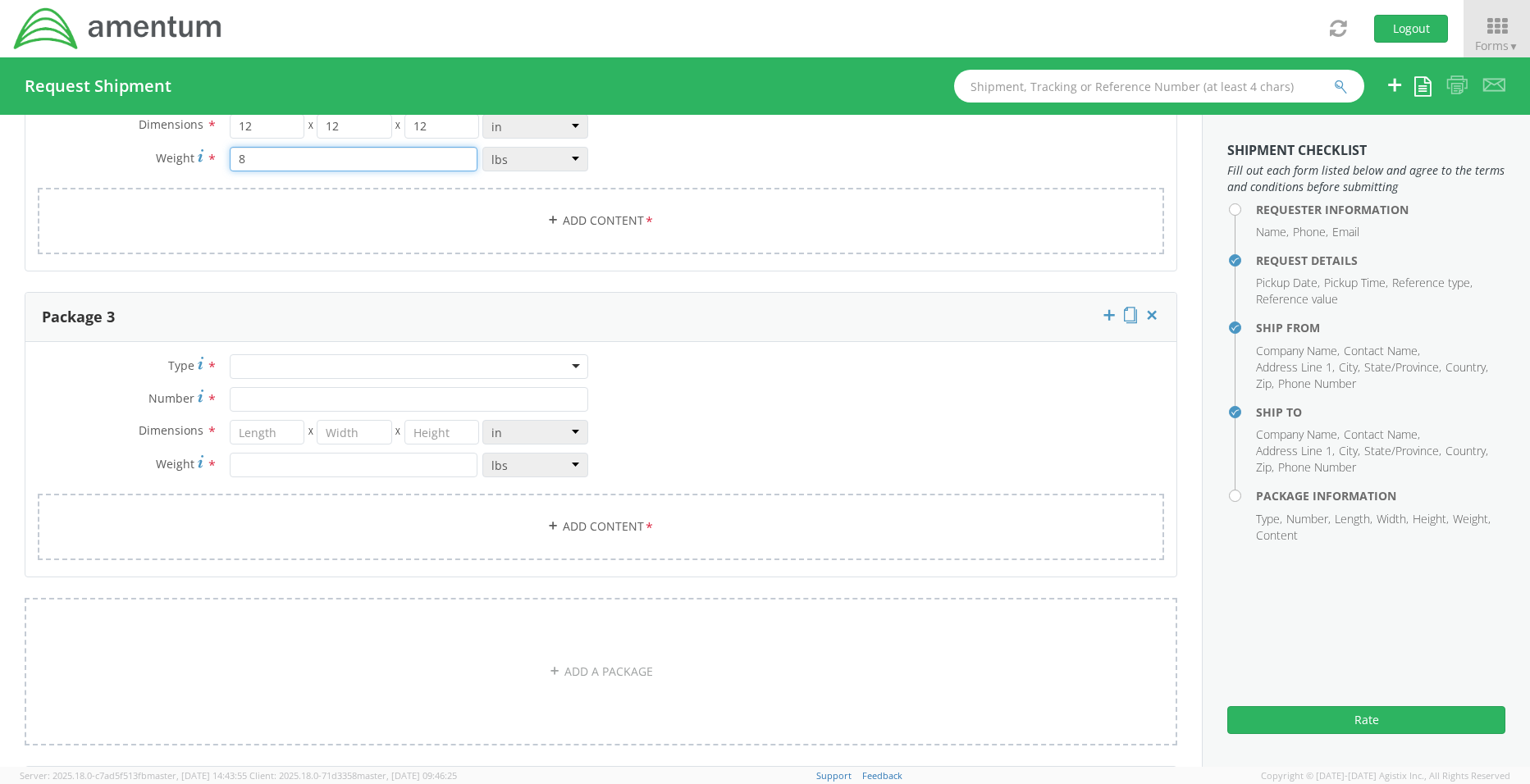
scroll to position [1792, 0]
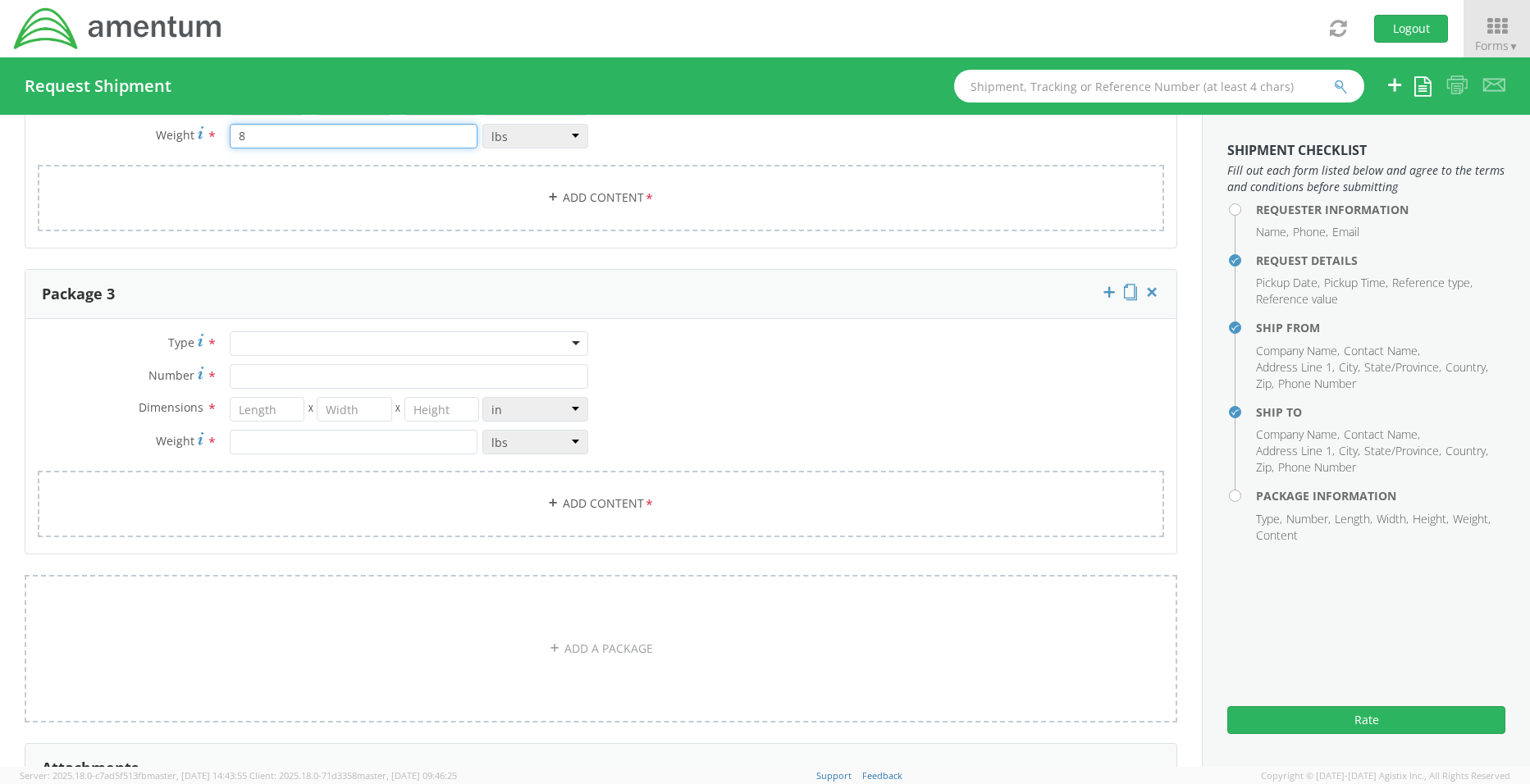
type input "8"
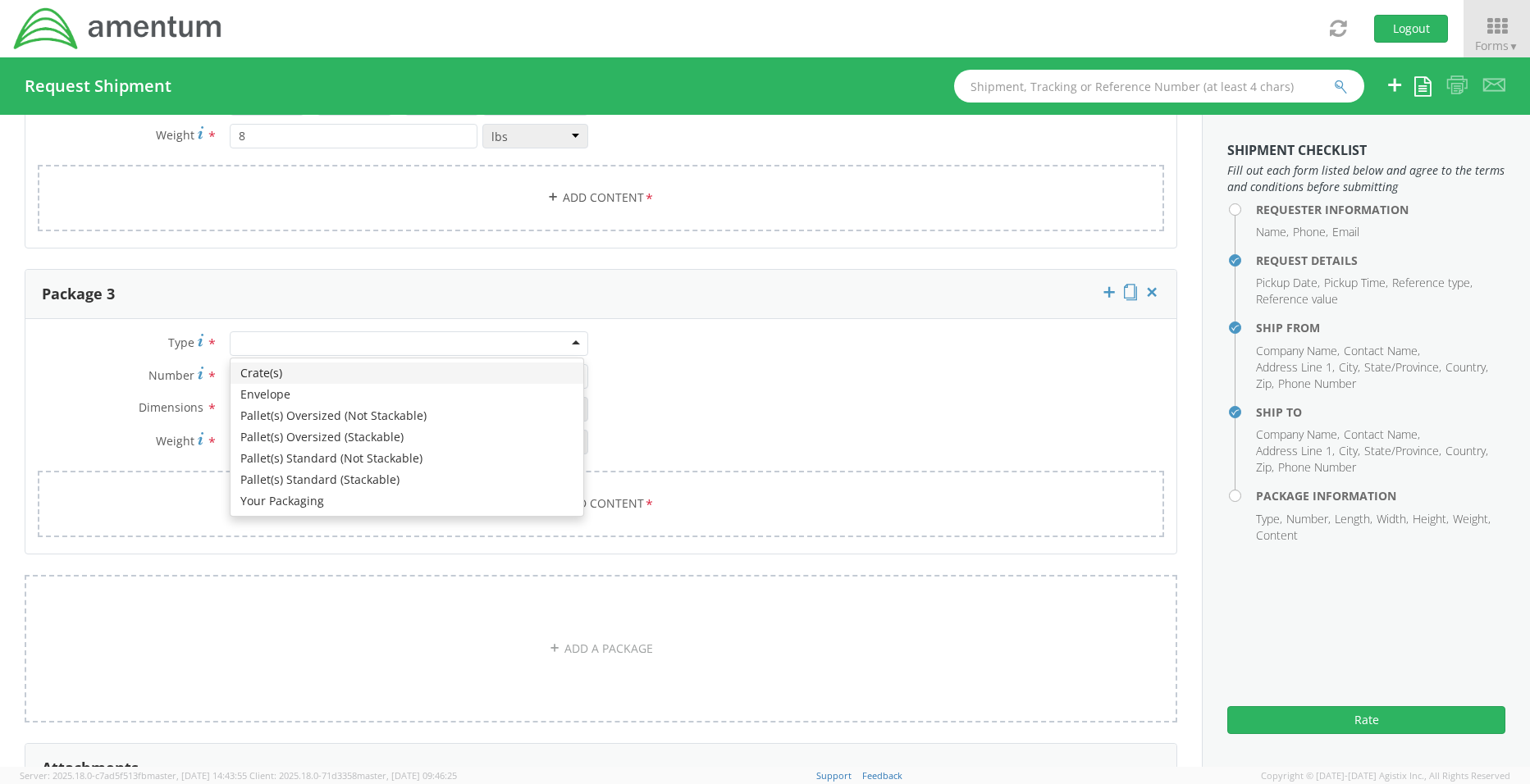
click at [253, 338] on div at bounding box center [409, 343] width 359 height 24
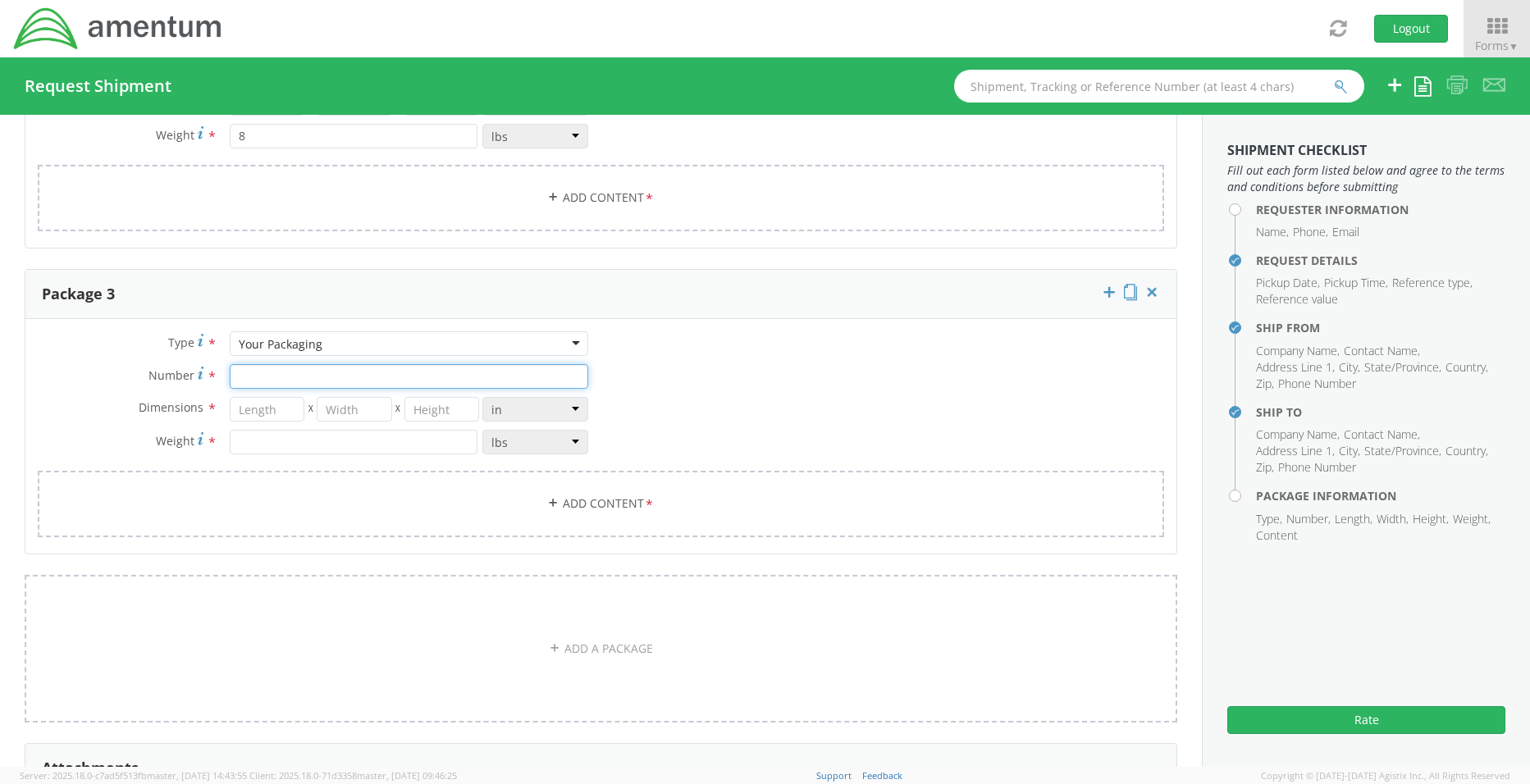
click at [262, 378] on input "Number *" at bounding box center [409, 376] width 359 height 24
type input "3"
click at [258, 412] on input "number" at bounding box center [267, 408] width 74 height 24
type input "12"
click at [366, 412] on input "number" at bounding box center [354, 408] width 74 height 24
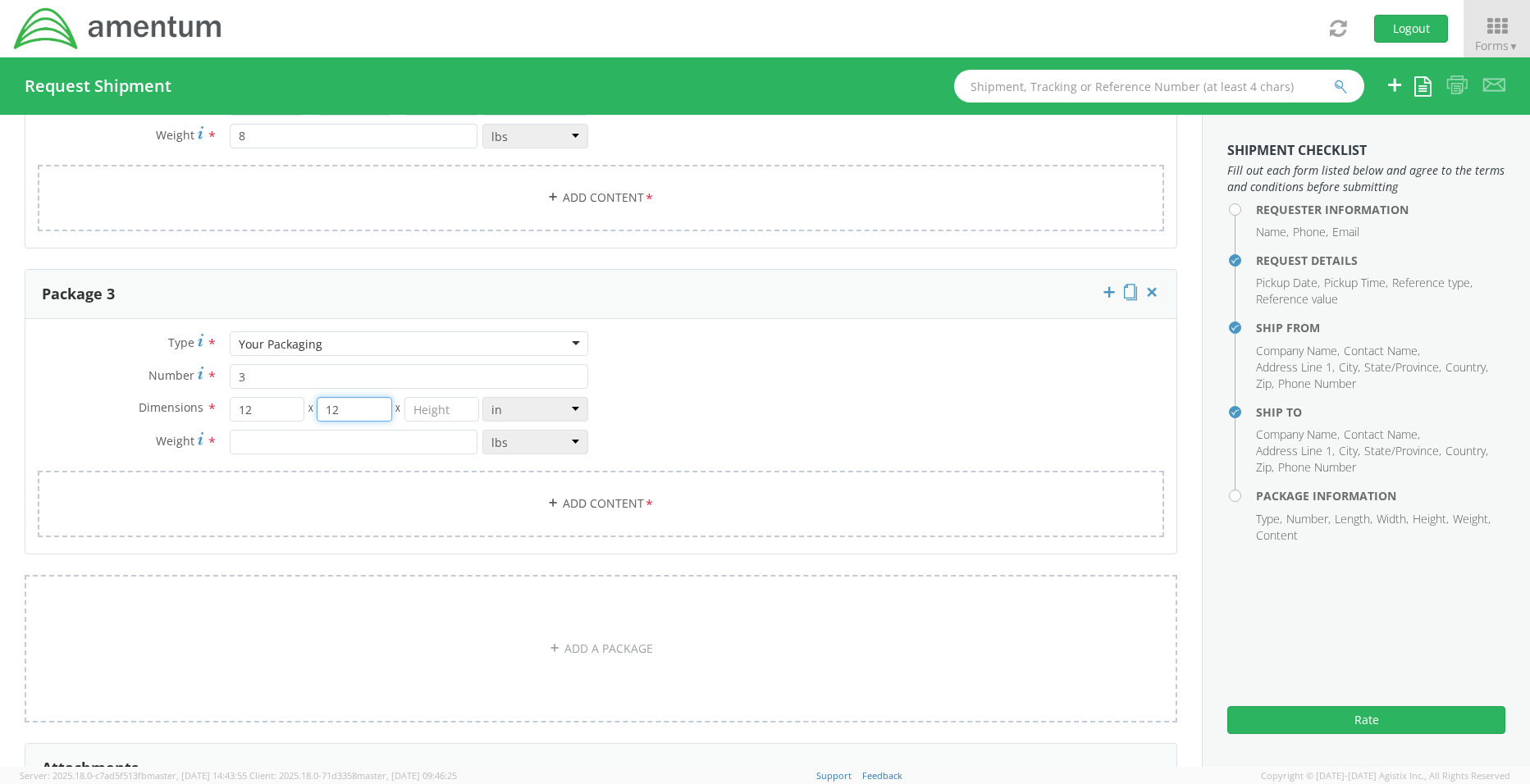
type input "12"
click at [415, 405] on input "number" at bounding box center [442, 408] width 74 height 24
type input "12"
click at [341, 445] on input "number" at bounding box center [354, 441] width 248 height 24
type input "8"
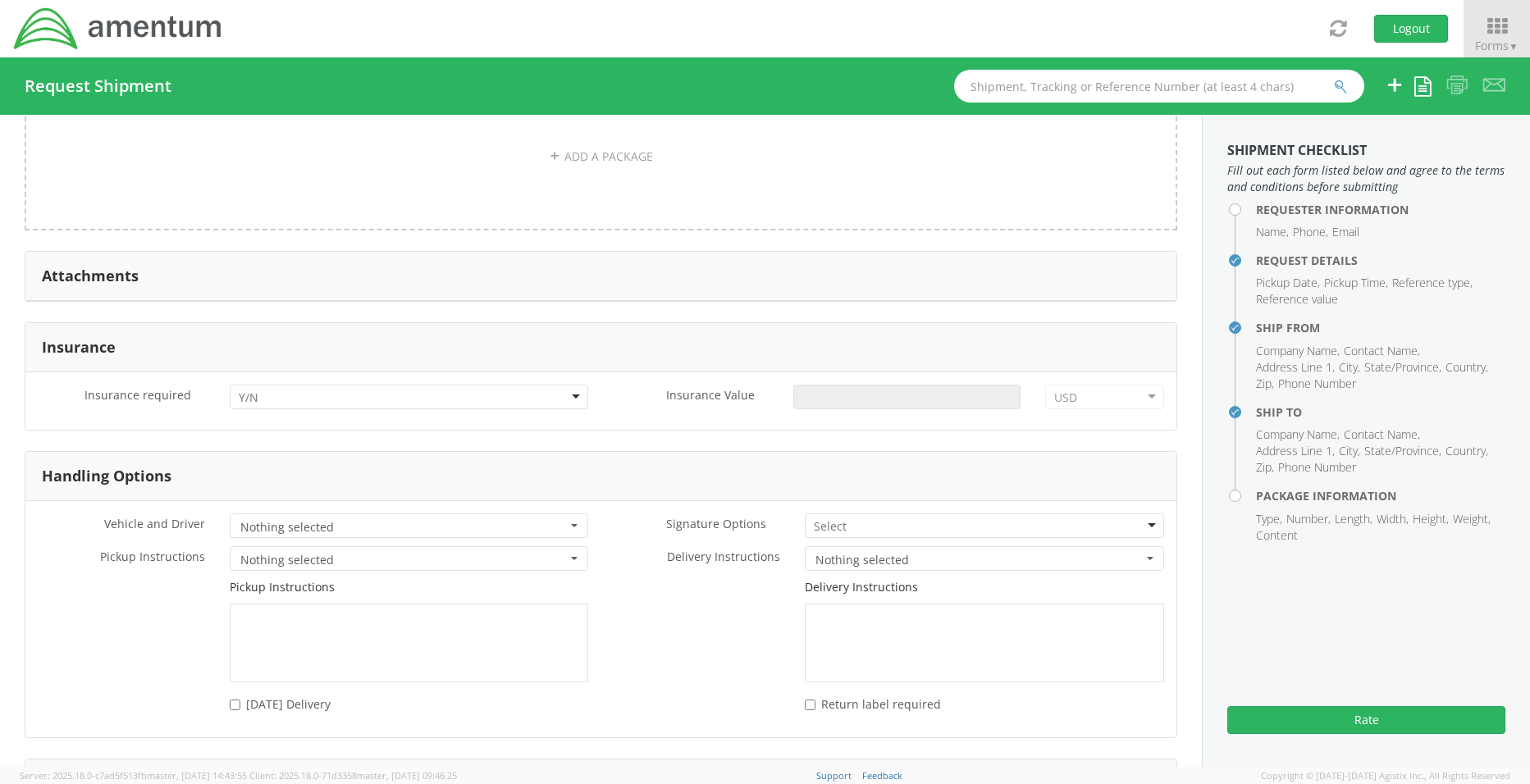
scroll to position [2569, 0]
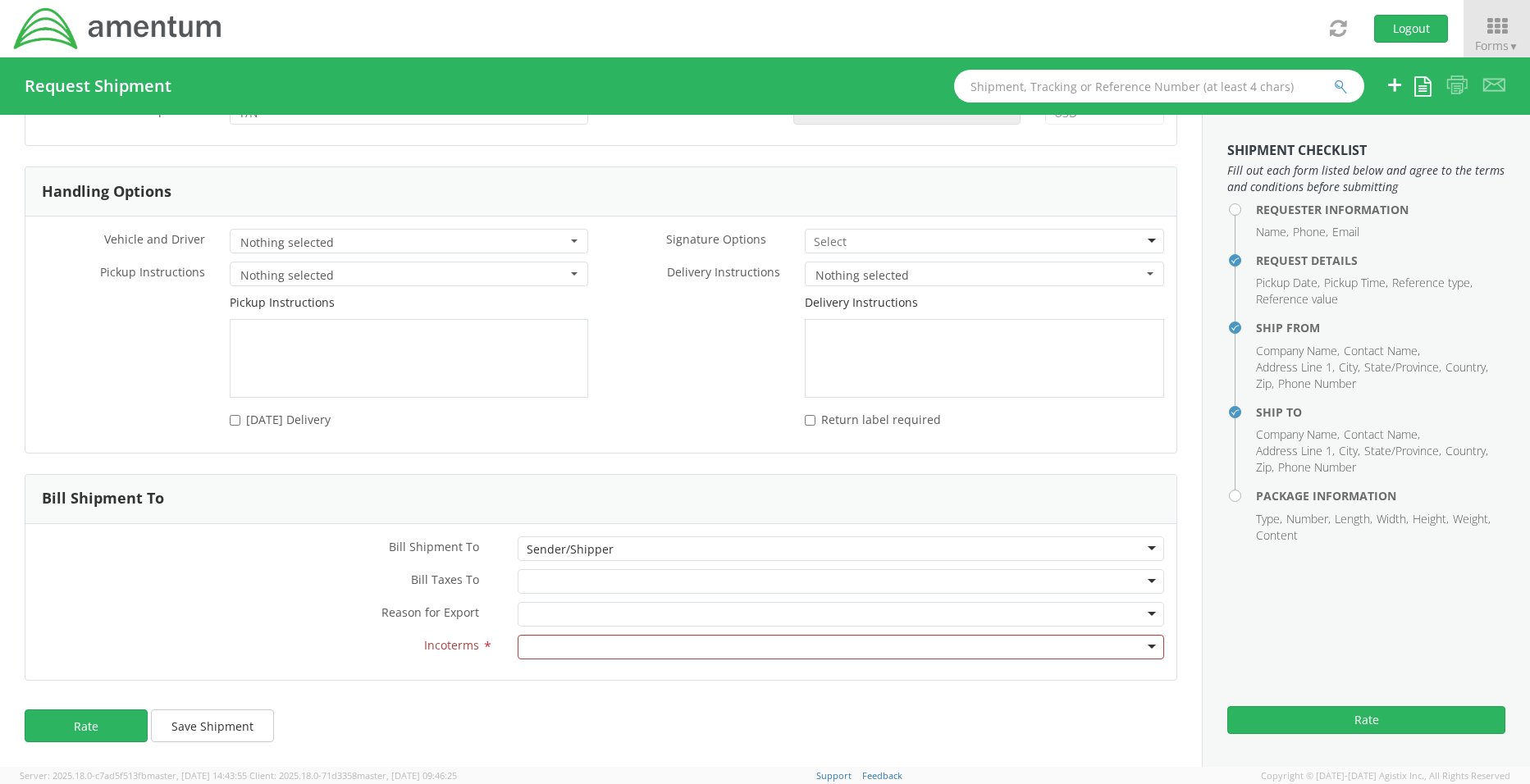
type input "8"
click at [1136, 640] on div at bounding box center [841, 646] width 646 height 24
click at [396, 715] on div "Requester Information Submitting request on behalf of Name * [PERSON_NAME] Phon…" at bounding box center [600, 440] width 1202 height 652
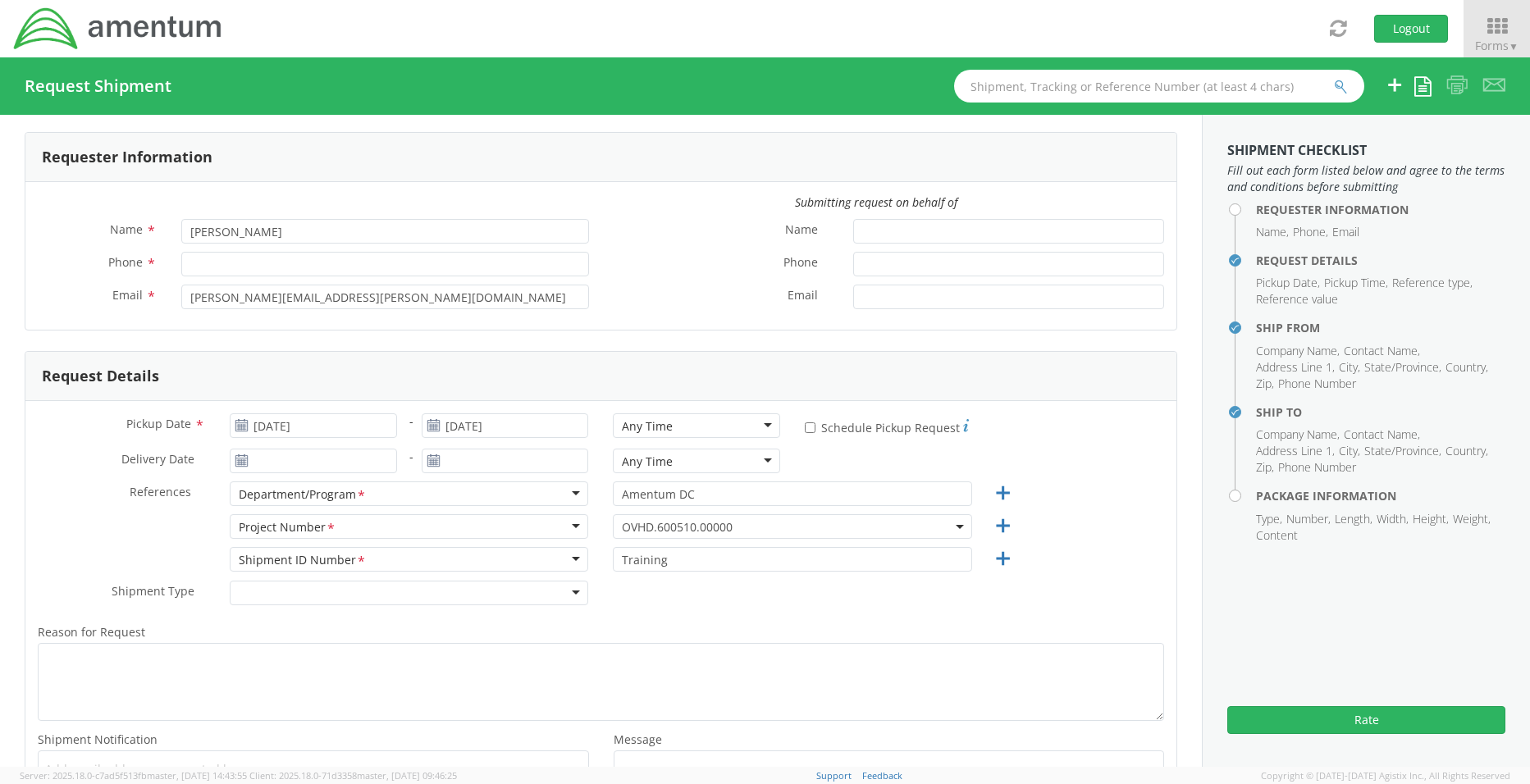
scroll to position [0, 0]
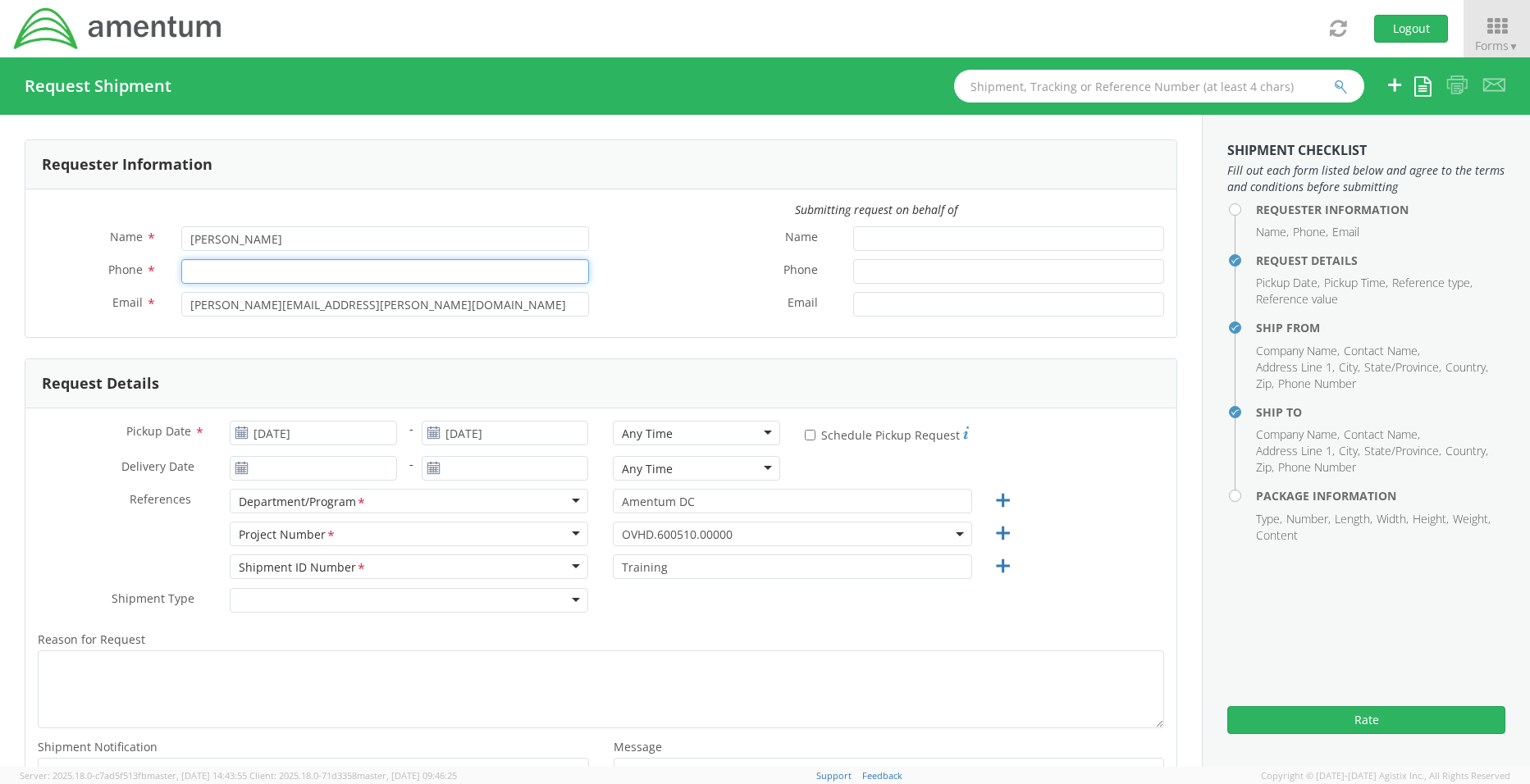
click at [234, 273] on input "Phone *" at bounding box center [384, 271] width 407 height 24
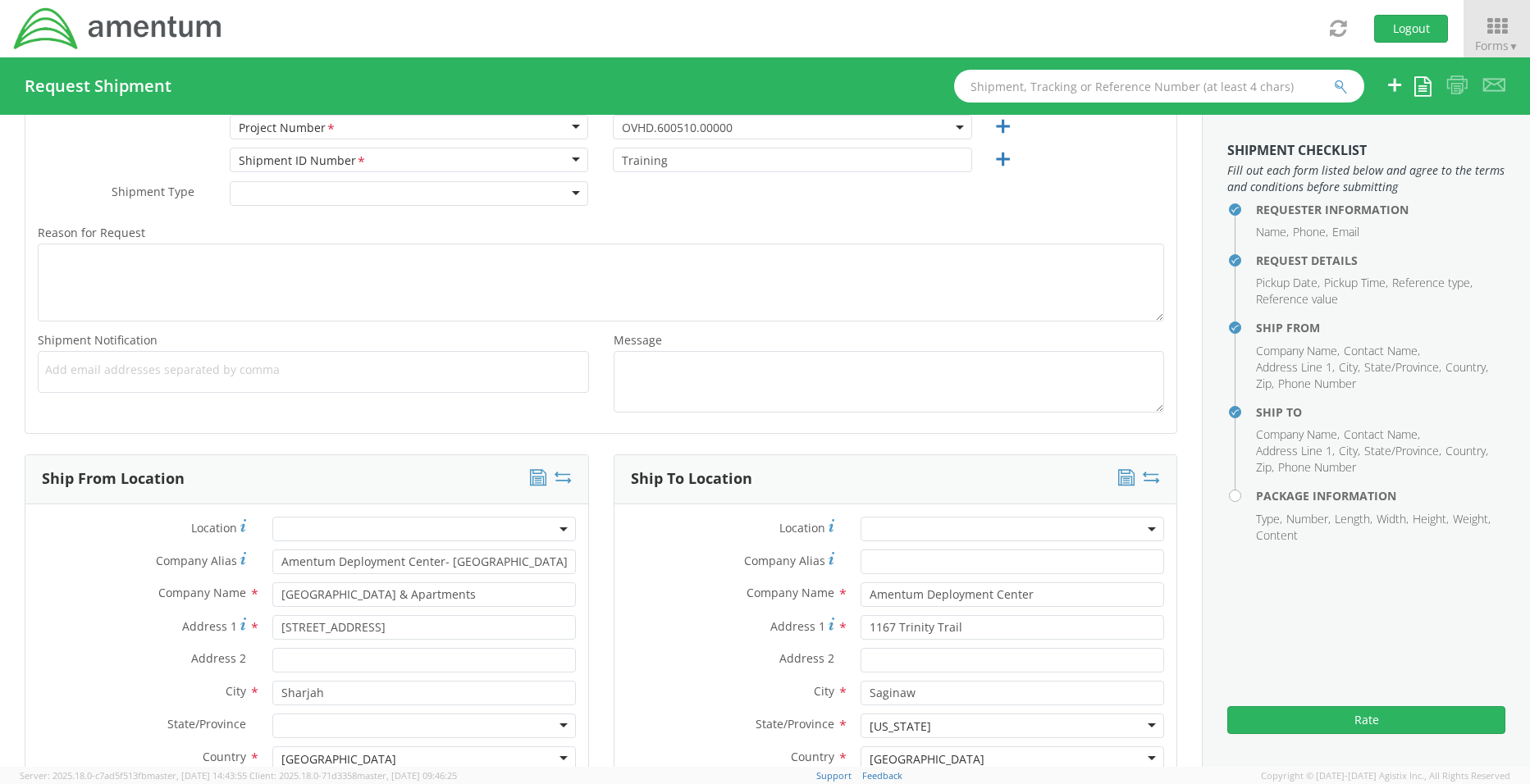
scroll to position [574, 0]
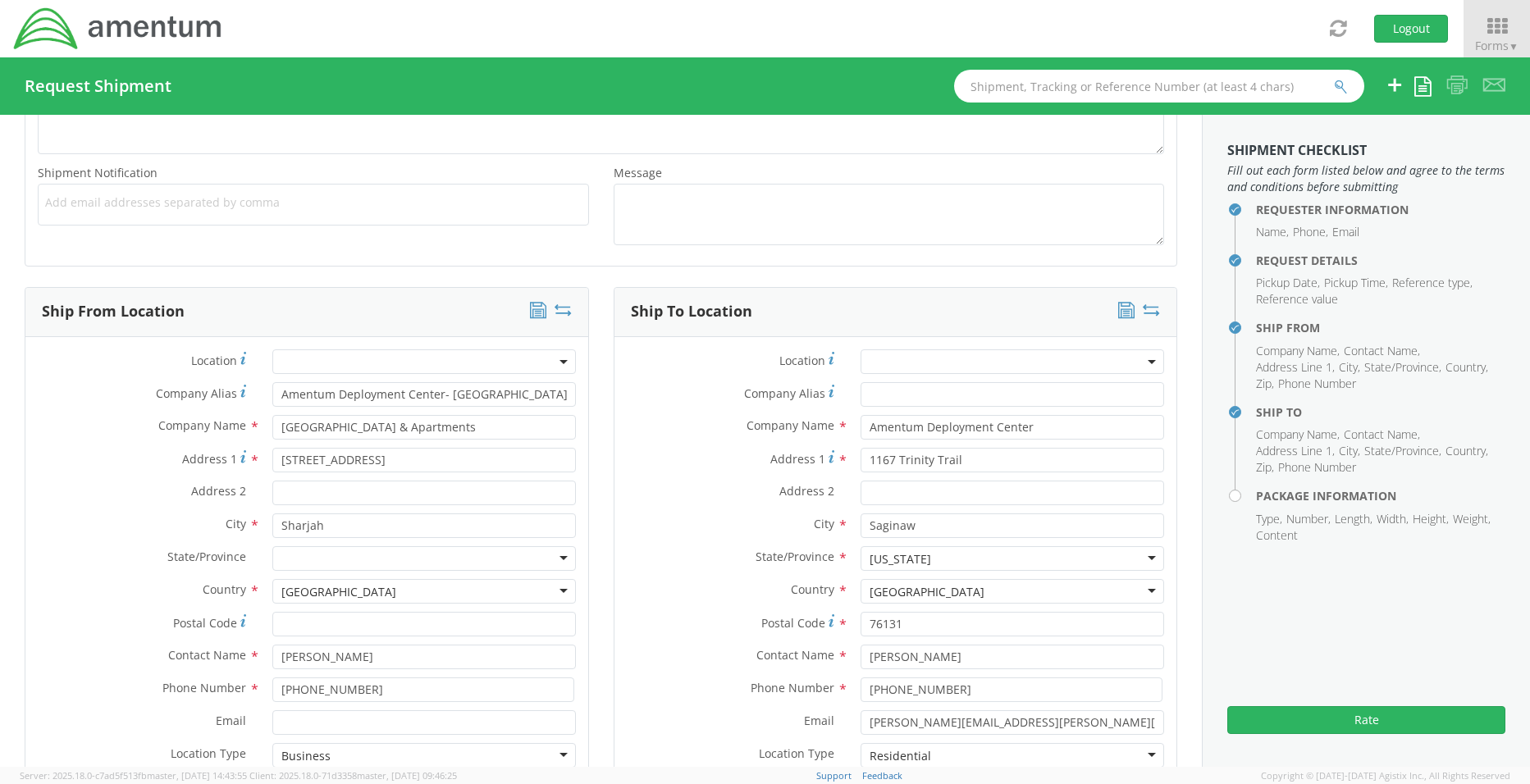
type input "6823044813"
click at [551, 360] on span at bounding box center [424, 361] width 303 height 24
click at [671, 379] on div "Location *" at bounding box center [896, 365] width 563 height 33
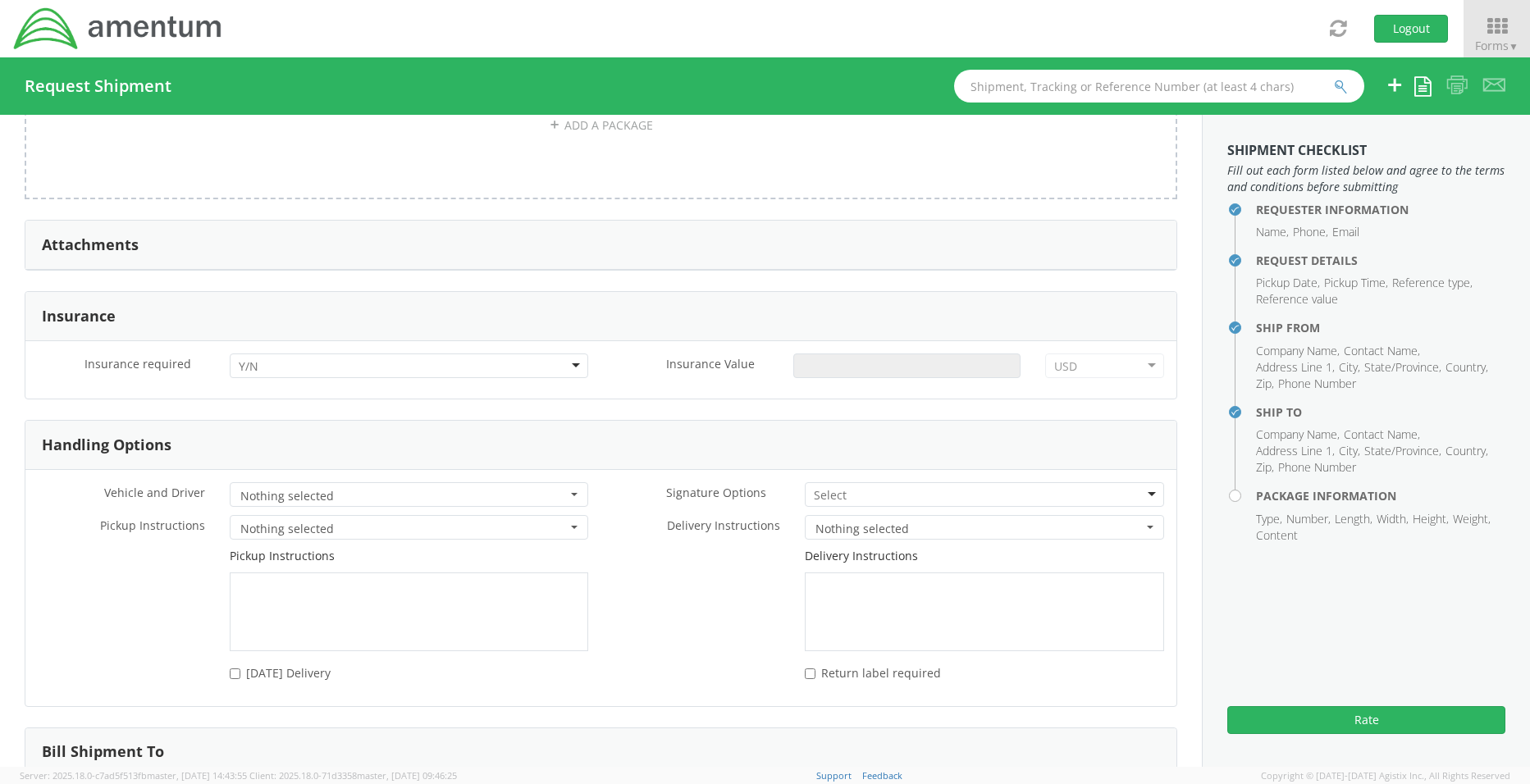
scroll to position [2378, 0]
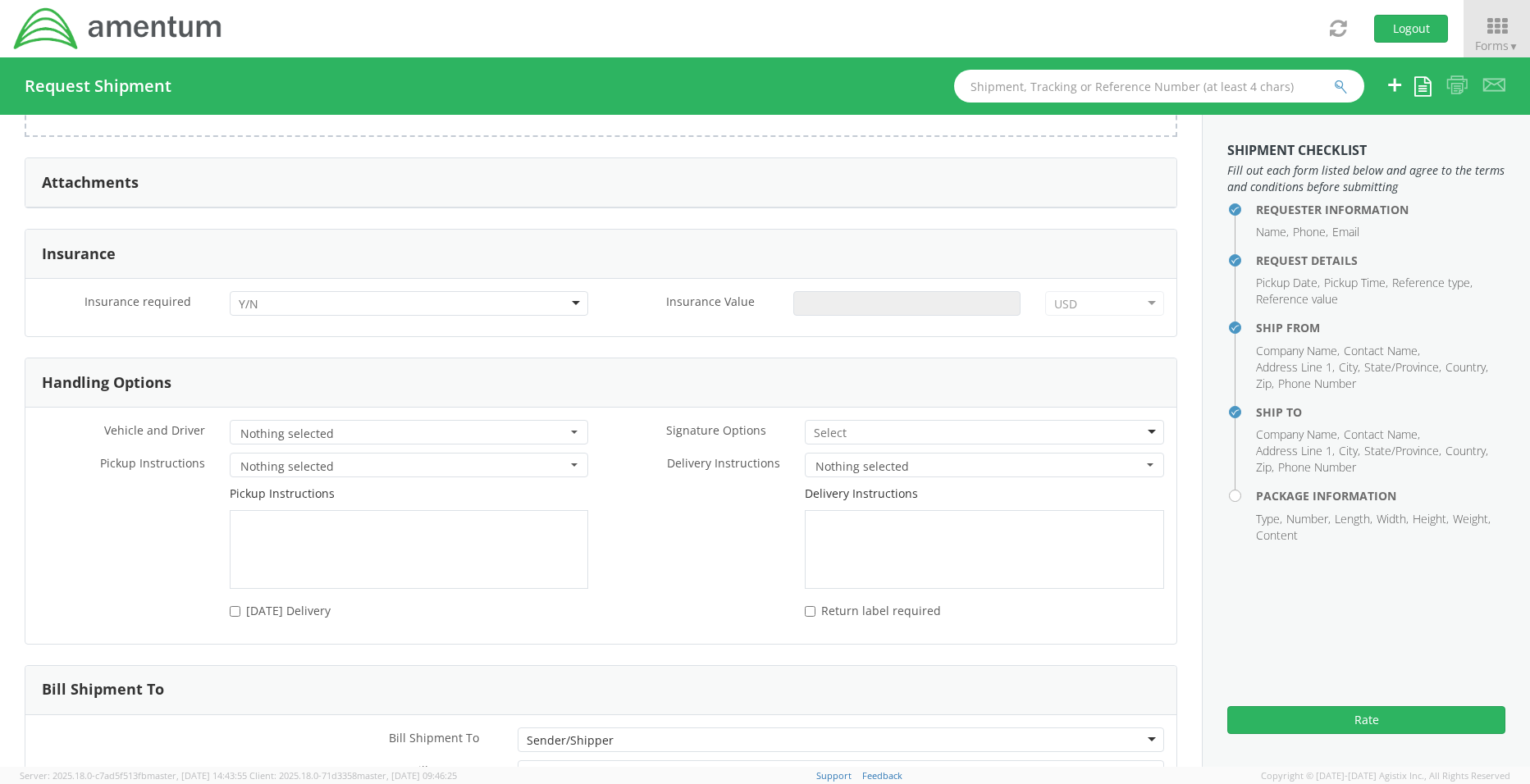
click at [569, 301] on div at bounding box center [409, 302] width 359 height 24
click at [827, 306] on input "Insurance Value *" at bounding box center [906, 302] width 227 height 24
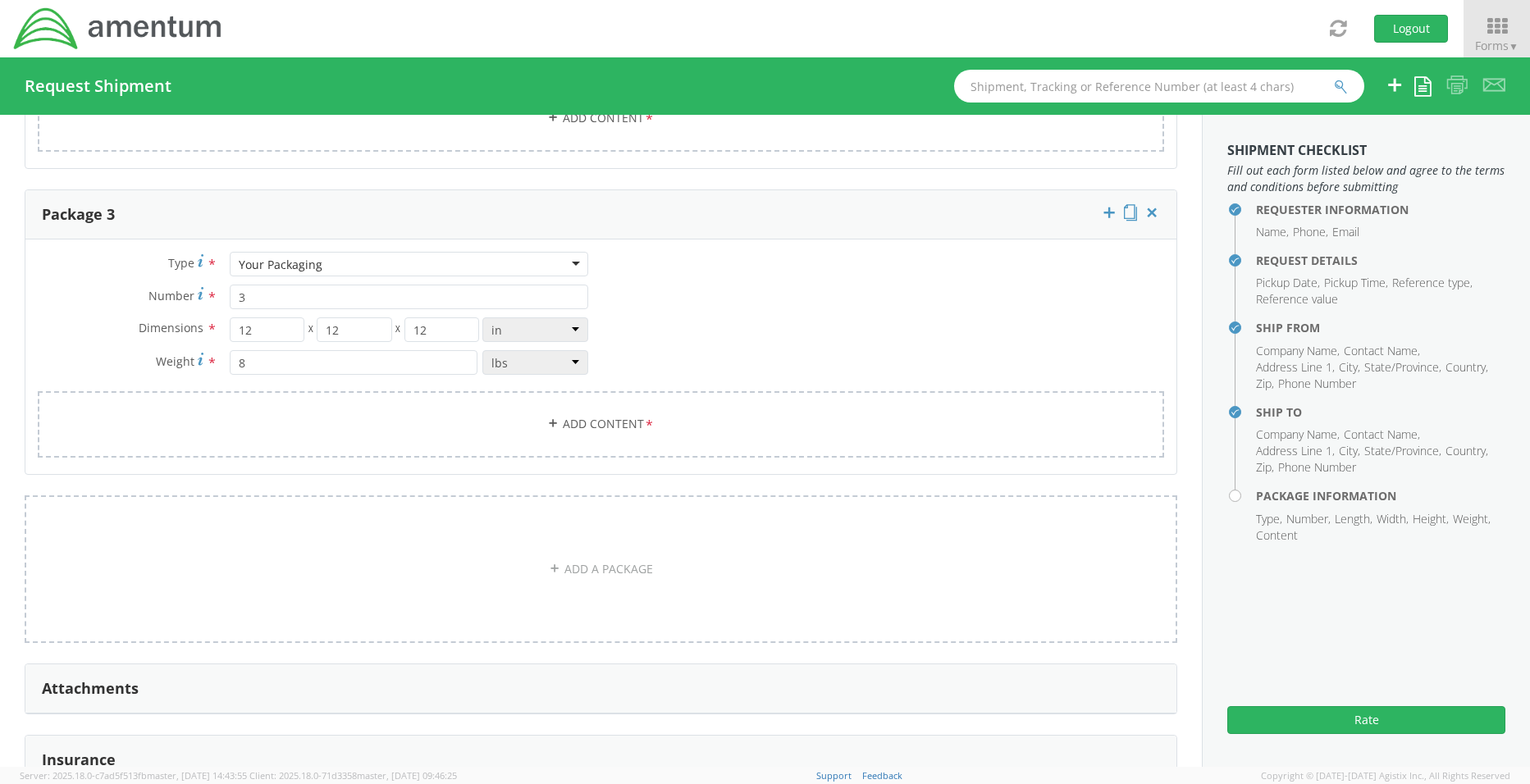
scroll to position [1804, 0]
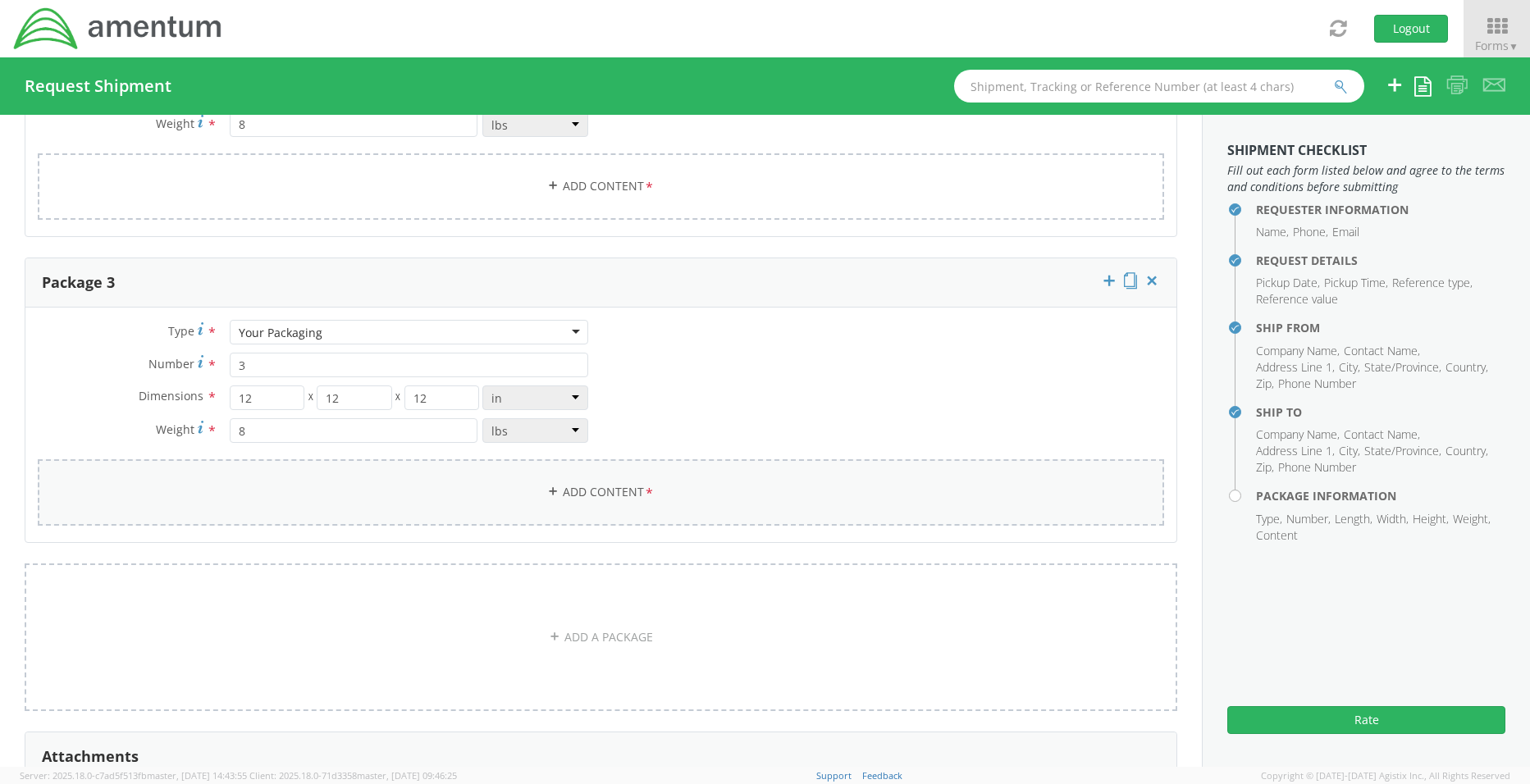
click at [589, 492] on link "Add Content *" at bounding box center [600, 492] width 1126 height 66
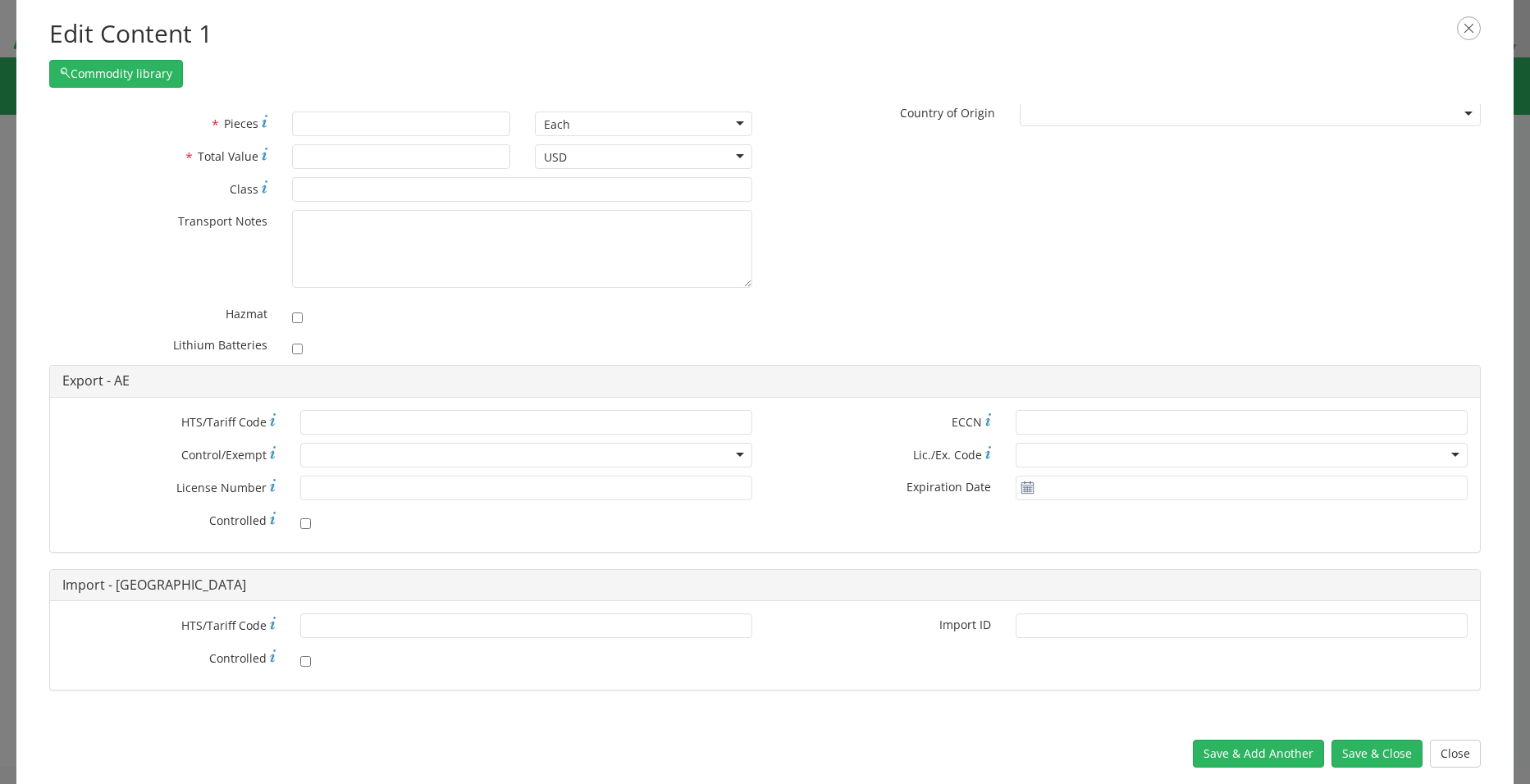
scroll to position [0, 0]
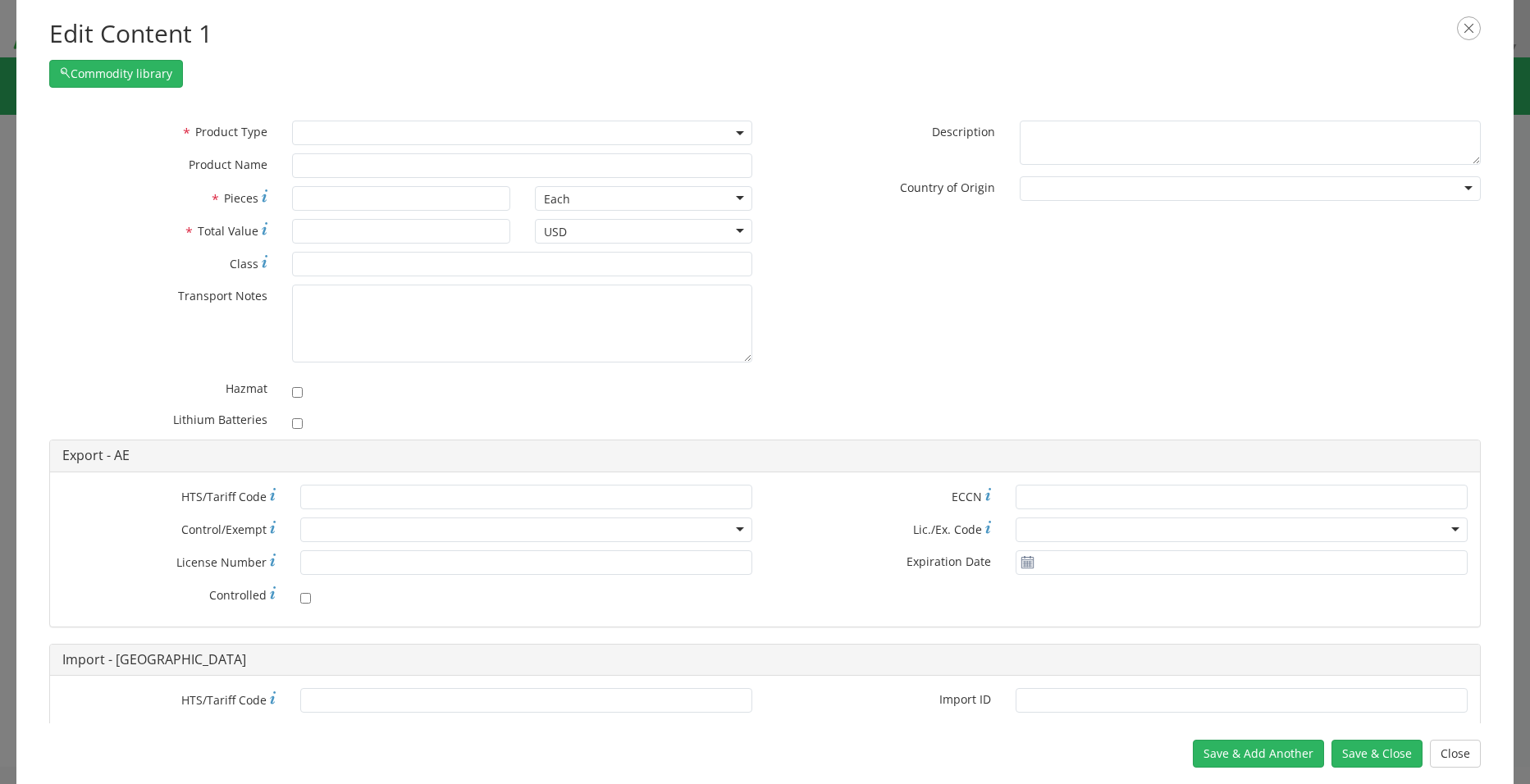
click at [1459, 188] on div at bounding box center [1250, 188] width 461 height 24
click at [940, 331] on div "* Product Type Documents General Commodity * Product Name * Pieces Each Each Ba…" at bounding box center [765, 280] width 1456 height 319
click at [326, 205] on input "* Pieces" at bounding box center [400, 197] width 218 height 24
click at [104, 205] on label "* Pieces Number of pieces inside all the packages" at bounding box center [158, 197] width 243 height 23
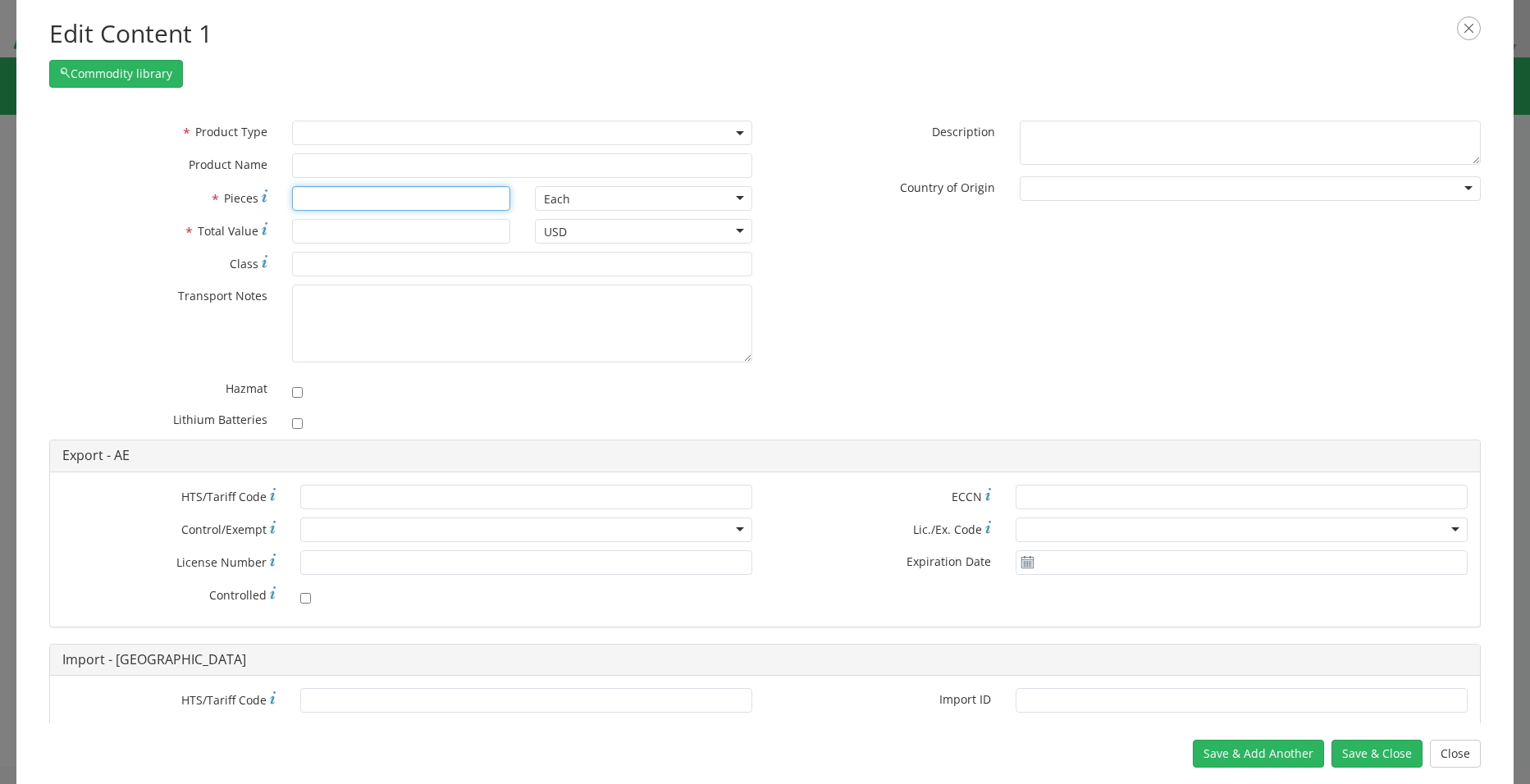
click at [292, 205] on input "* Pieces Number of pieces inside all the packages" at bounding box center [400, 197] width 218 height 24
click at [346, 199] on input "* Pieces" at bounding box center [400, 197] width 218 height 24
type input "1"
click at [306, 231] on input "* Total Value" at bounding box center [400, 231] width 218 height 24
click at [310, 232] on input "* Total Value" at bounding box center [400, 231] width 218 height 24
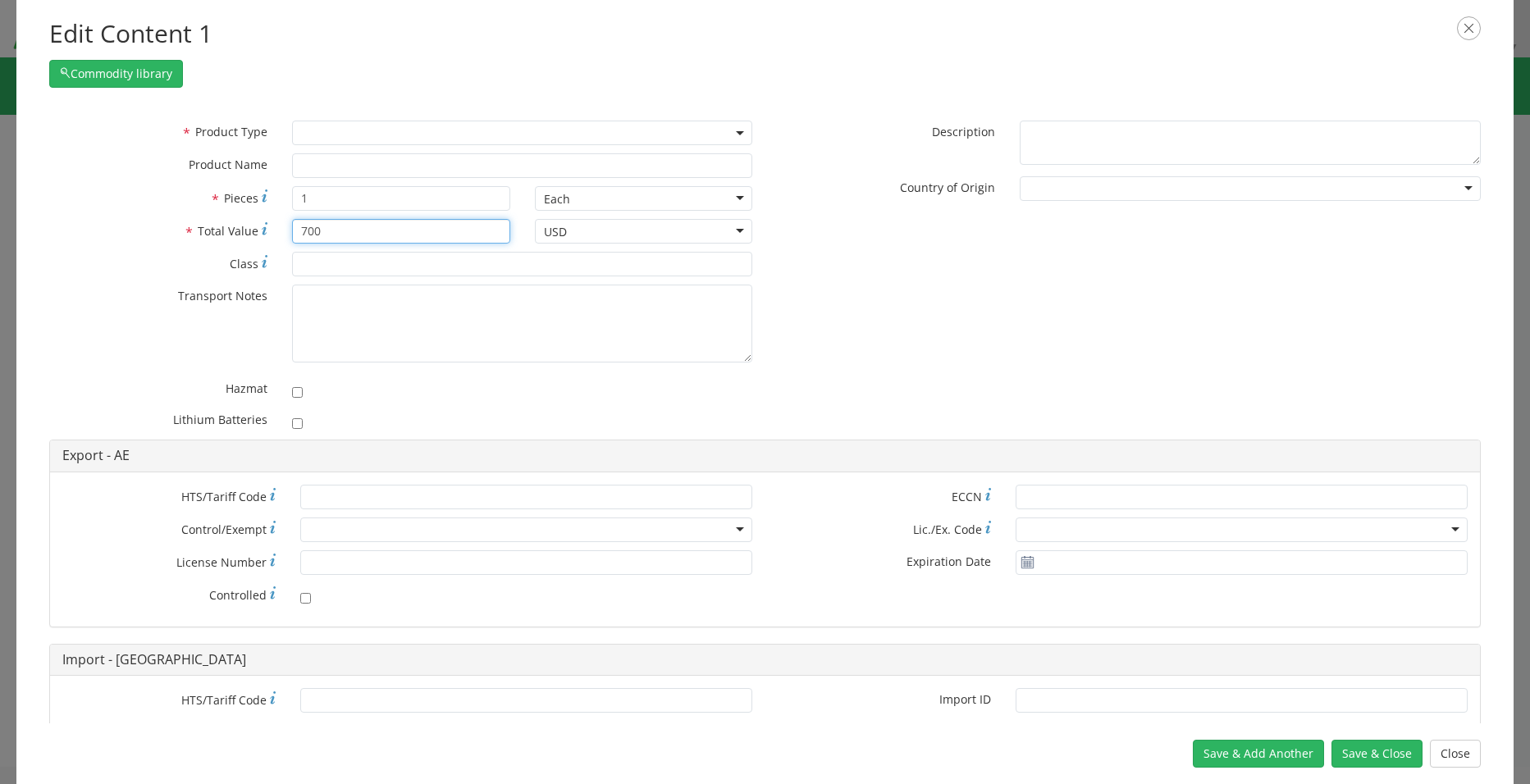
type input "700"
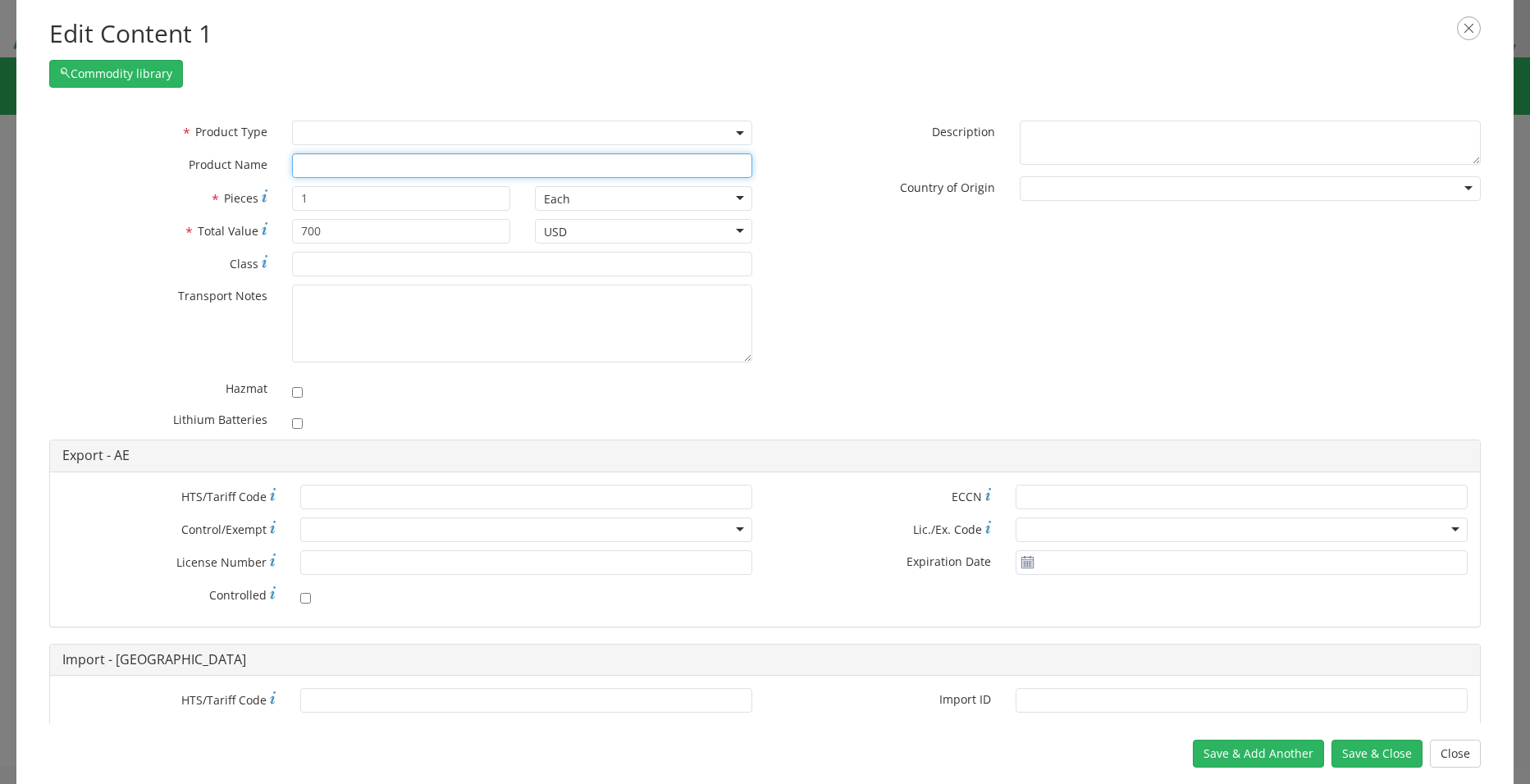
click at [314, 162] on input "text" at bounding box center [522, 165] width 461 height 24
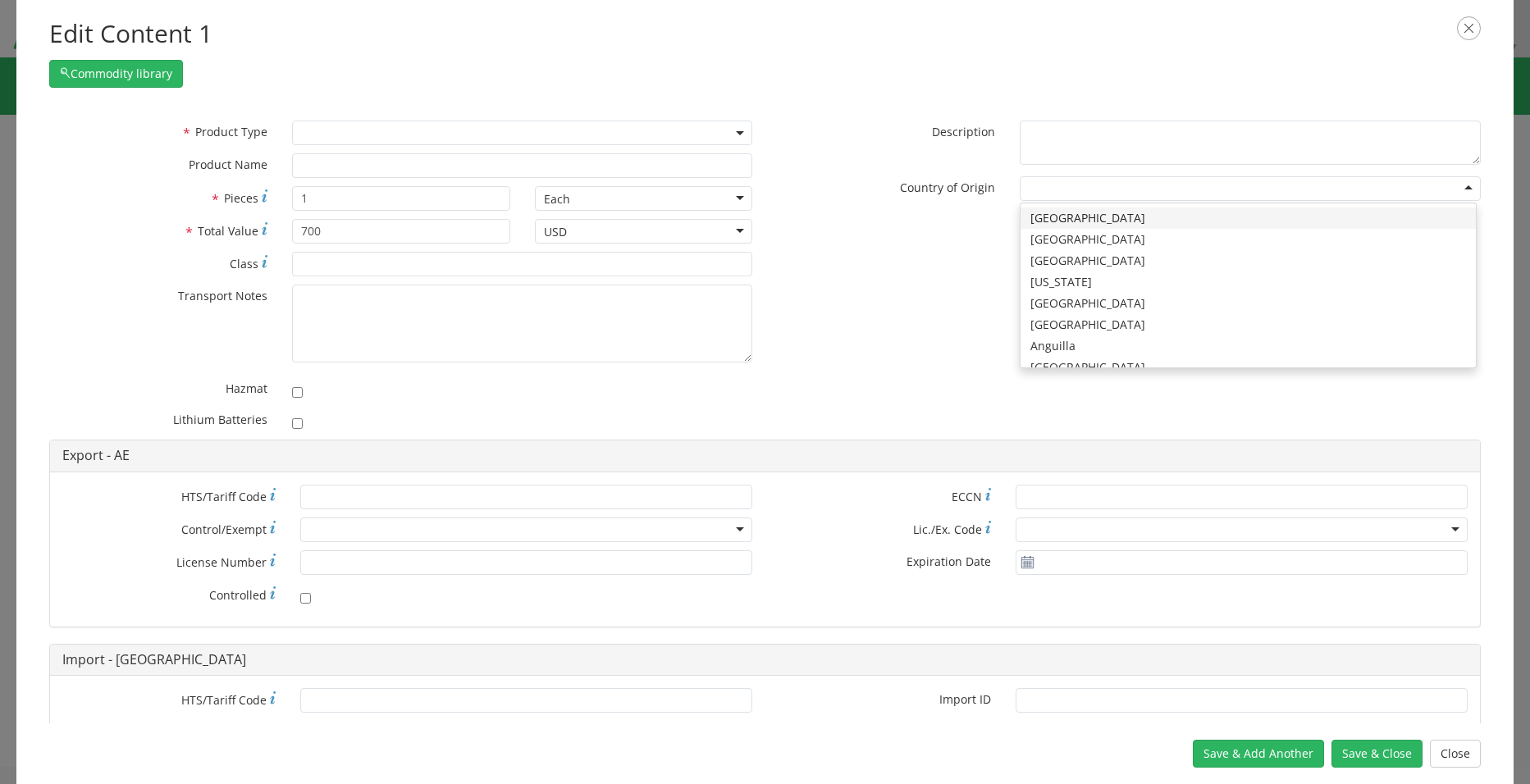
click at [1413, 186] on div at bounding box center [1250, 188] width 461 height 24
type input "u"
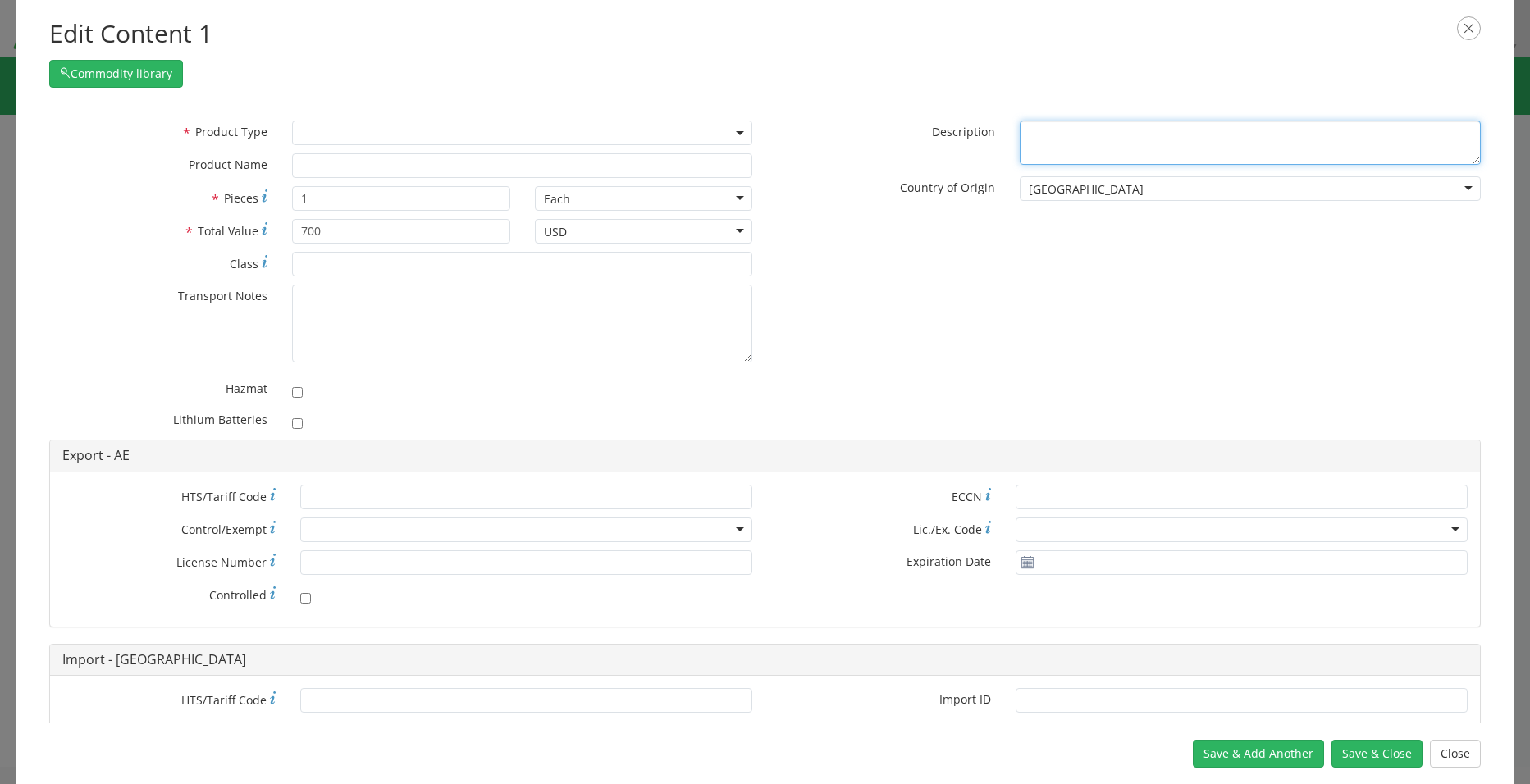
click at [1051, 129] on textarea "* Description" at bounding box center [1250, 143] width 461 height 45
type textarea "g"
type textarea "M50 mask"
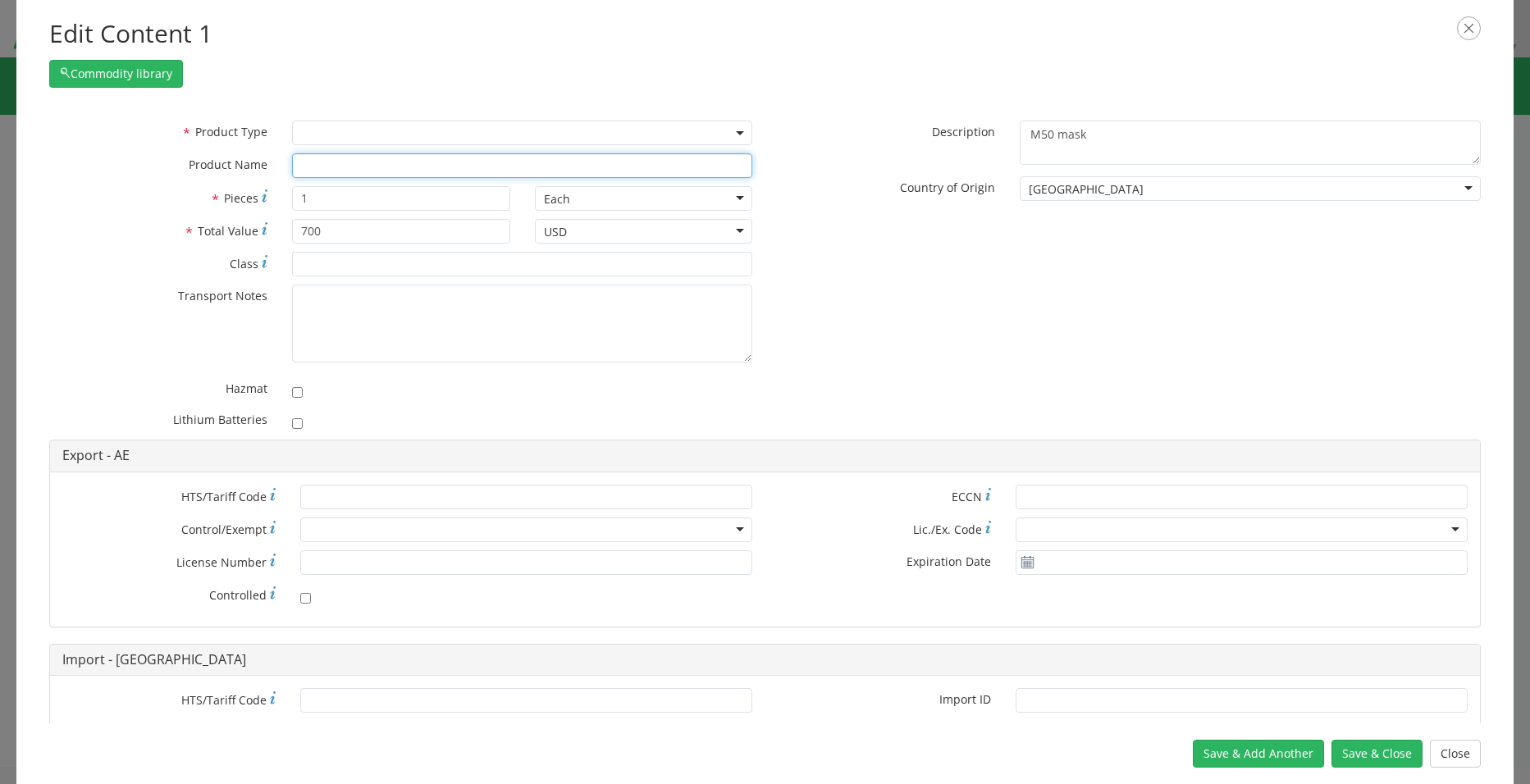
click at [314, 170] on input "text" at bounding box center [522, 165] width 461 height 24
click at [984, 306] on div "* Product Type Documents General Commodity * Product Name avon M50 mask unable …" at bounding box center [765, 280] width 1456 height 319
click at [301, 165] on input "avon M50 mask" at bounding box center [522, 165] width 461 height 24
type input "Avon M50 mask"
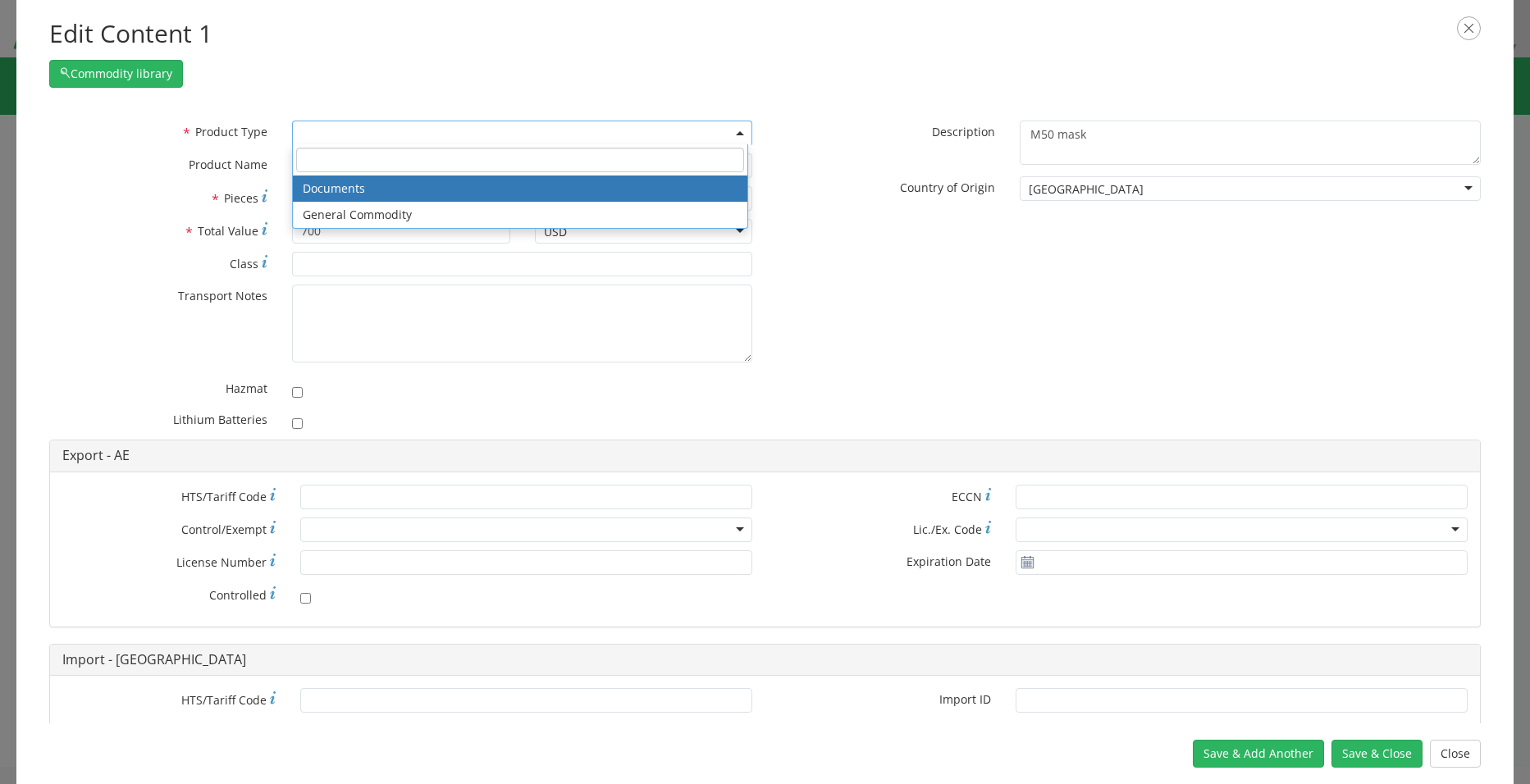
click at [392, 126] on span at bounding box center [522, 132] width 461 height 24
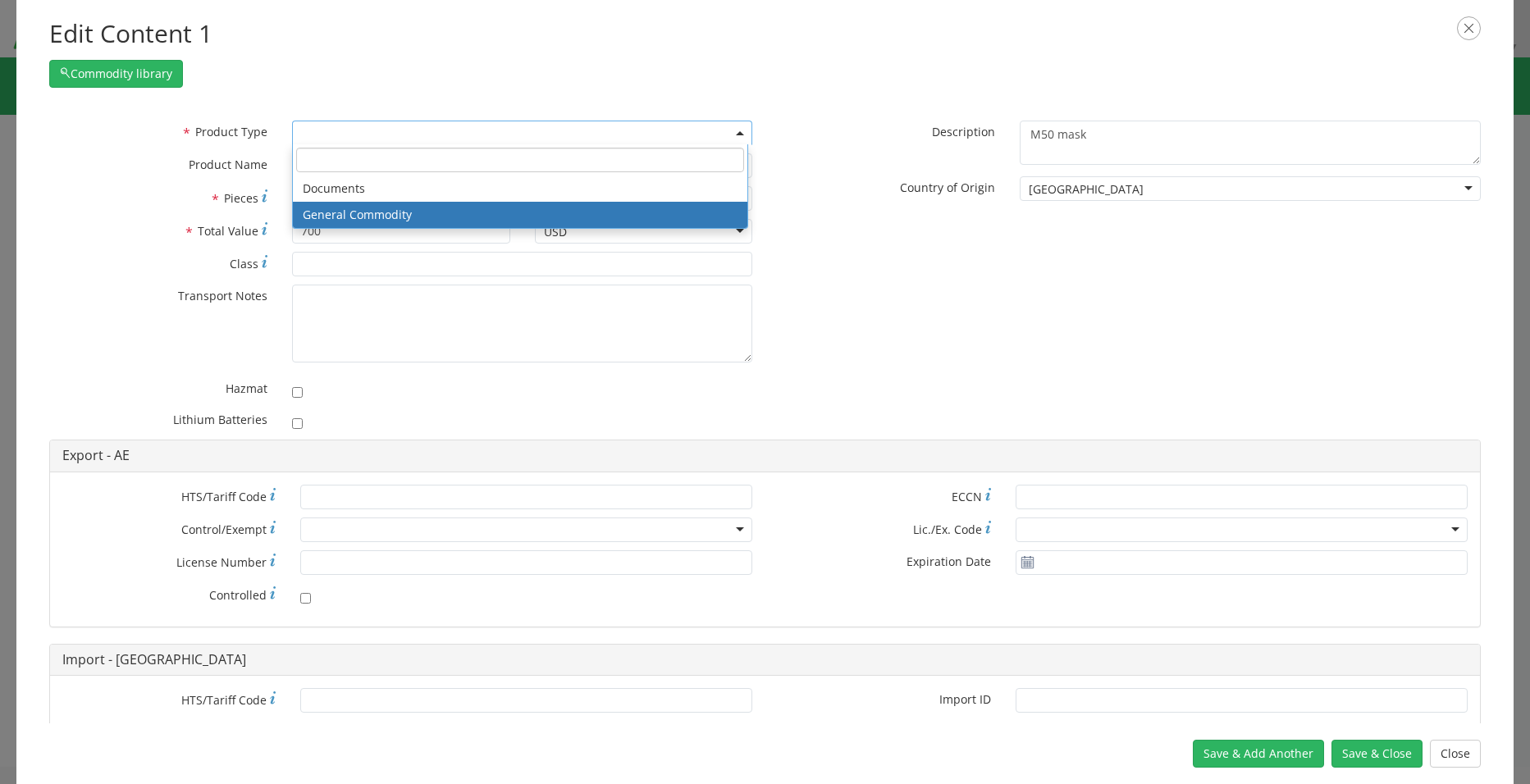
select select "COMMODITY"
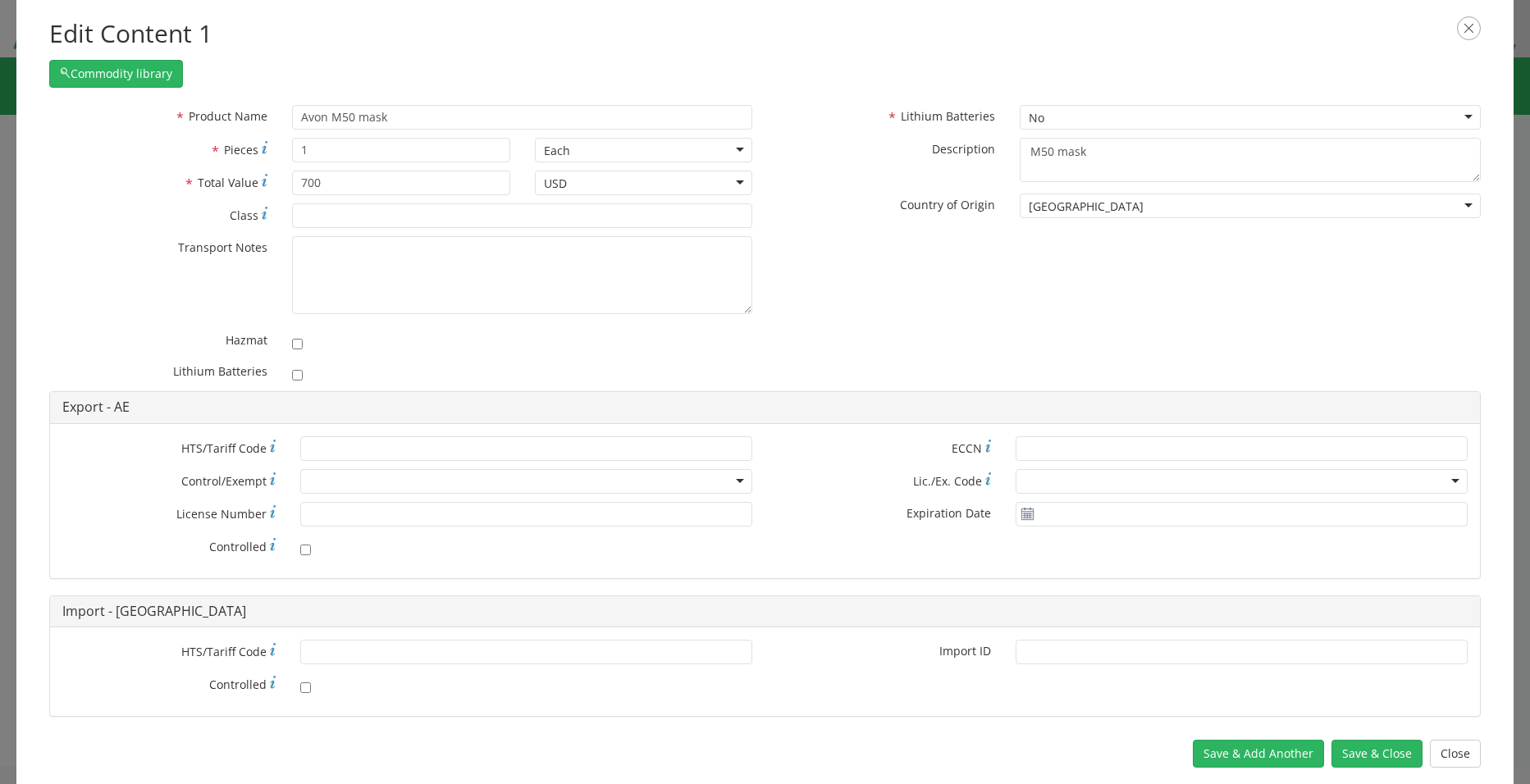
scroll to position [74, 0]
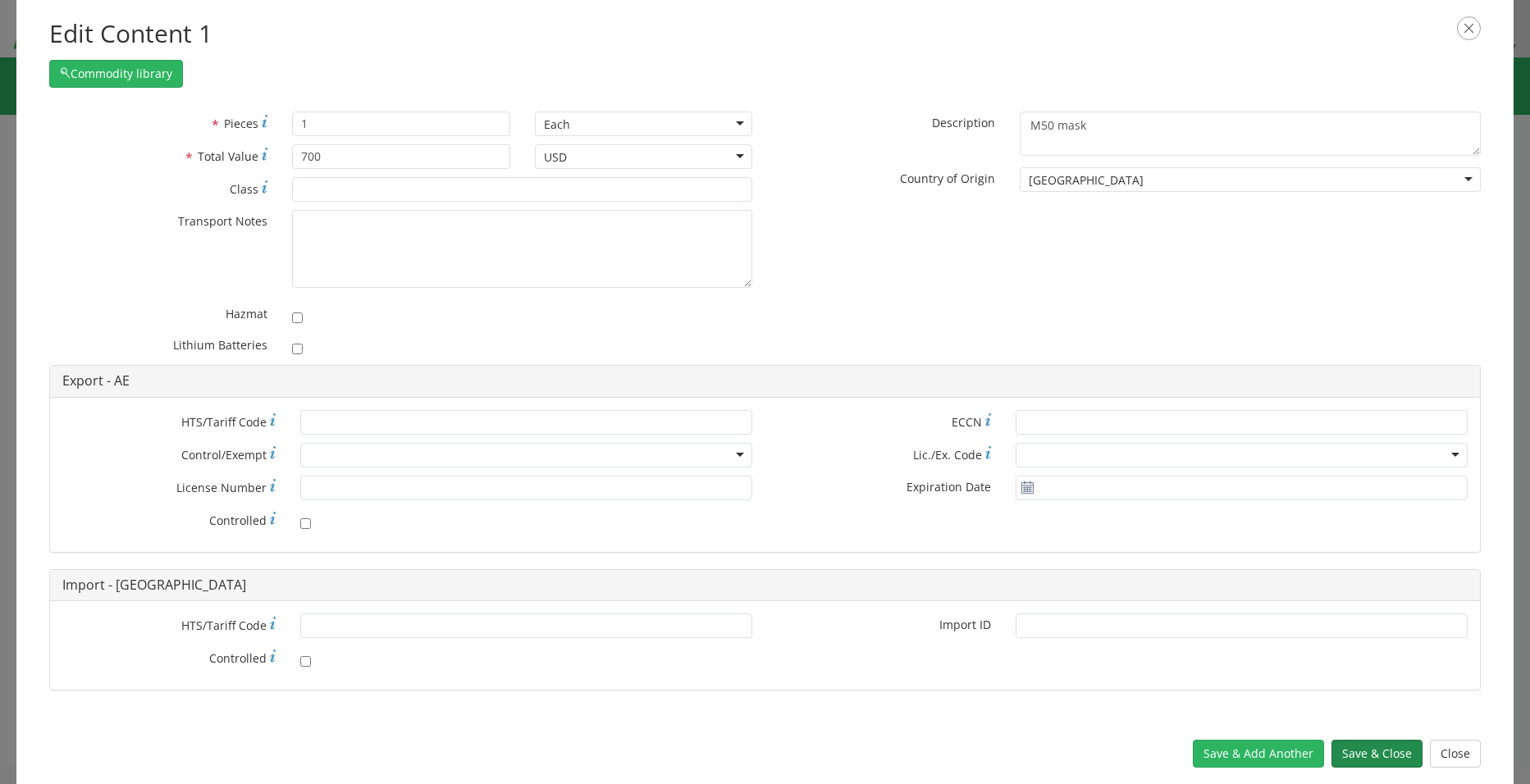
click at [1379, 756] on button "Save & Close" at bounding box center [1376, 753] width 91 height 28
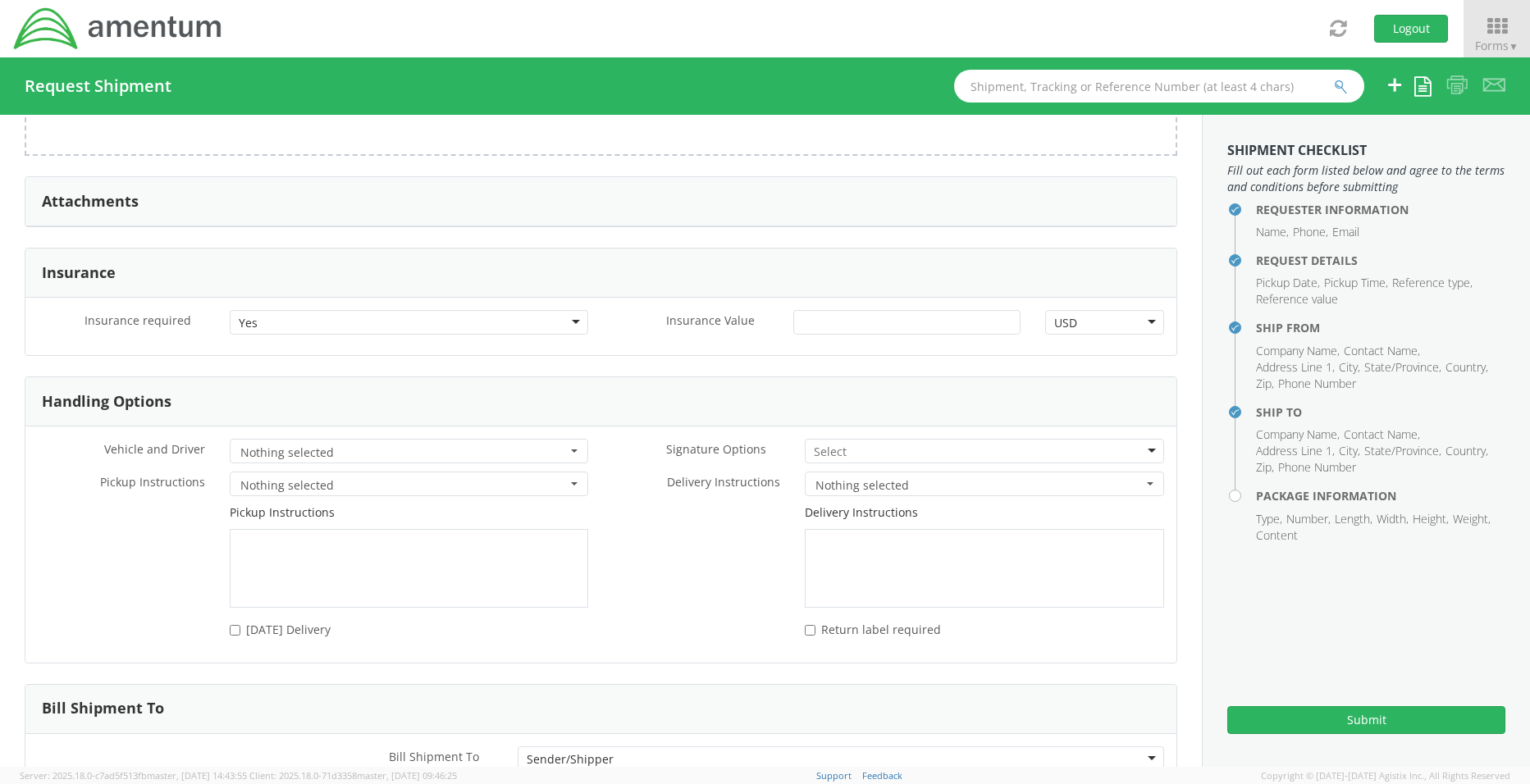
scroll to position [2460, 0]
click at [817, 315] on input "Insurance Value *" at bounding box center [906, 318] width 227 height 24
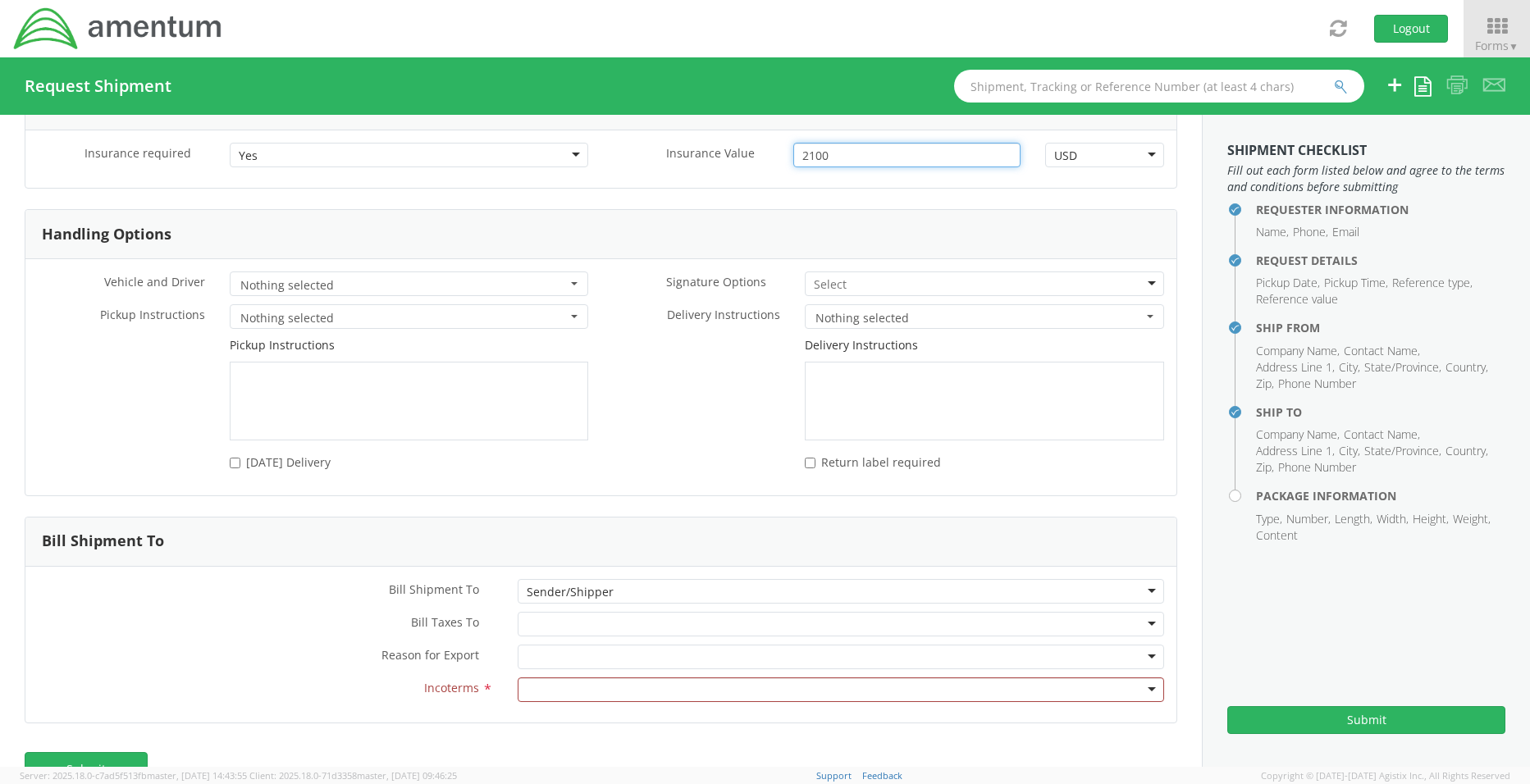
scroll to position [2666, 0]
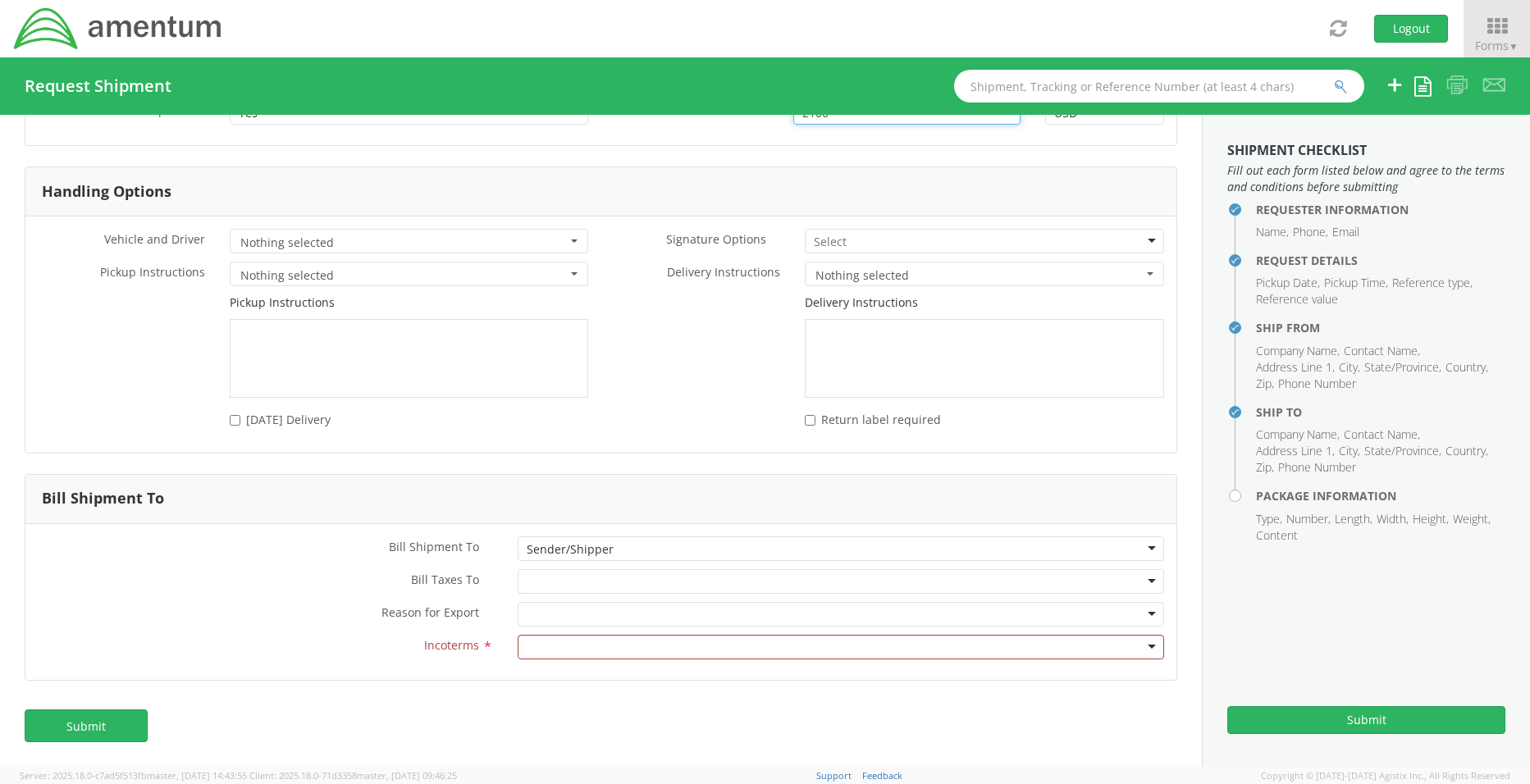
type input "2100"
click at [606, 651] on div at bounding box center [841, 646] width 646 height 24
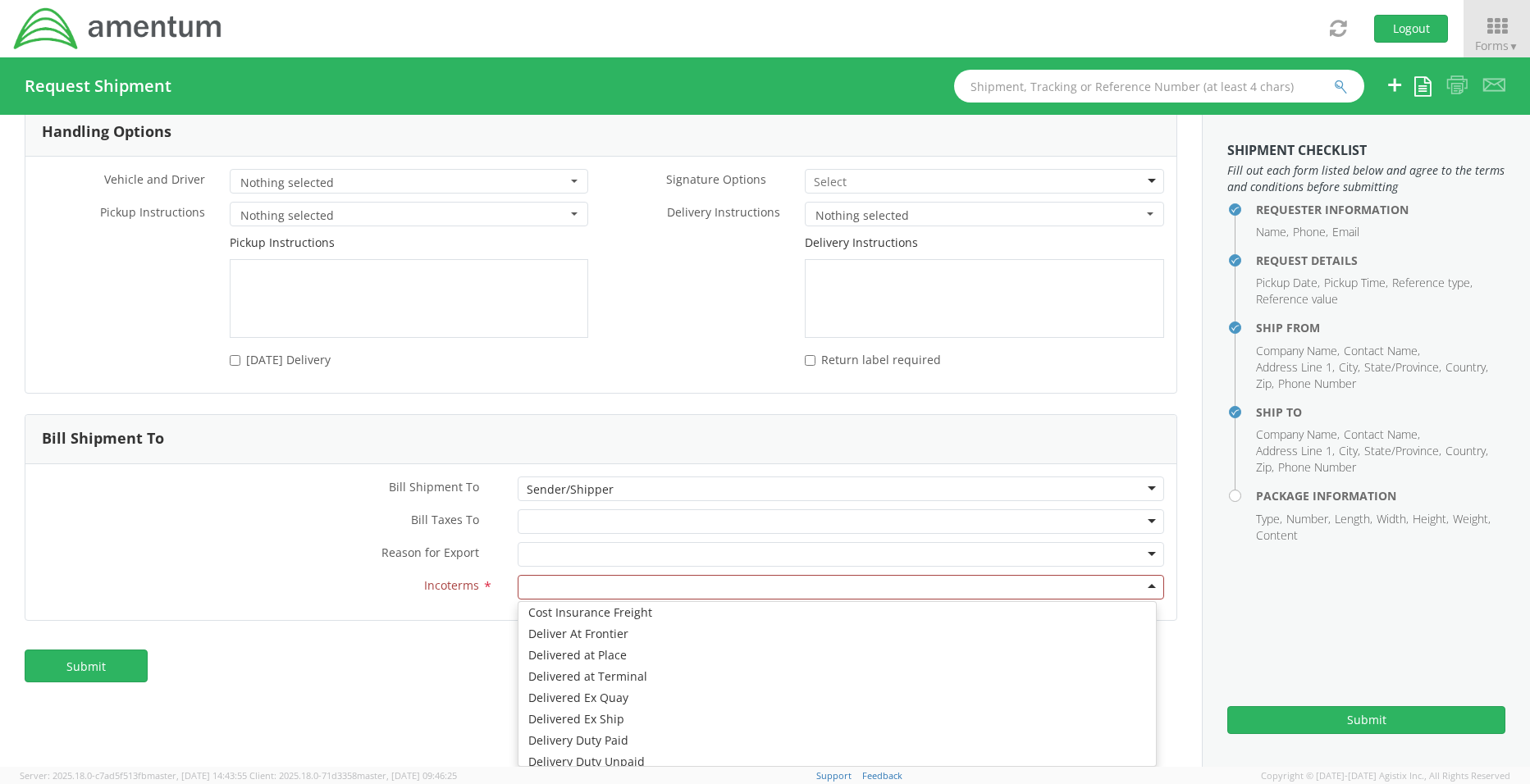
scroll to position [0, 0]
click at [393, 682] on div "Requester Information Submitting request on behalf of Name * [PERSON_NAME] Phon…" at bounding box center [600, 440] width 1202 height 652
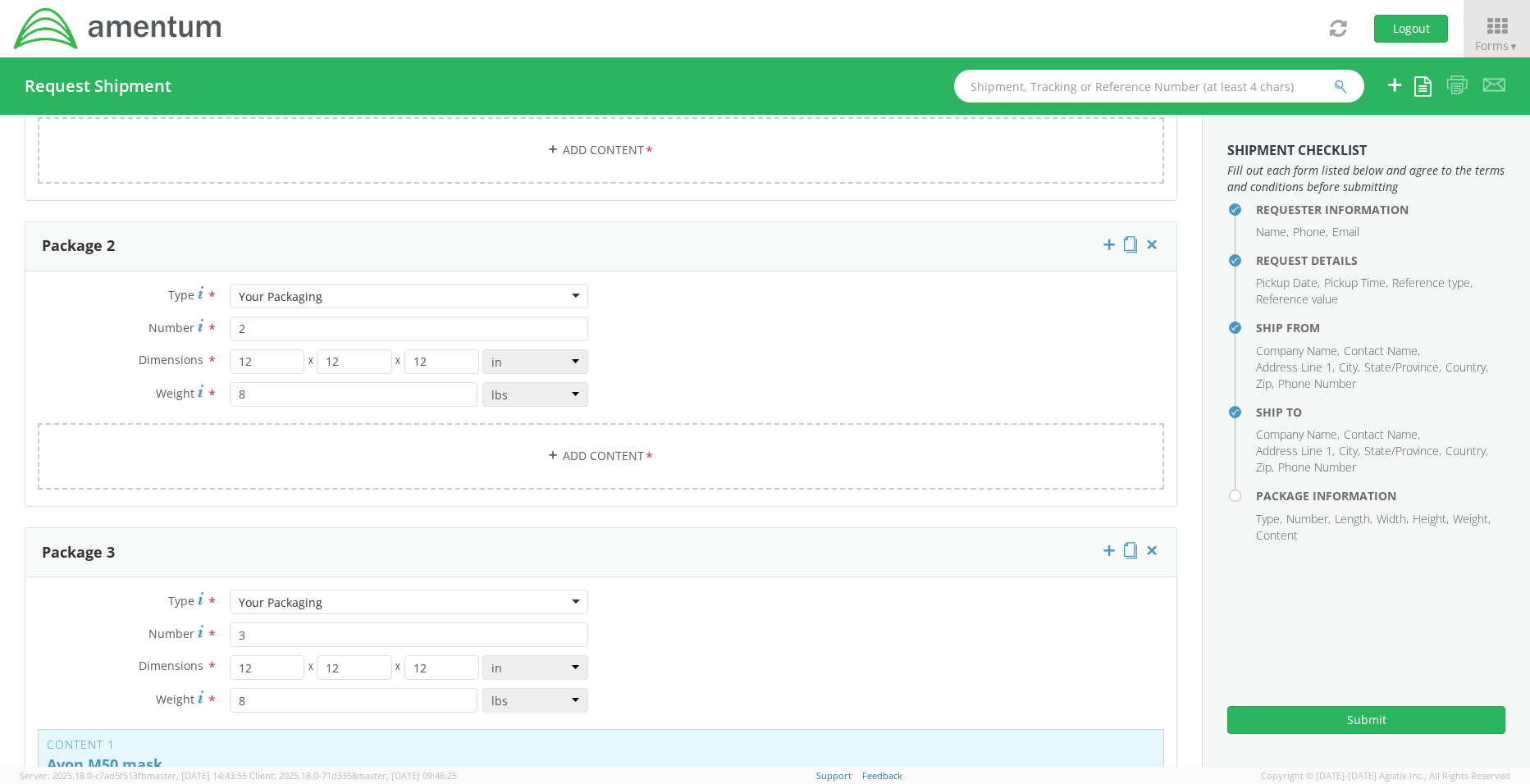
scroll to position [1519, 0]
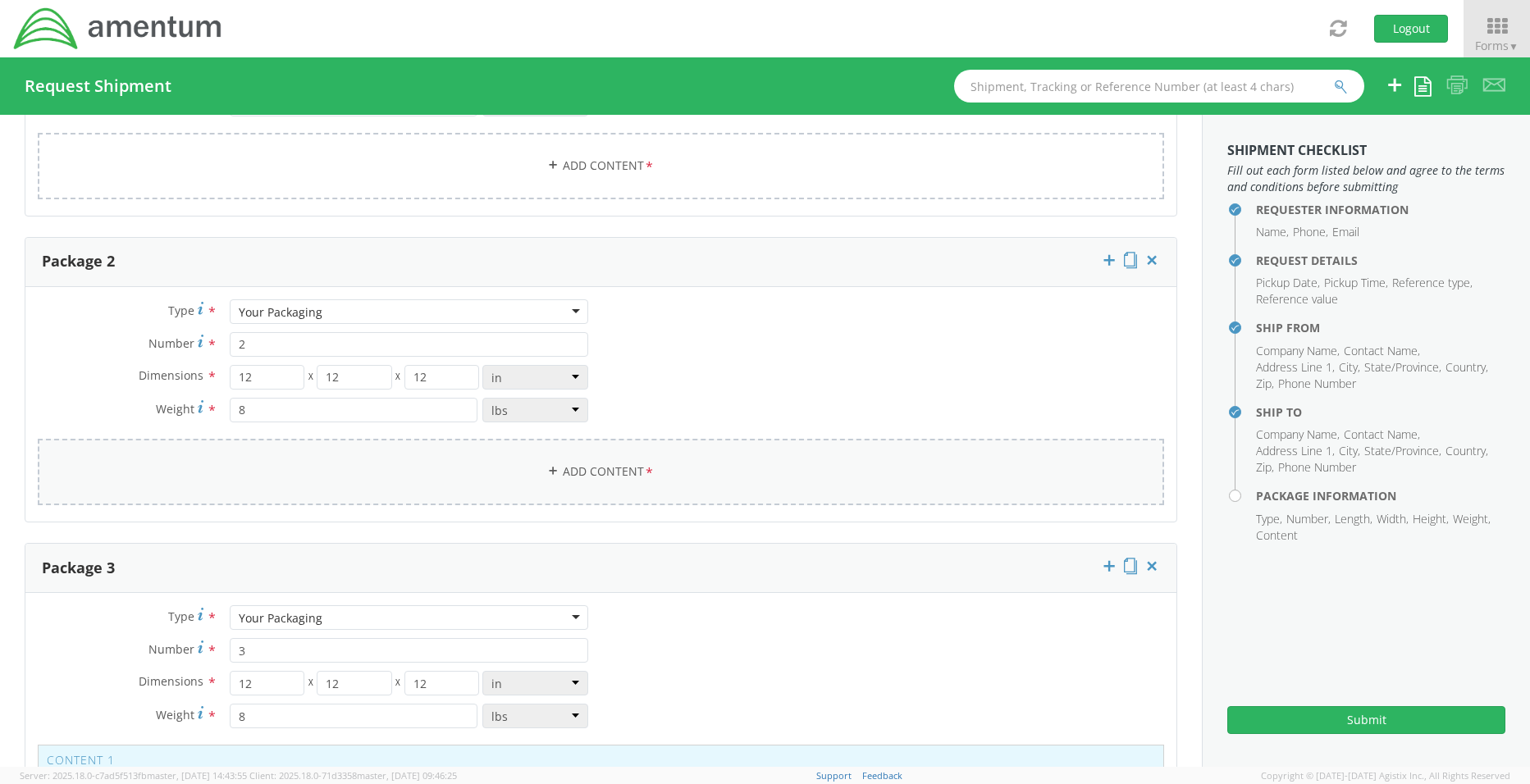
click at [599, 466] on link "Add Content *" at bounding box center [600, 472] width 1126 height 66
select select
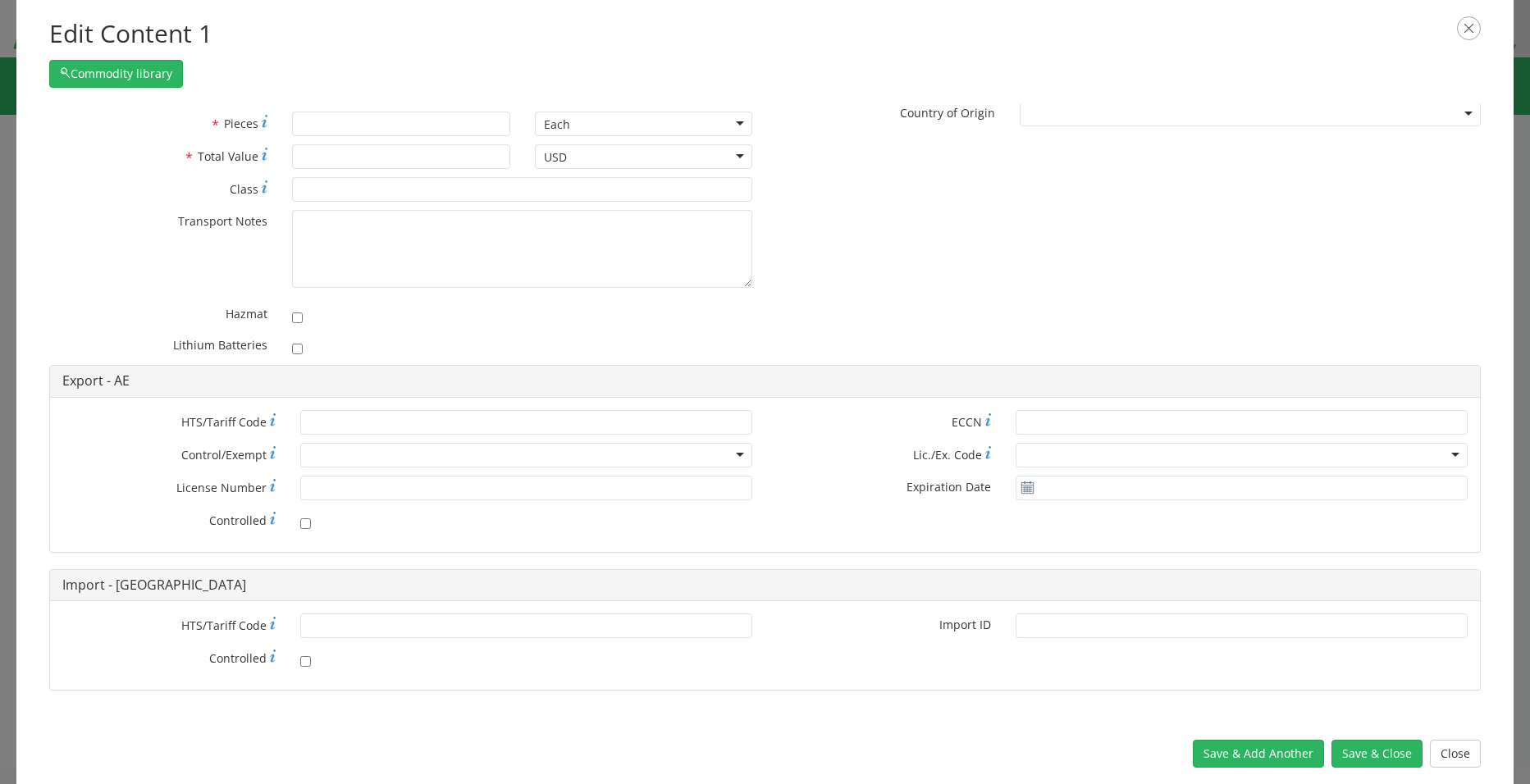
scroll to position [0, 0]
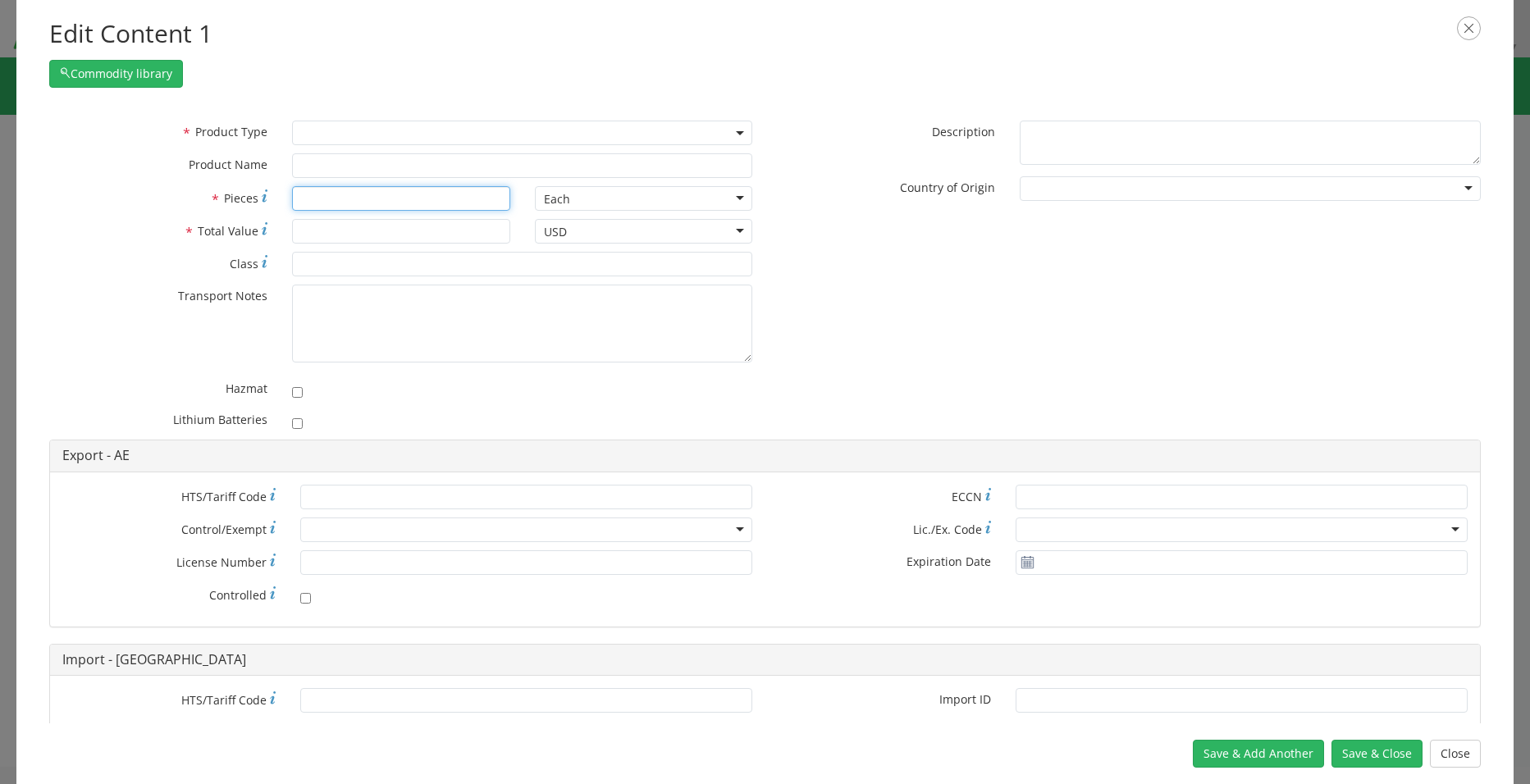
click at [355, 196] on input "* Pieces" at bounding box center [400, 197] width 218 height 24
type input "1"
click at [358, 134] on span at bounding box center [522, 132] width 461 height 24
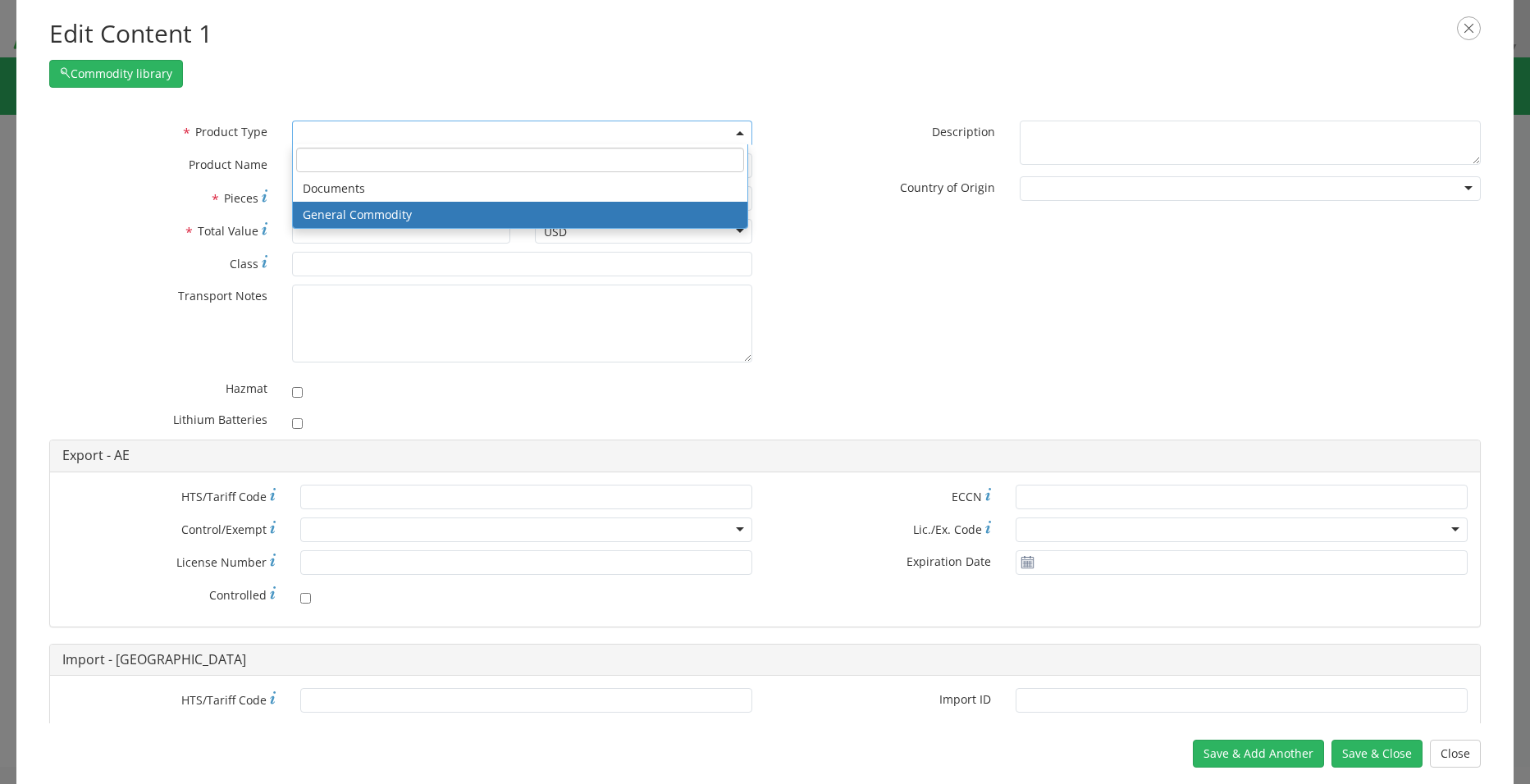
select select "COMMODITY"
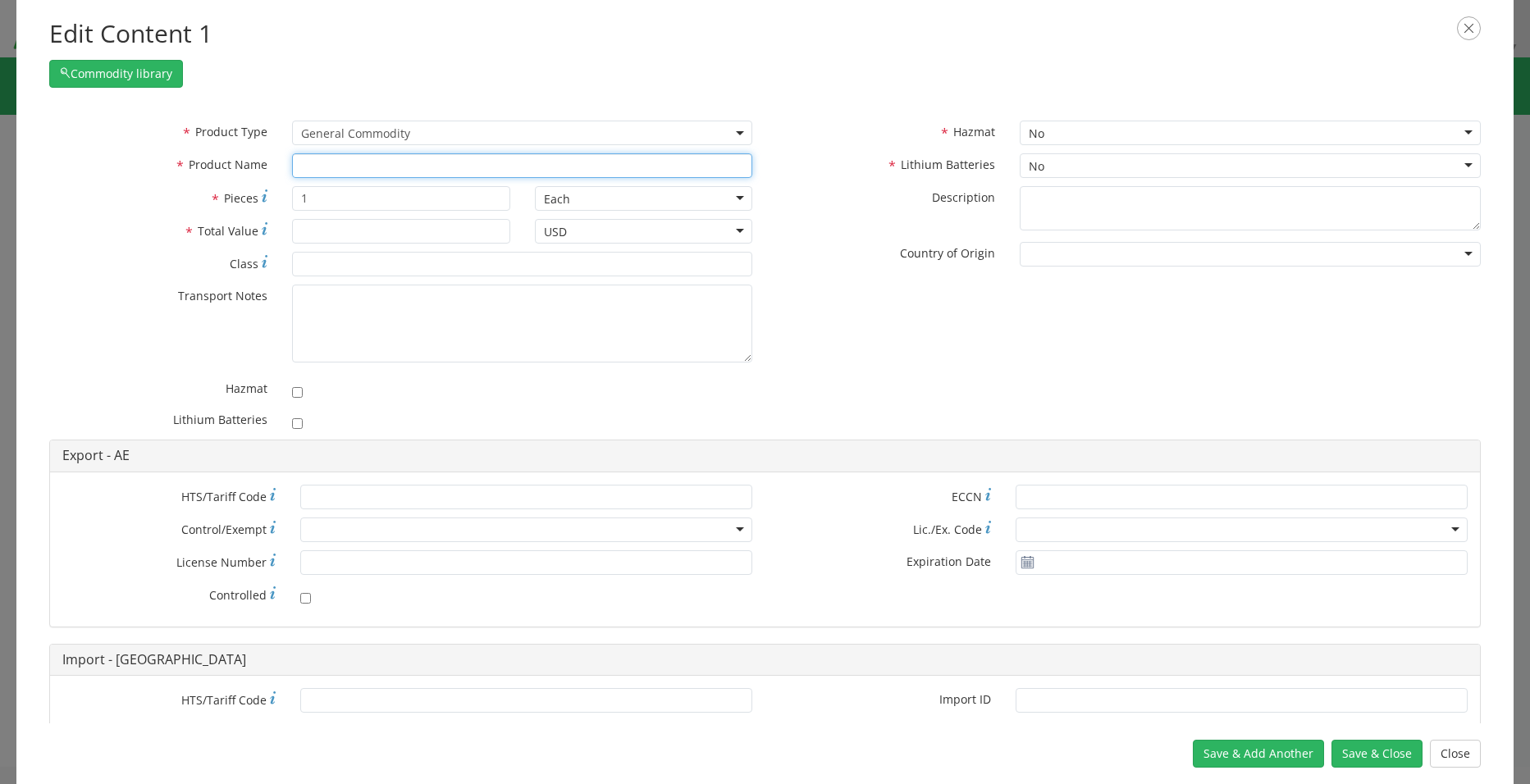
click at [337, 167] on input "text" at bounding box center [522, 165] width 461 height 24
type input "Avon M50 mask"
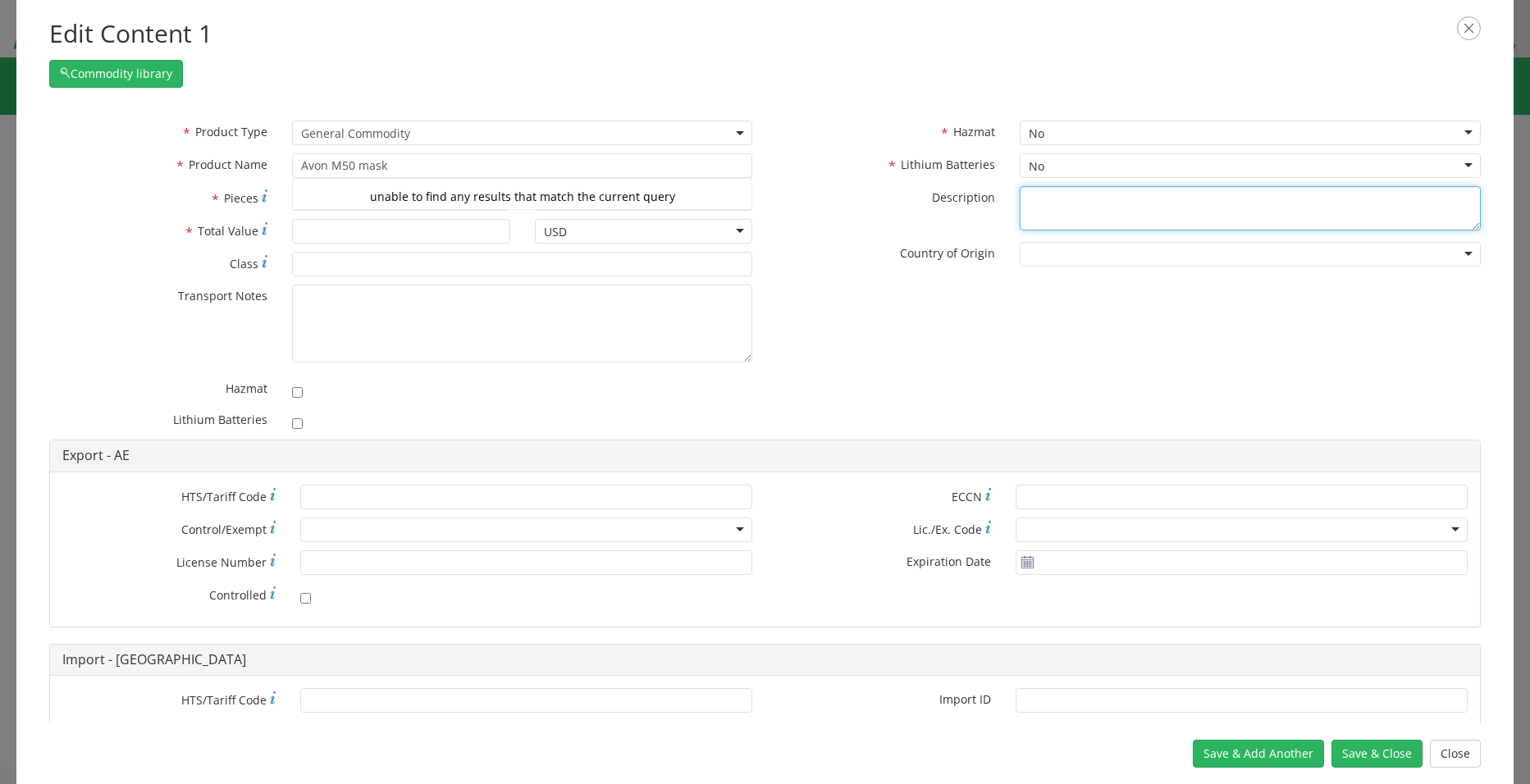
click at [1062, 203] on textarea "* Description" at bounding box center [1250, 208] width 461 height 45
type textarea "M50 mask"
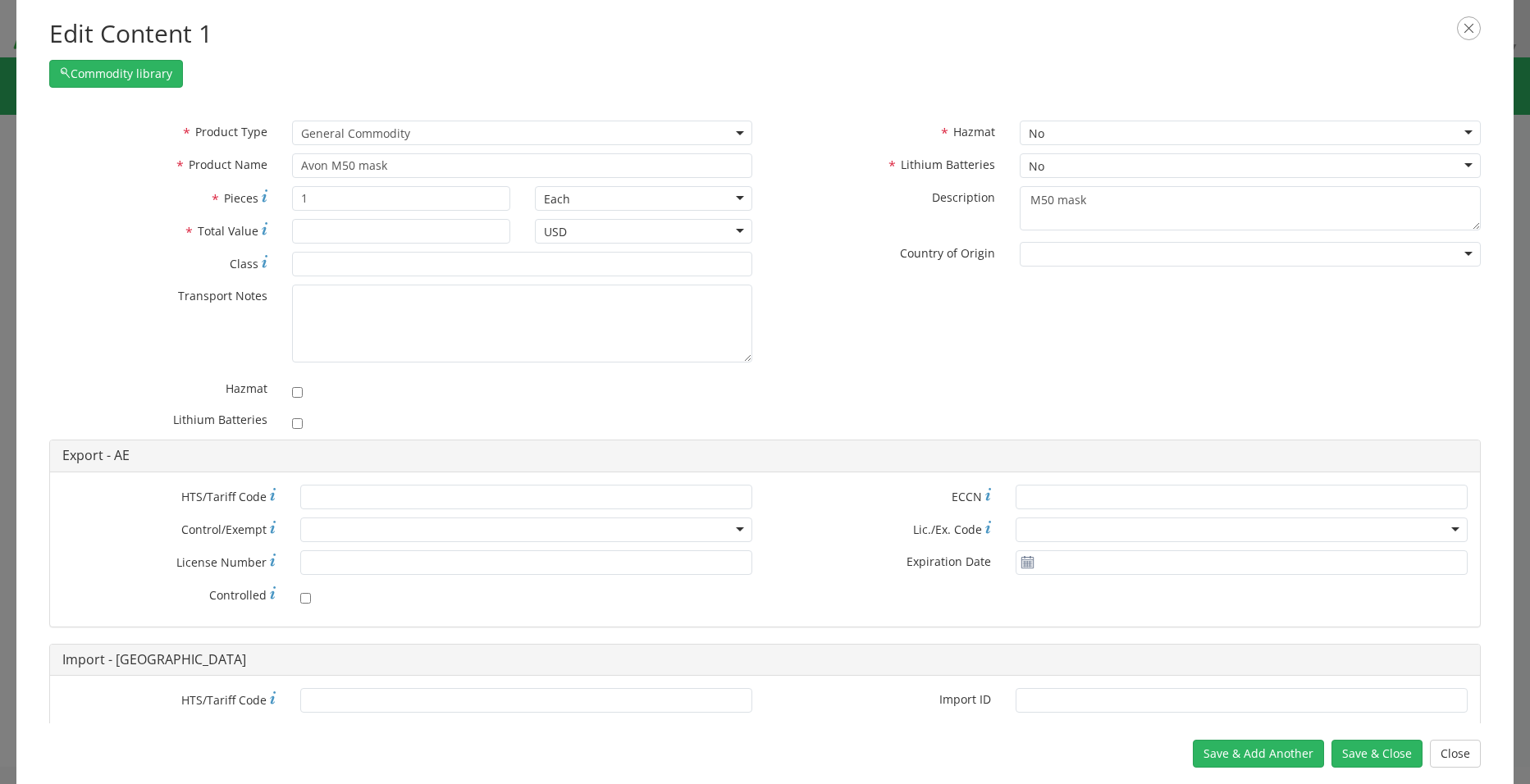
click at [1075, 253] on div at bounding box center [1250, 254] width 461 height 24
click at [410, 228] on input "* Total Value" at bounding box center [400, 231] width 218 height 24
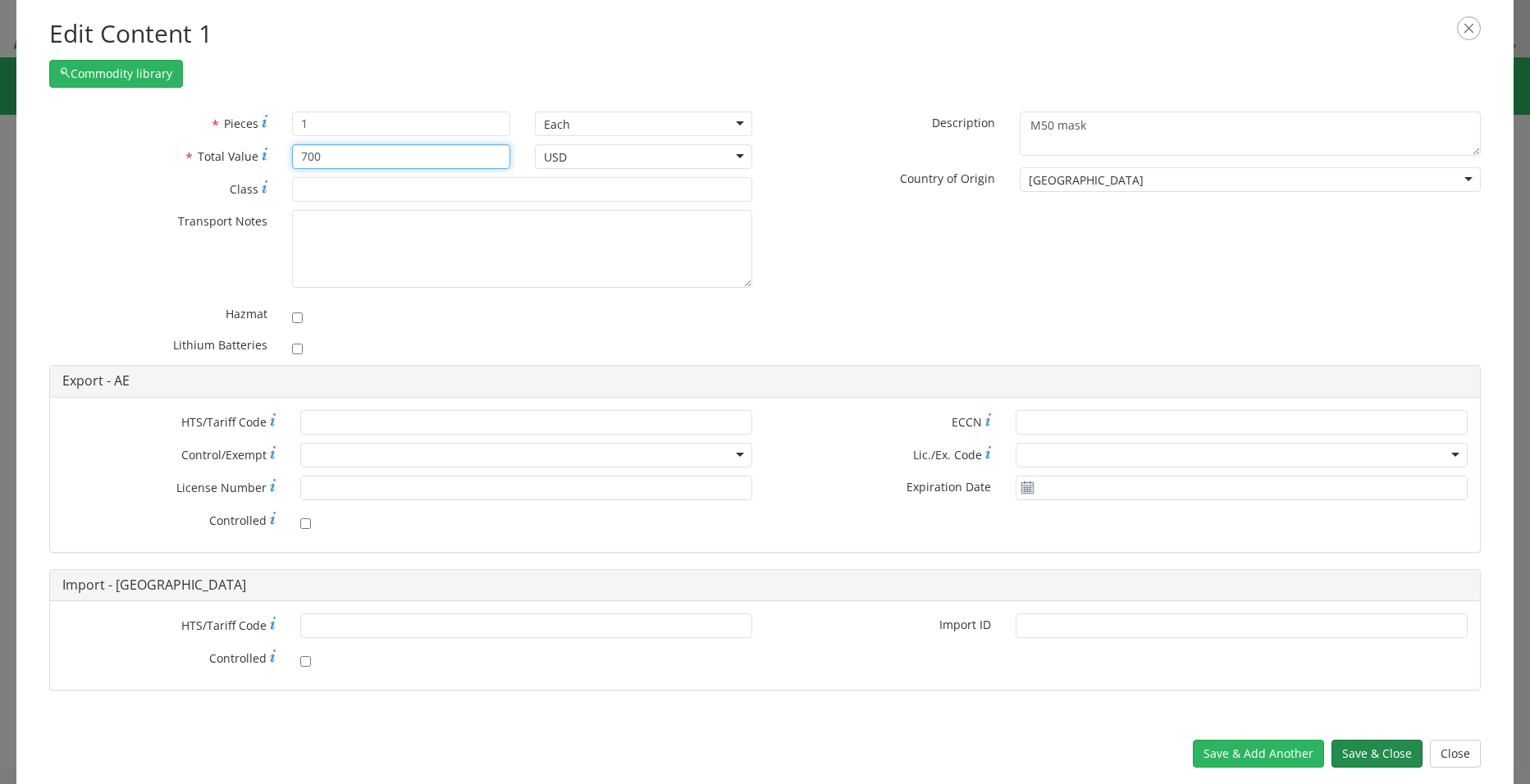
type input "700"
click at [1378, 754] on button "Save & Close" at bounding box center [1376, 753] width 91 height 28
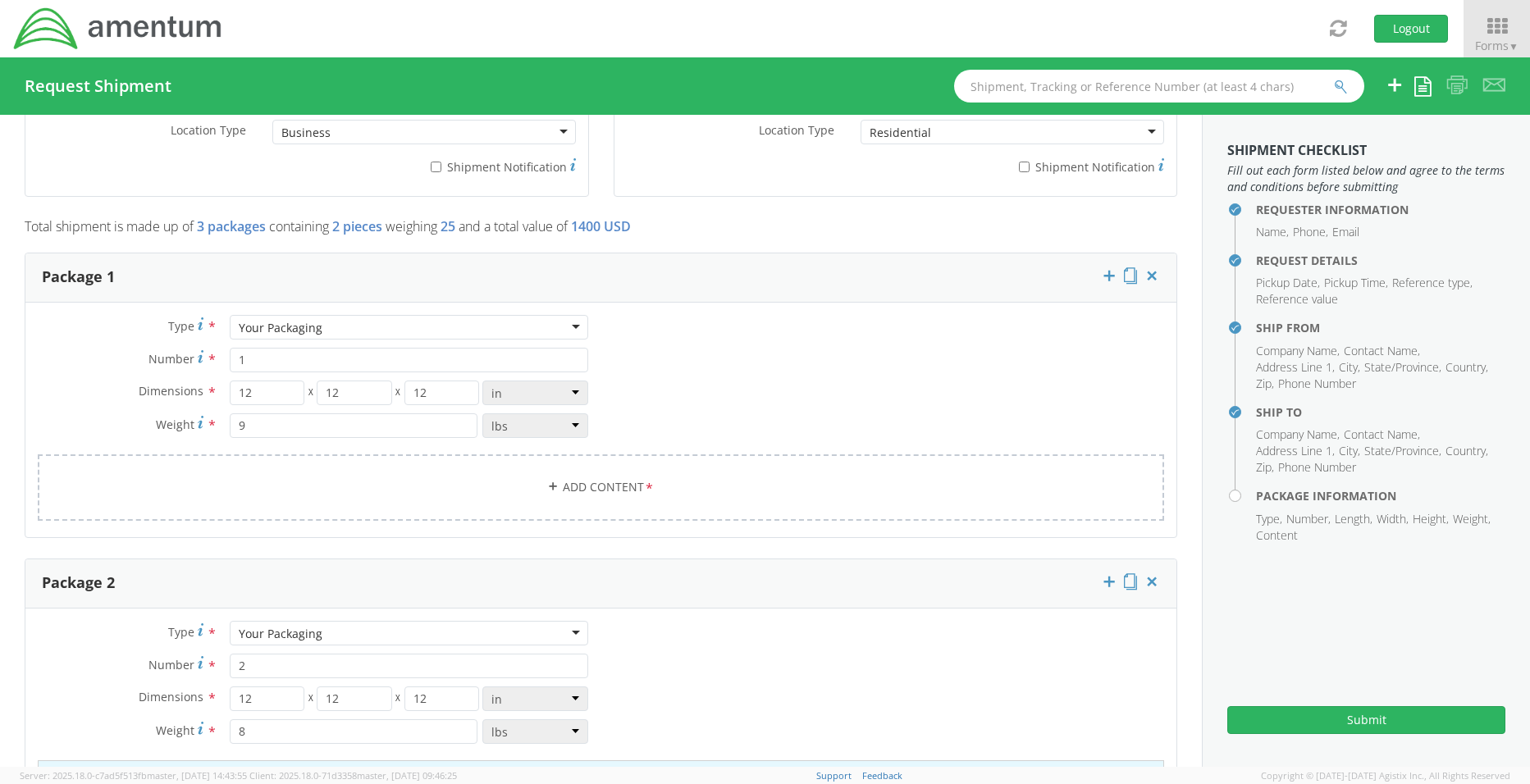
scroll to position [1190, 0]
click at [613, 493] on link "Add Content *" at bounding box center [600, 494] width 1126 height 66
select select
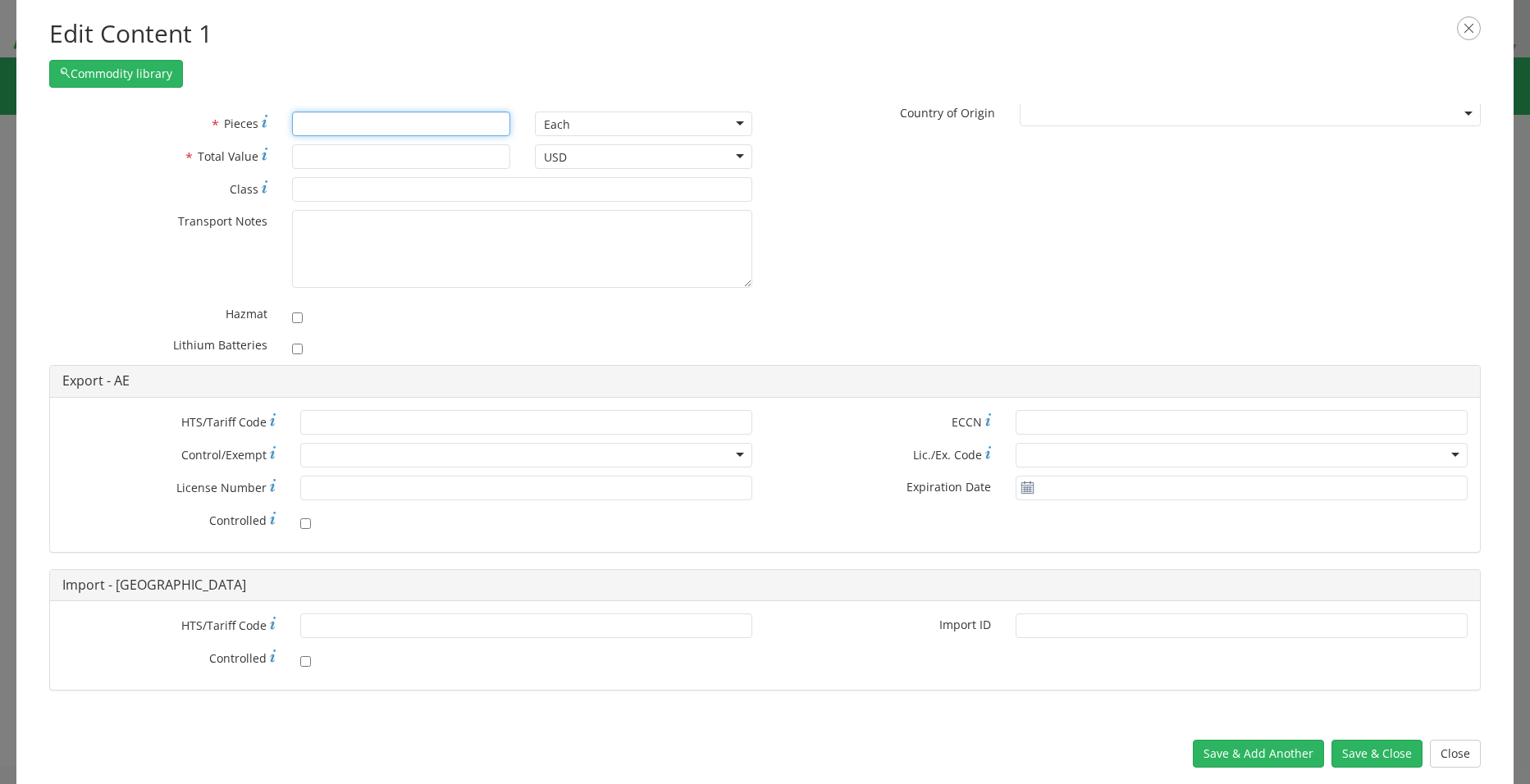
click at [319, 122] on input "* Pieces" at bounding box center [400, 123] width 218 height 24
type input "1"
click at [326, 152] on input "* Total Value" at bounding box center [400, 156] width 218 height 24
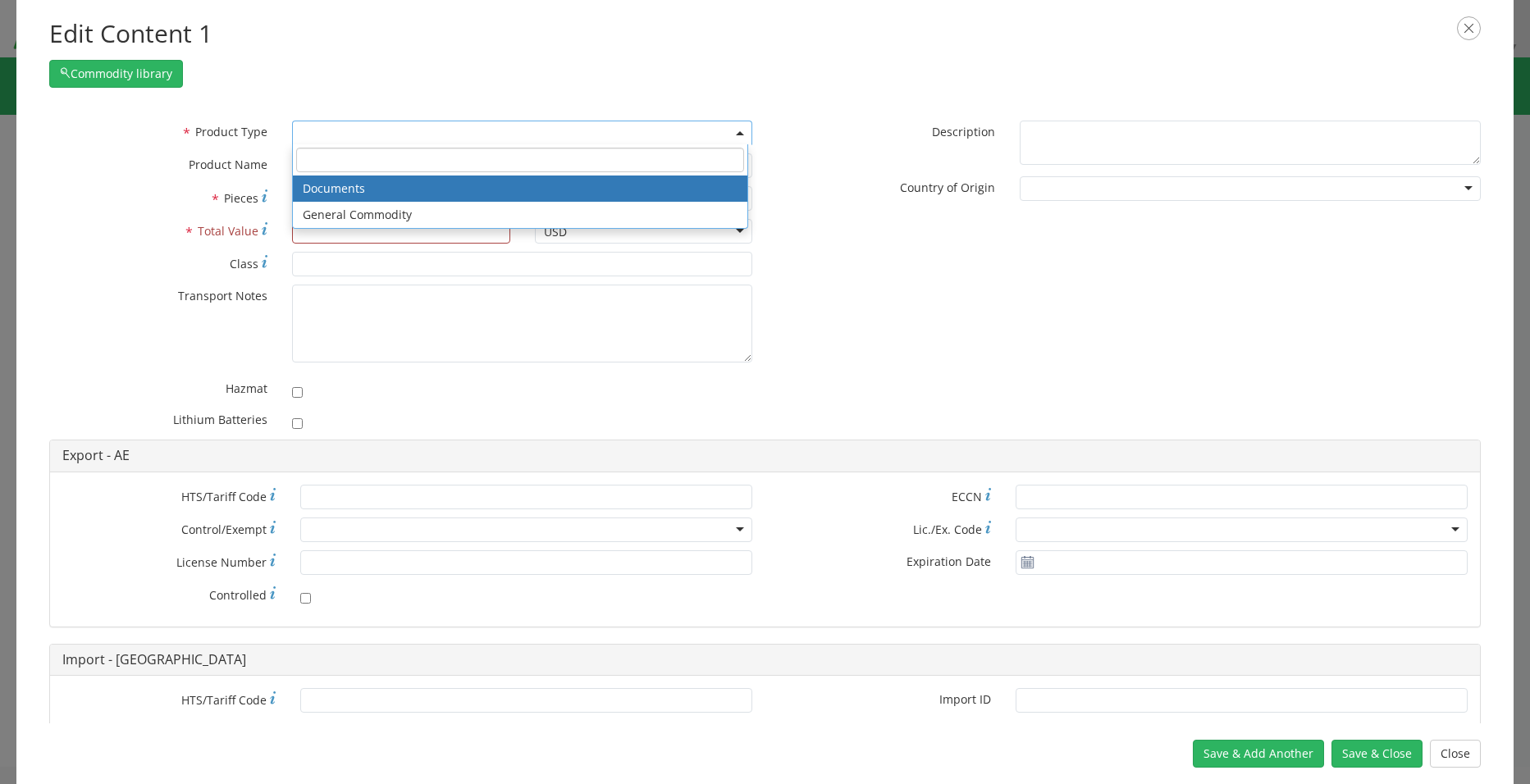
click at [424, 129] on span at bounding box center [522, 132] width 461 height 24
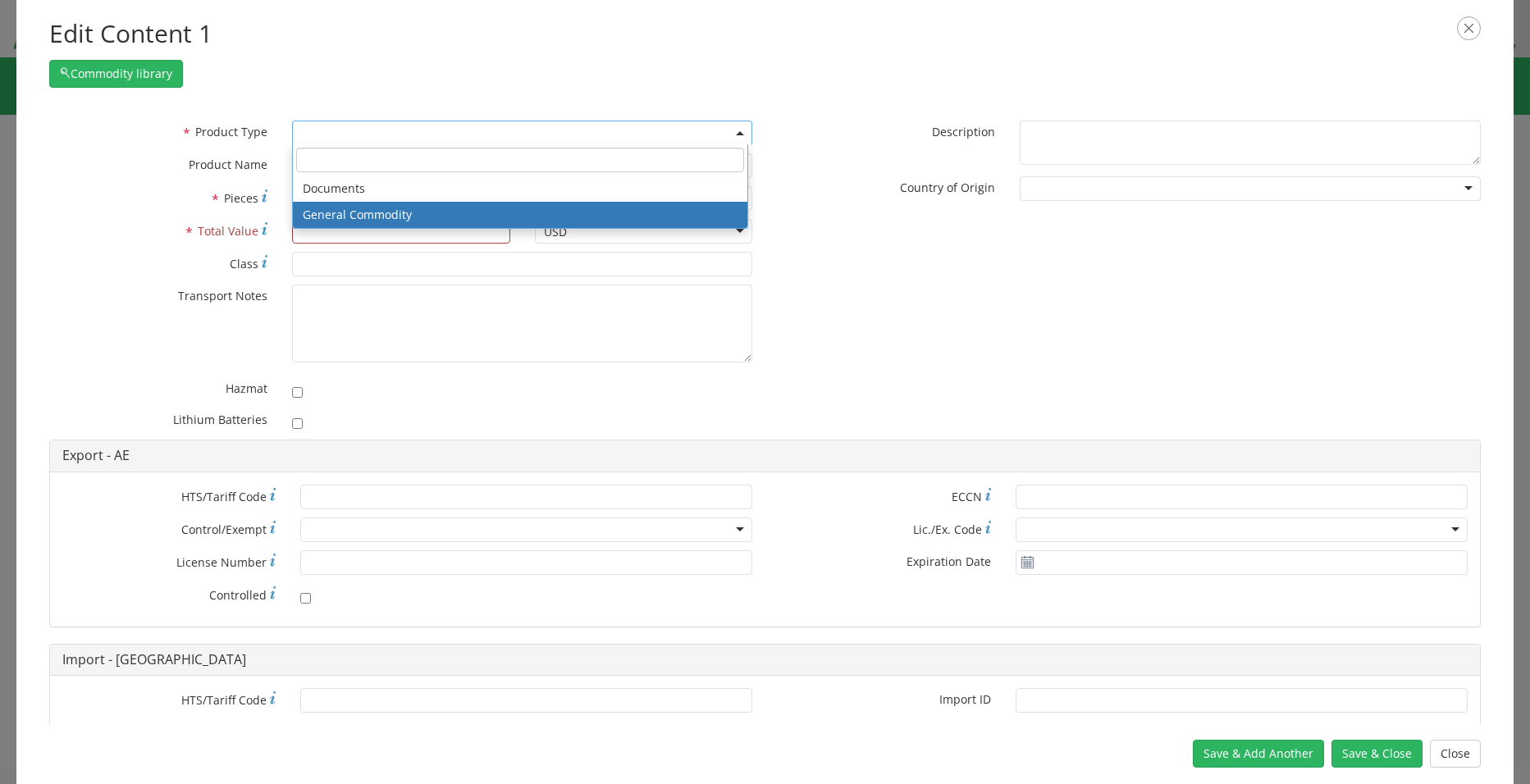
select select "COMMODITY"
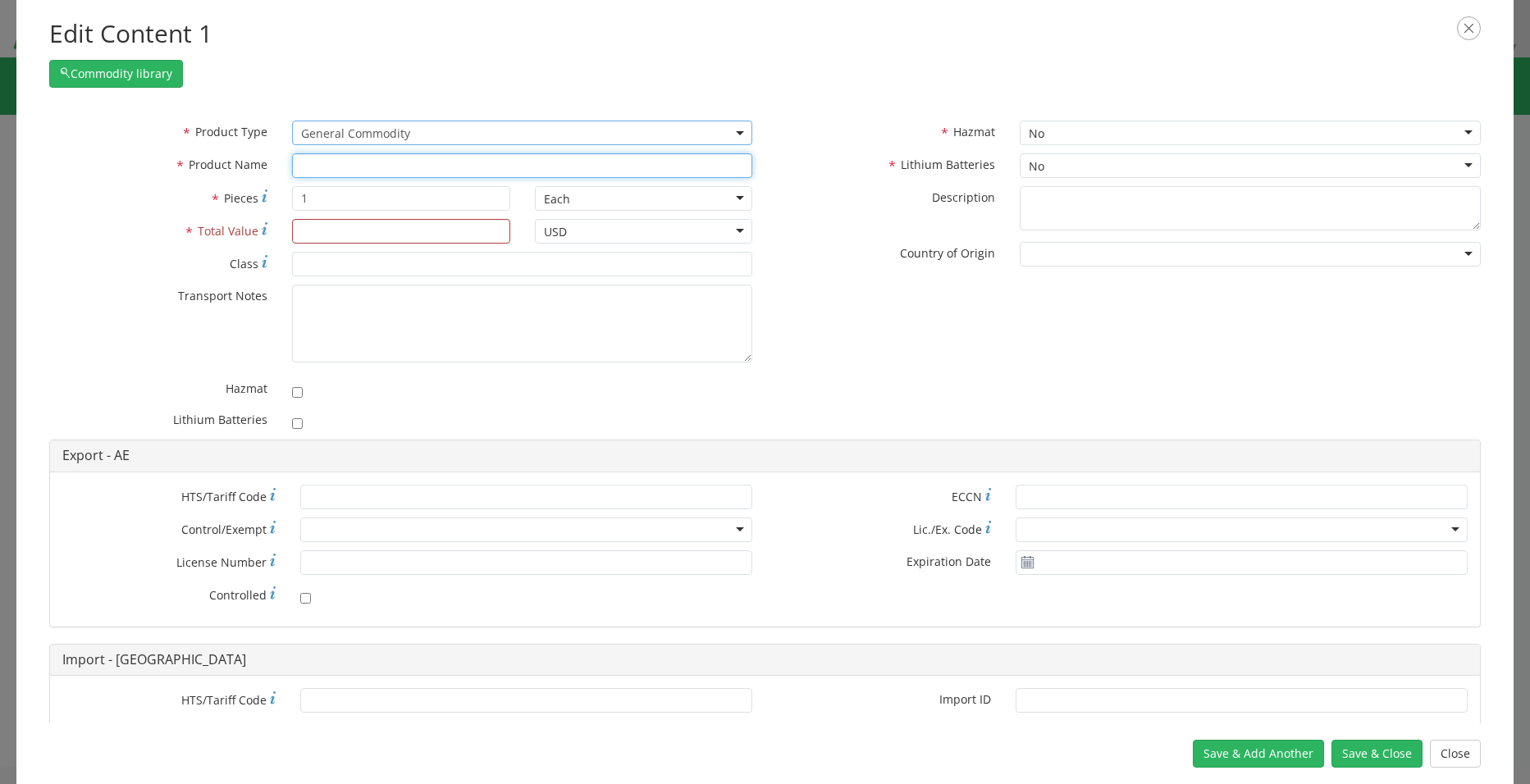
click at [345, 167] on input "text" at bounding box center [522, 165] width 461 height 24
type input "M"
type input "Aruba Wireless Access Point"
type input "A"
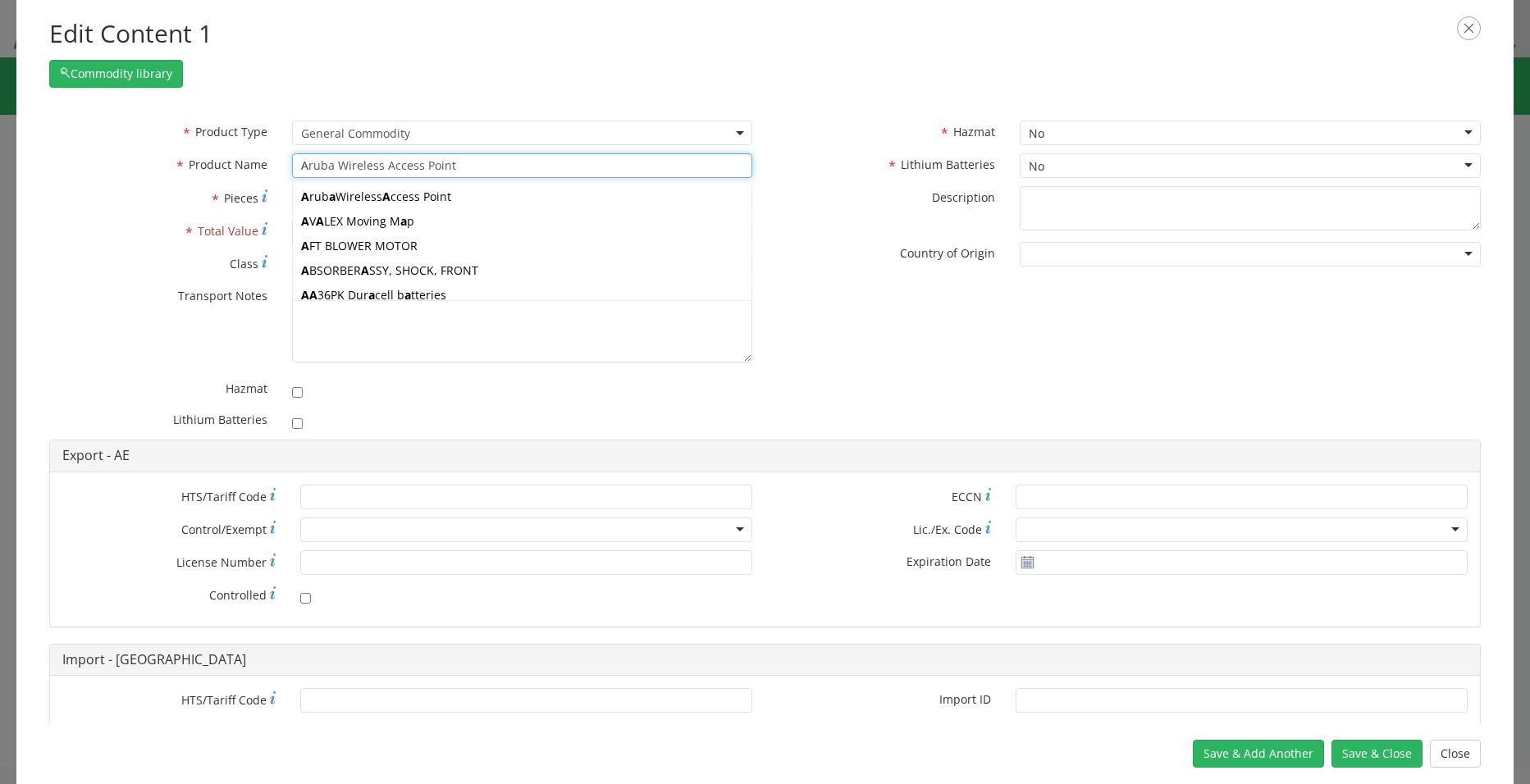
type input "AvALEX Moving Map"
type input "Avo"
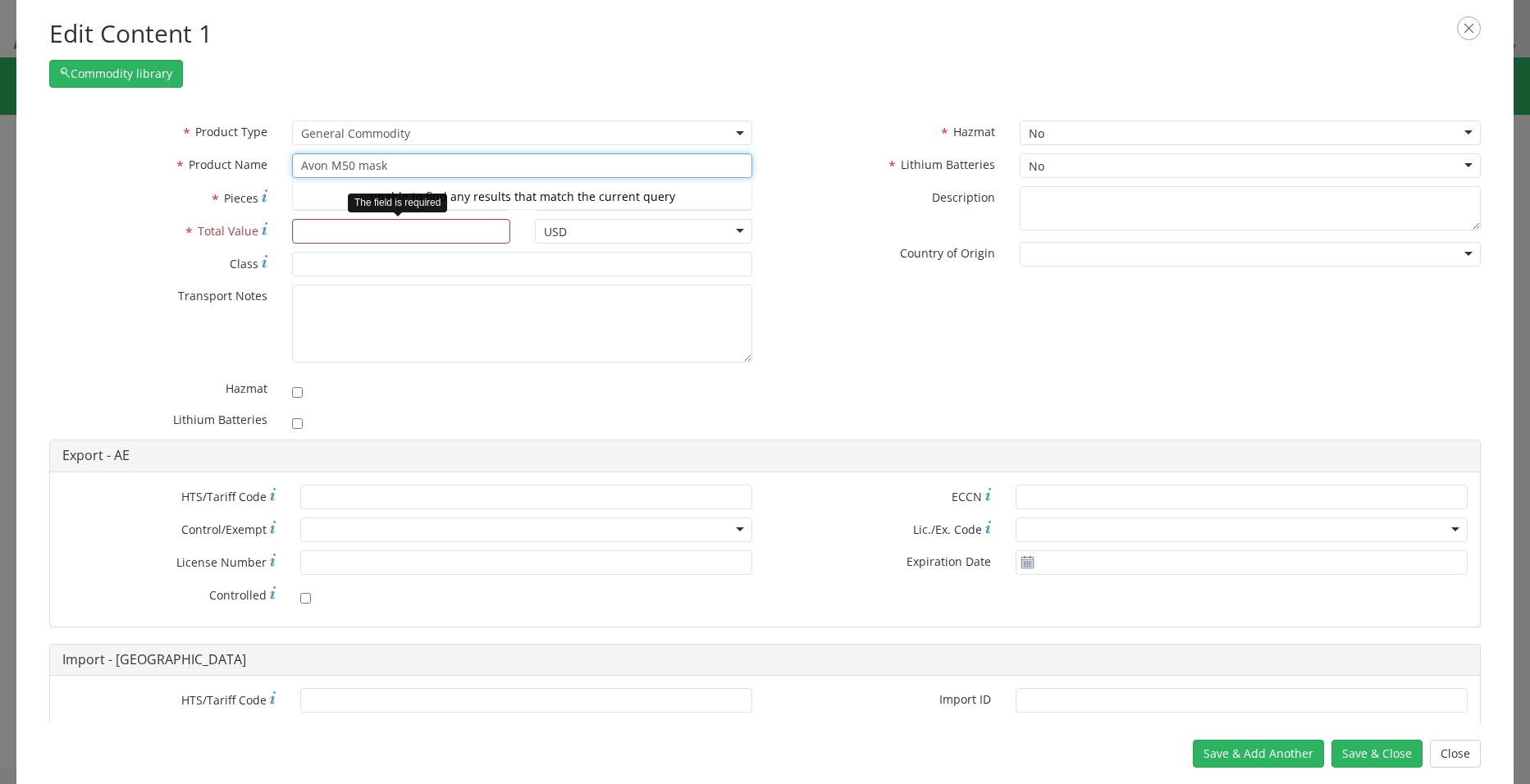
type input "Avon M50 mask"
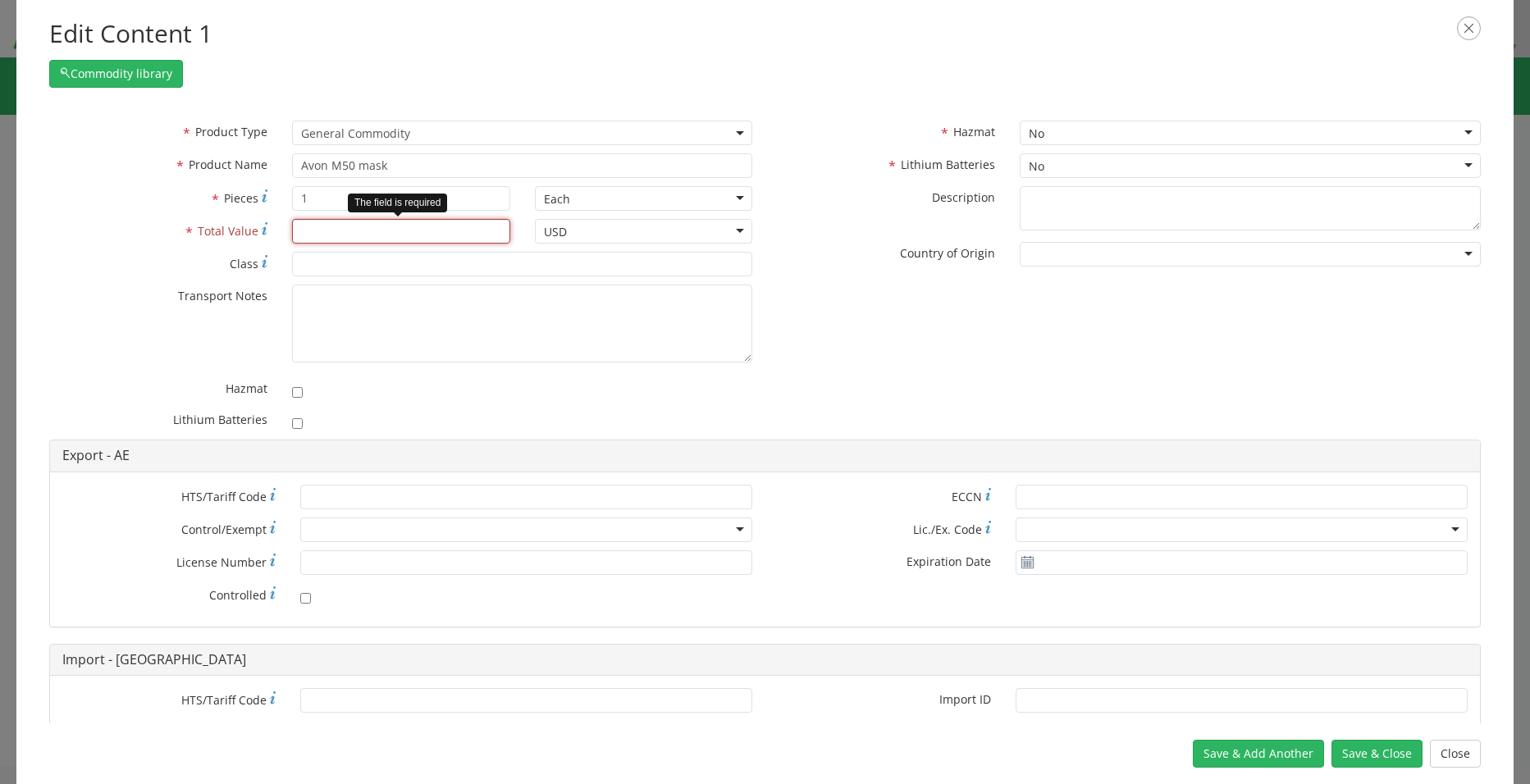
click at [349, 237] on input "* Total Value" at bounding box center [400, 231] width 218 height 24
type input "700"
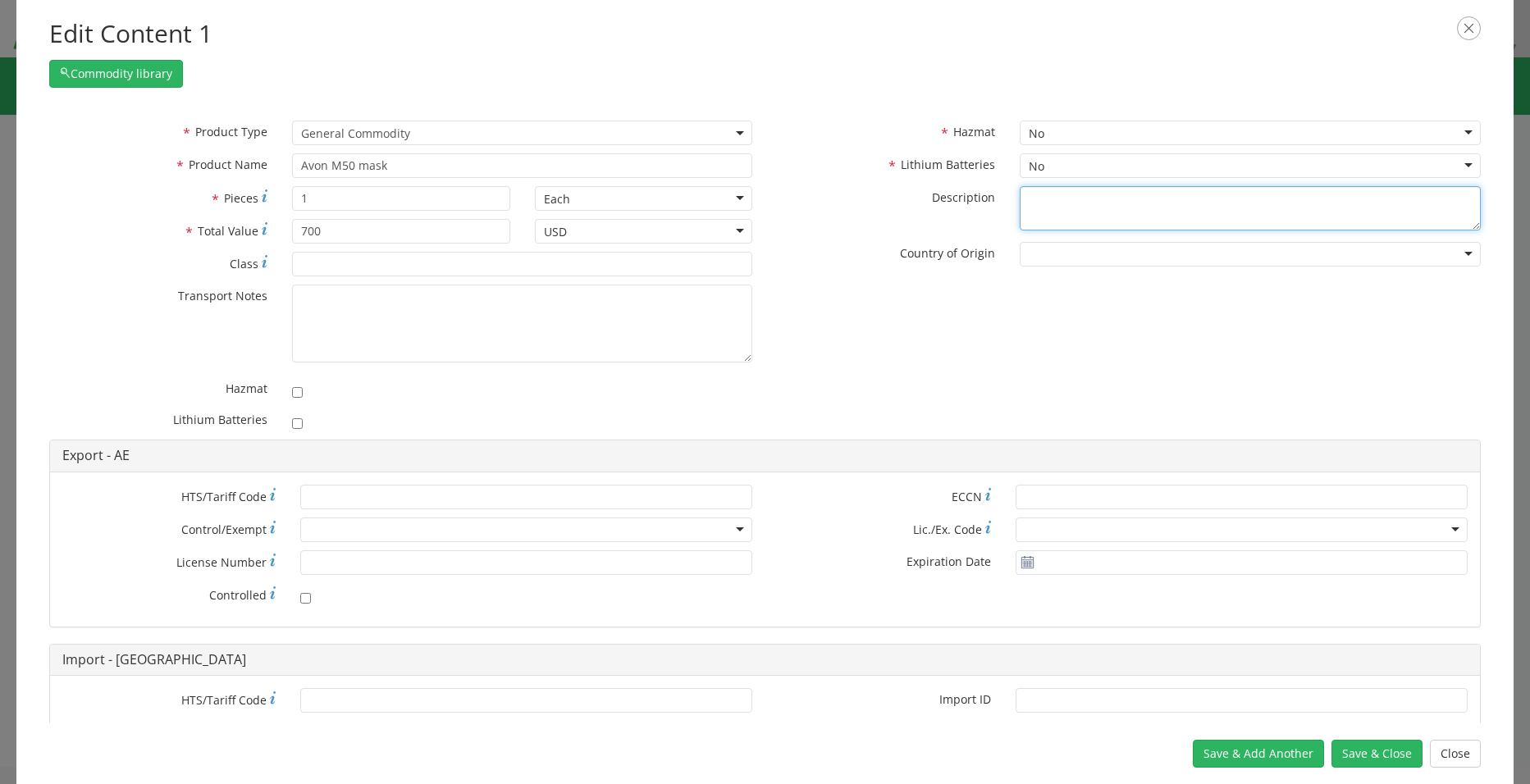
click at [1140, 208] on textarea "* Description" at bounding box center [1250, 208] width 461 height 45
type textarea "M50 Mask"
click at [1120, 256] on div at bounding box center [1250, 254] width 461 height 24
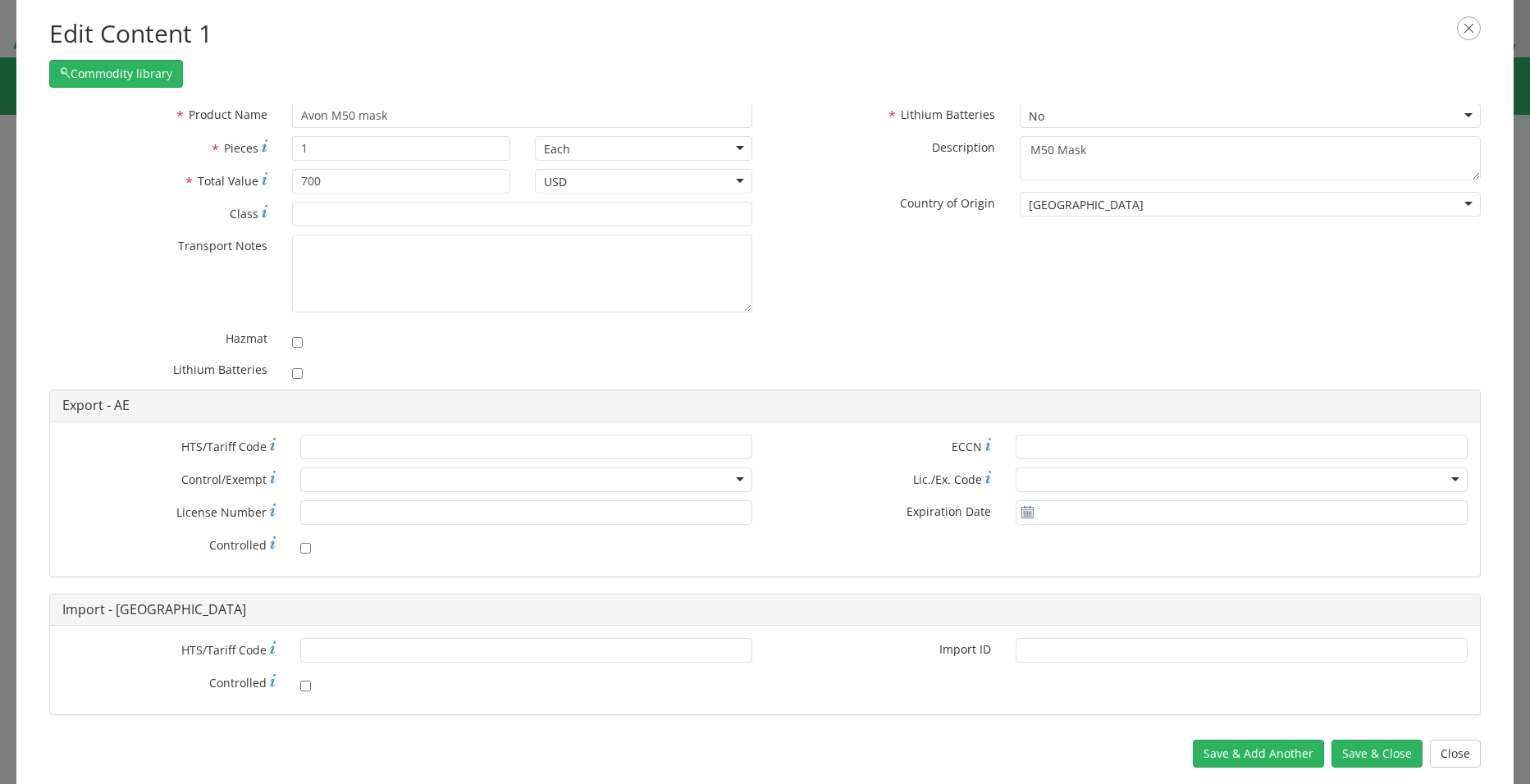
scroll to position [74, 0]
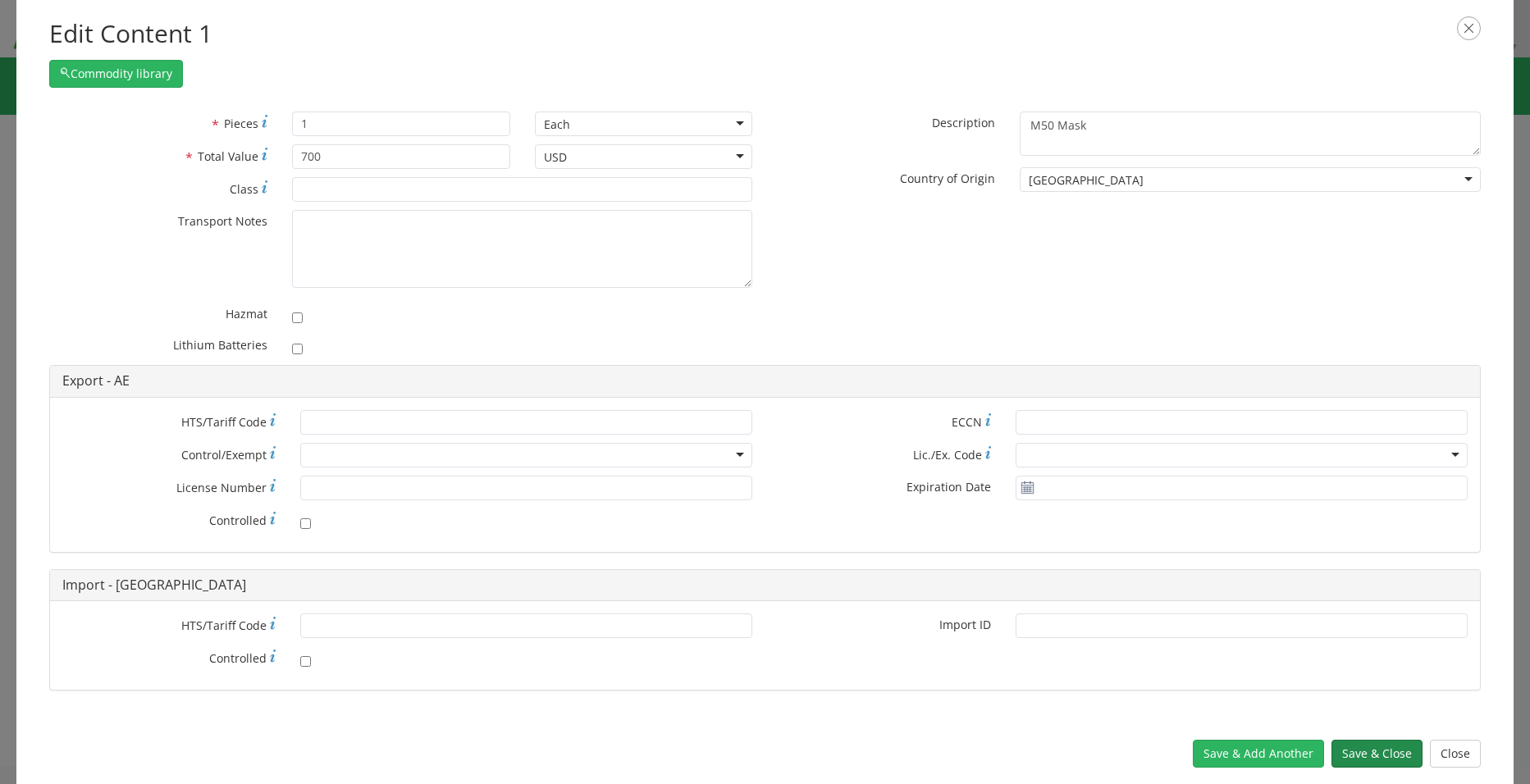
click at [1378, 752] on button "Save & Close" at bounding box center [1376, 753] width 91 height 28
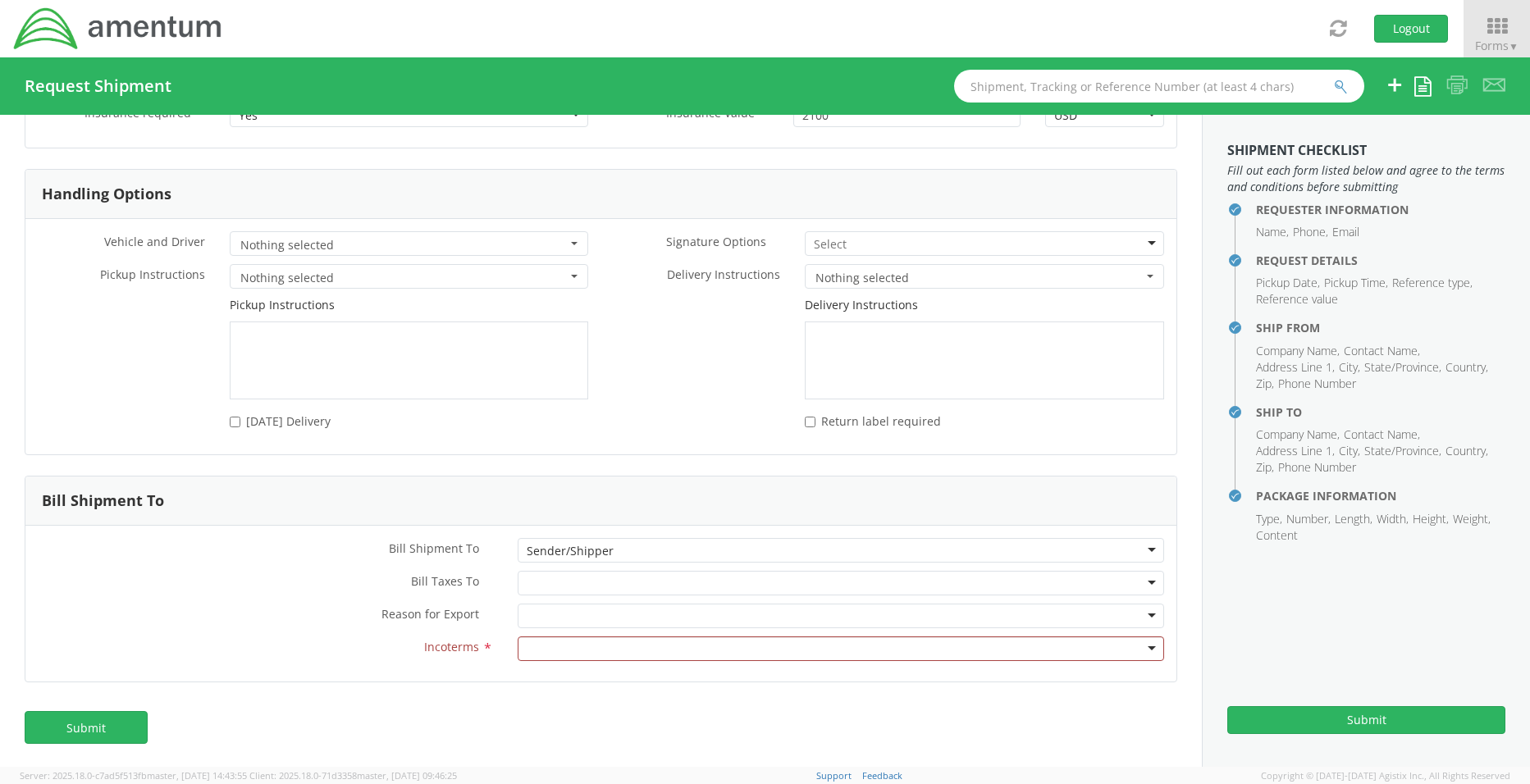
scroll to position [2861, 0]
click at [1133, 643] on div at bounding box center [841, 646] width 646 height 24
click at [388, 693] on div "Requester Information Submitting request on behalf of Name * [PERSON_NAME] Phon…" at bounding box center [600, 440] width 1202 height 652
click at [579, 649] on div at bounding box center [841, 646] width 646 height 24
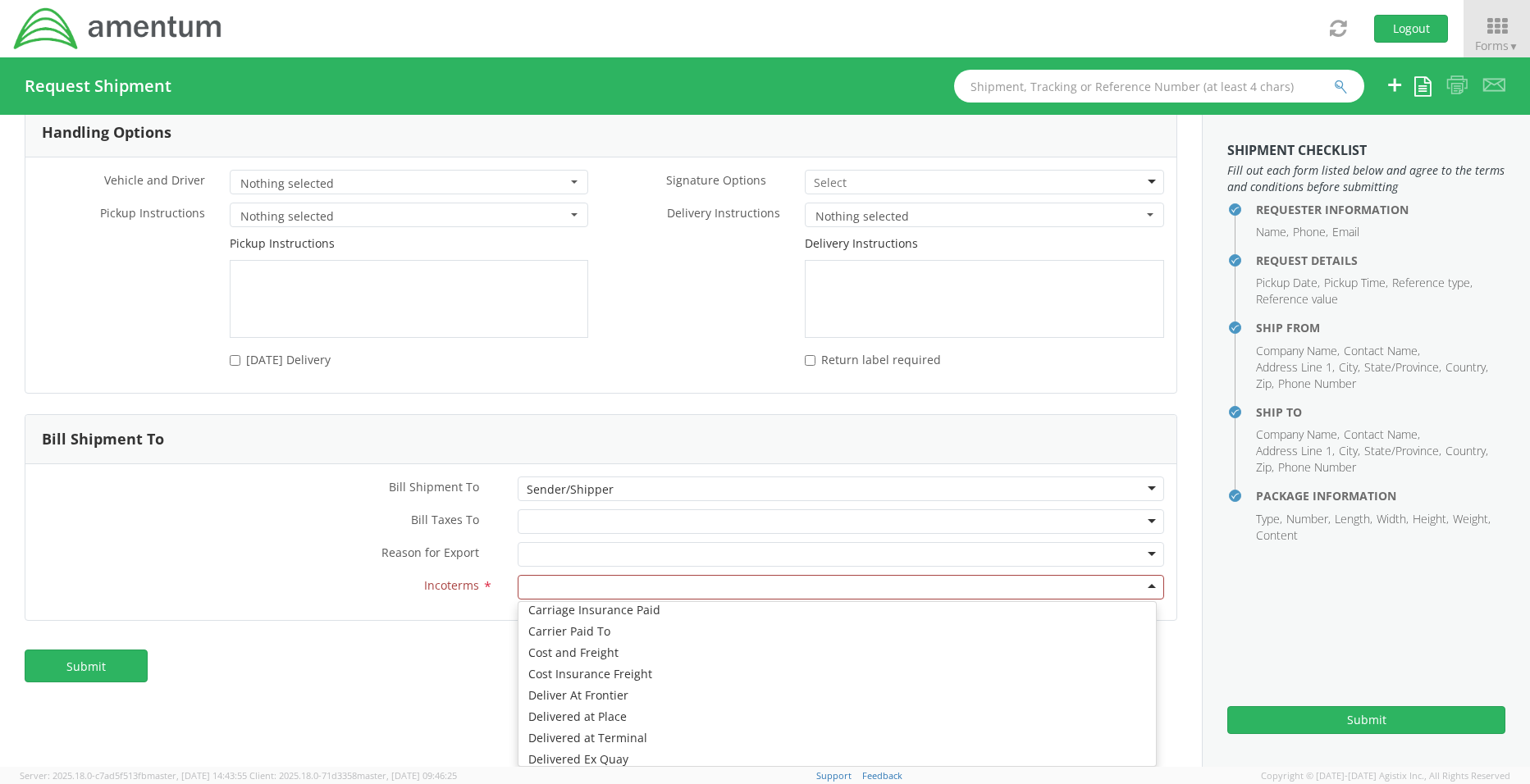
scroll to position [0, 0]
click at [443, 655] on div "Requester Information Submitting request on behalf of Name * [PERSON_NAME] Phon…" at bounding box center [600, 440] width 1202 height 652
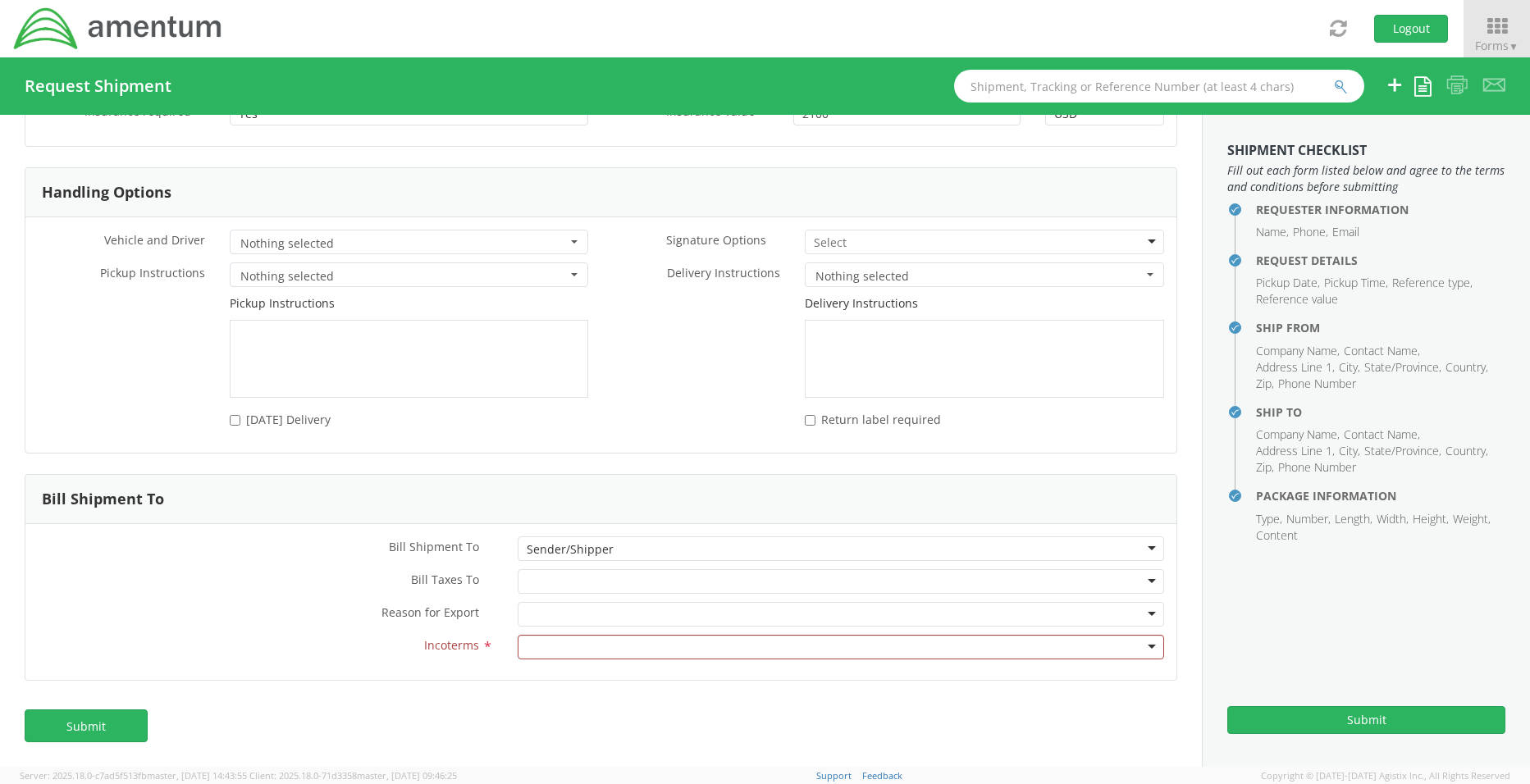
click at [452, 647] on span "Incoterms" at bounding box center [451, 645] width 55 height 15
click at [109, 721] on link "Submit" at bounding box center [85, 726] width 123 height 33
click at [660, 727] on div "Submit" at bounding box center [600, 733] width 1202 height 65
click at [1141, 646] on div "Carriage Insurance Paid Carrier Paid To Cost and Freight Cost Insurance Freight…" at bounding box center [841, 646] width 646 height 24
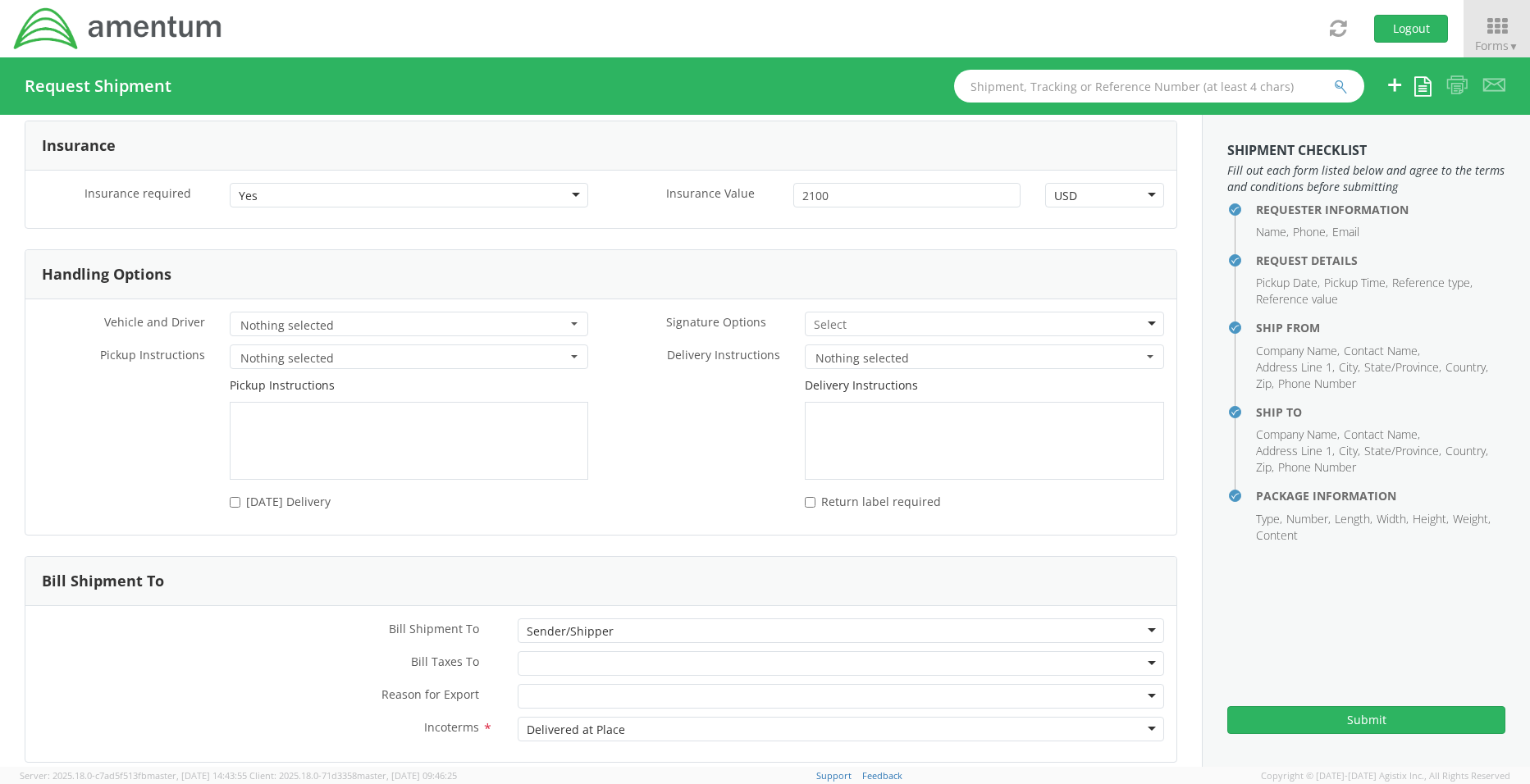
scroll to position [2861, 0]
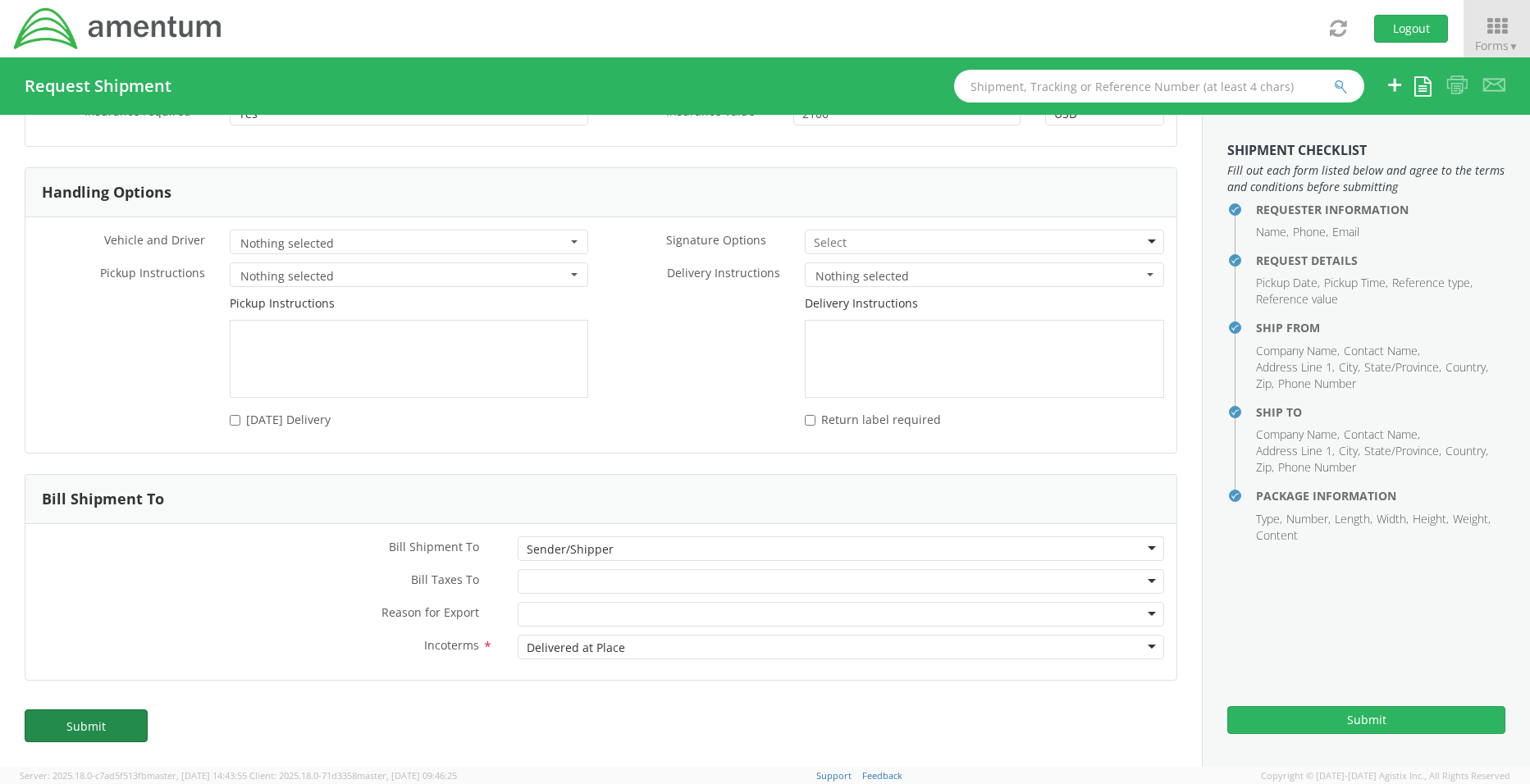
click at [84, 720] on link "Submit" at bounding box center [85, 726] width 123 height 33
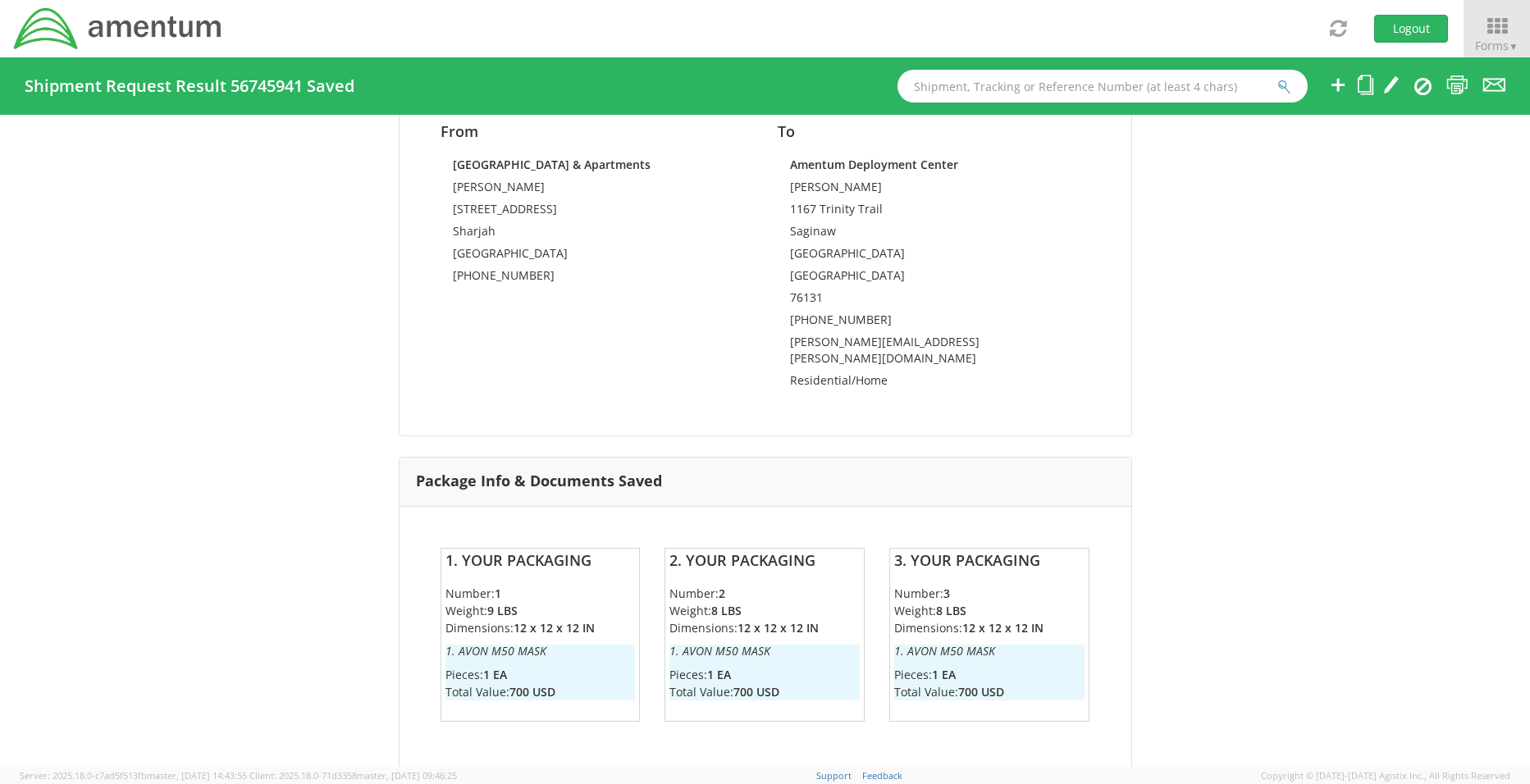
scroll to position [975, 0]
